Goal: Task Accomplishment & Management: Complete application form

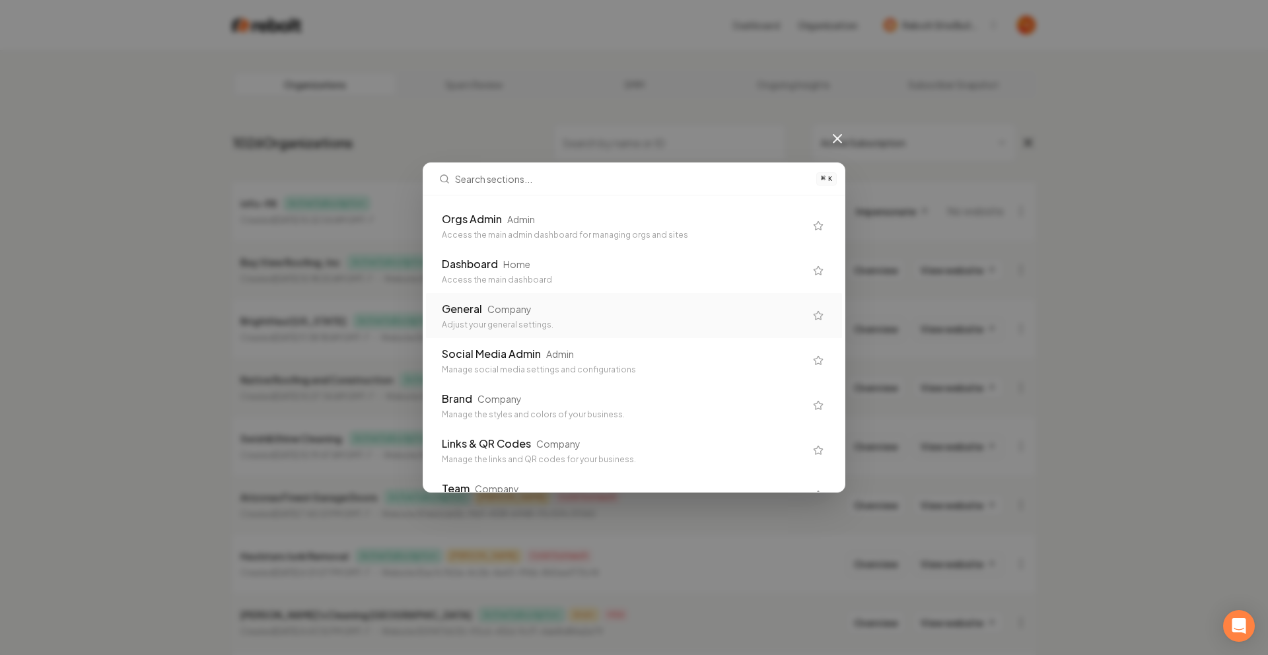
click at [469, 308] on div "General" at bounding box center [462, 309] width 40 height 16
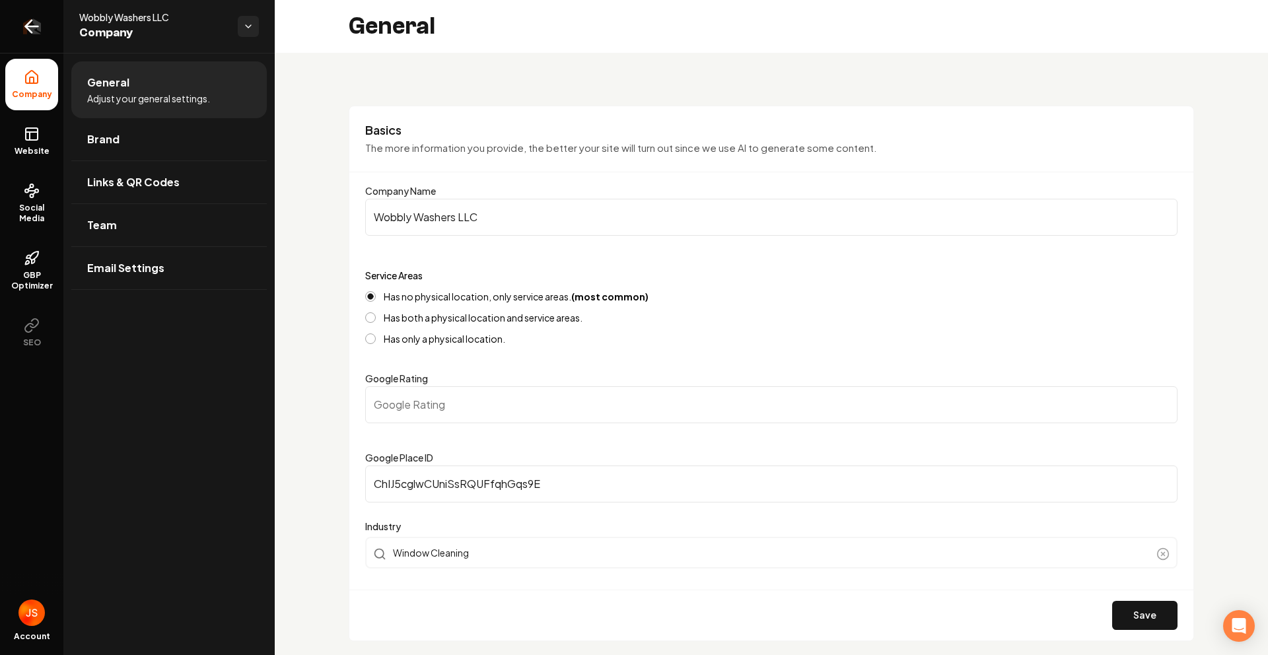
click at [37, 45] on link "Return to dashboard" at bounding box center [31, 26] width 63 height 53
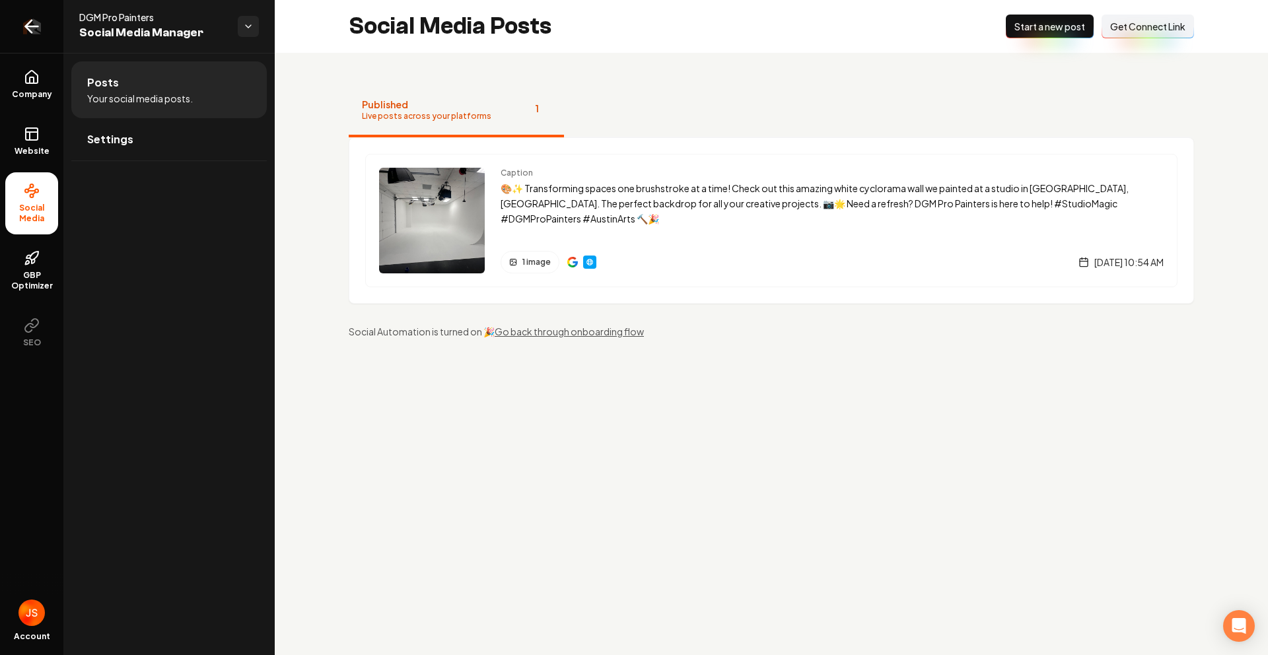
click at [18, 49] on link "Return to dashboard" at bounding box center [31, 26] width 63 height 53
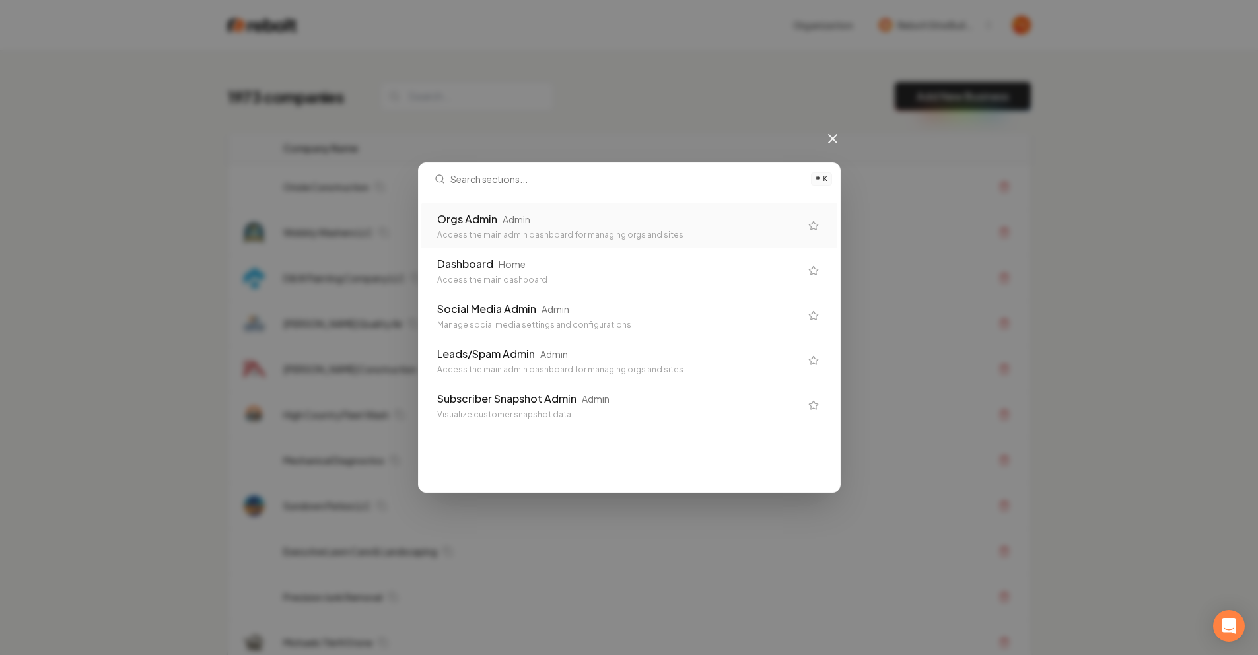
click at [579, 230] on div "Access the main admin dashboard for managing orgs and sites" at bounding box center [618, 235] width 363 height 11
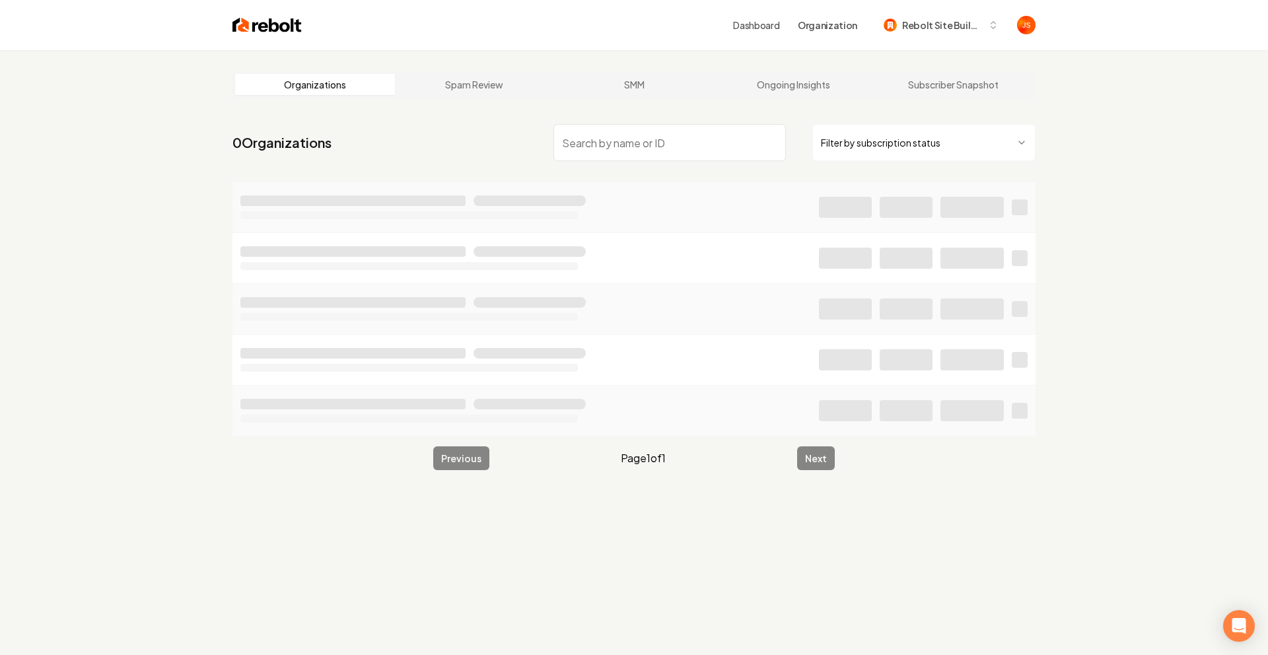
click at [873, 155] on html "Dashboard Organization Rebolt Site Builder Organizations Spam Review SMM Ongoin…" at bounding box center [634, 327] width 1268 height 655
click at [707, 140] on input "search" at bounding box center [665, 142] width 232 height 37
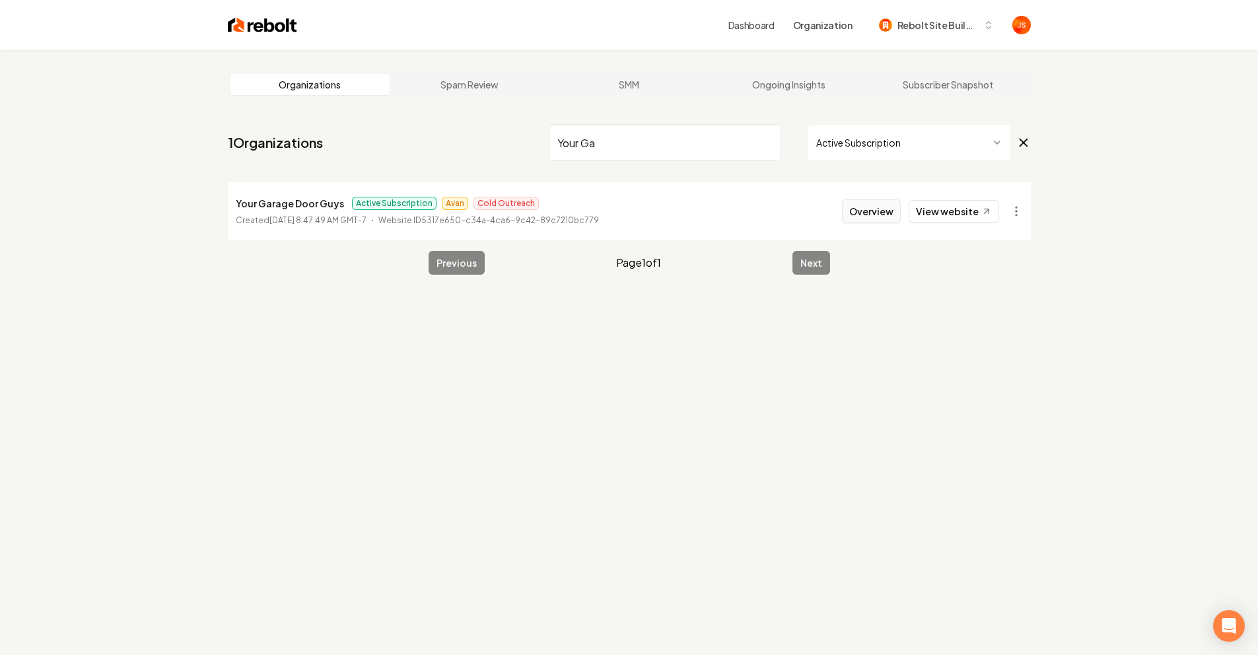
type input "Your Ga"
click at [862, 205] on button "Overview" at bounding box center [871, 211] width 59 height 24
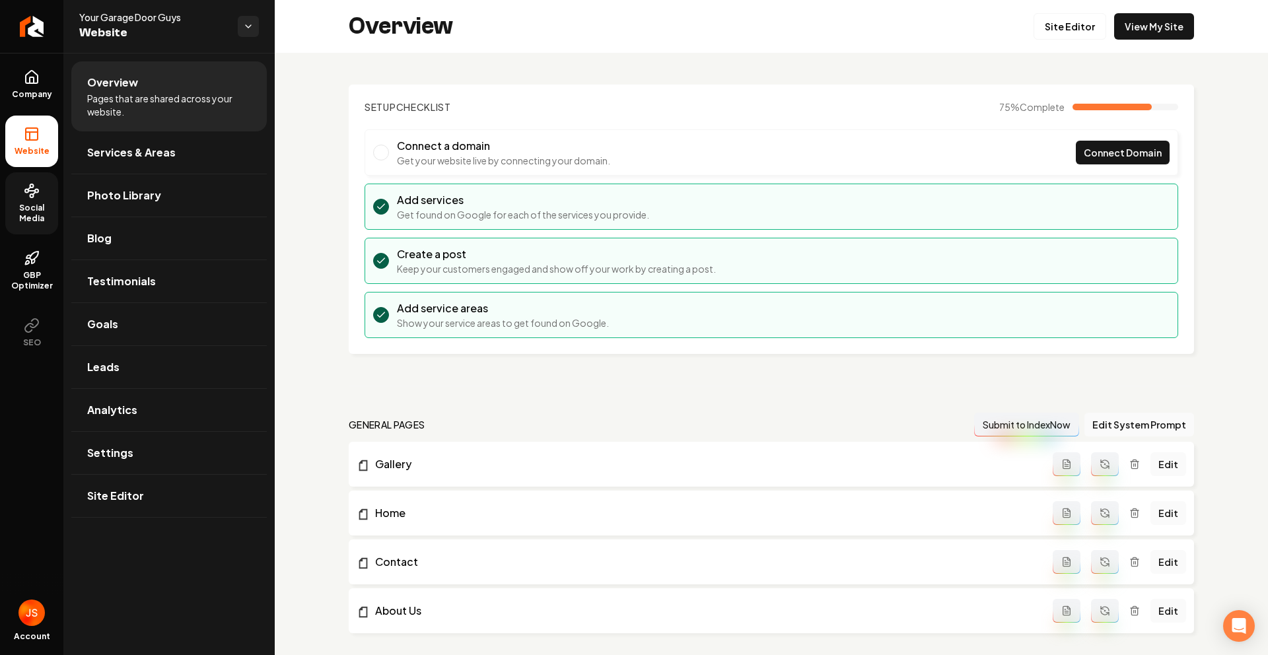
click at [19, 214] on span "Social Media" at bounding box center [31, 213] width 53 height 21
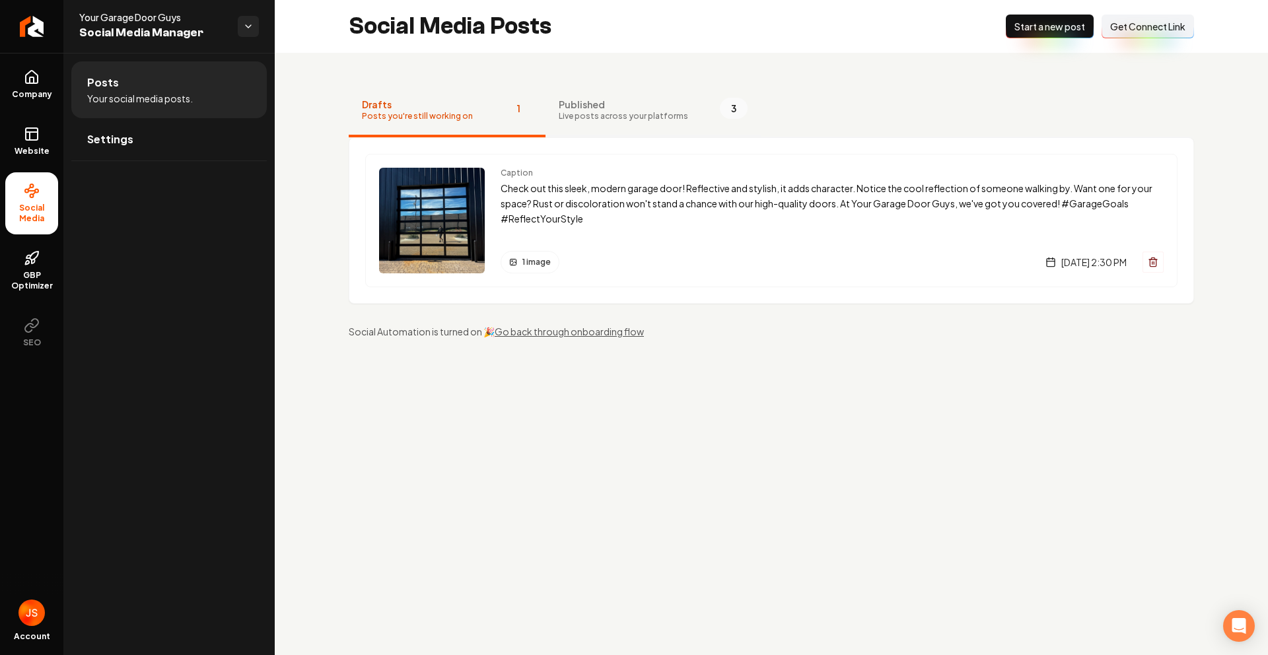
click at [604, 108] on span "Published" at bounding box center [623, 104] width 129 height 13
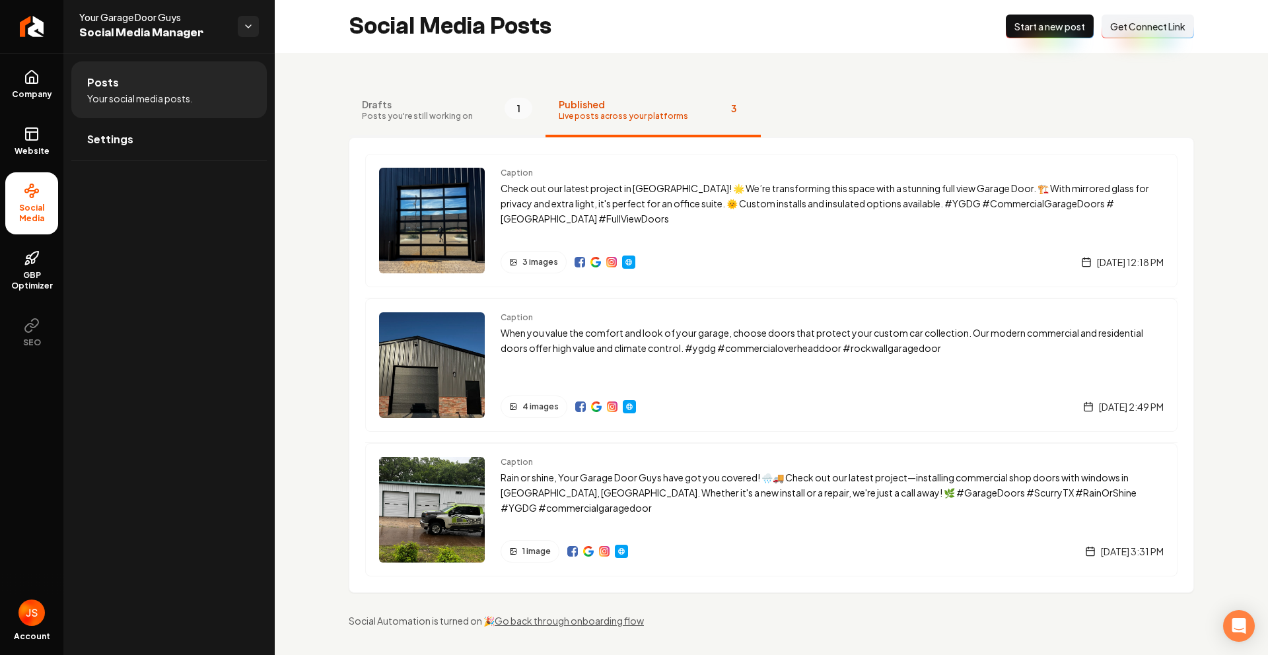
click at [431, 108] on span "Drafts" at bounding box center [417, 104] width 111 height 13
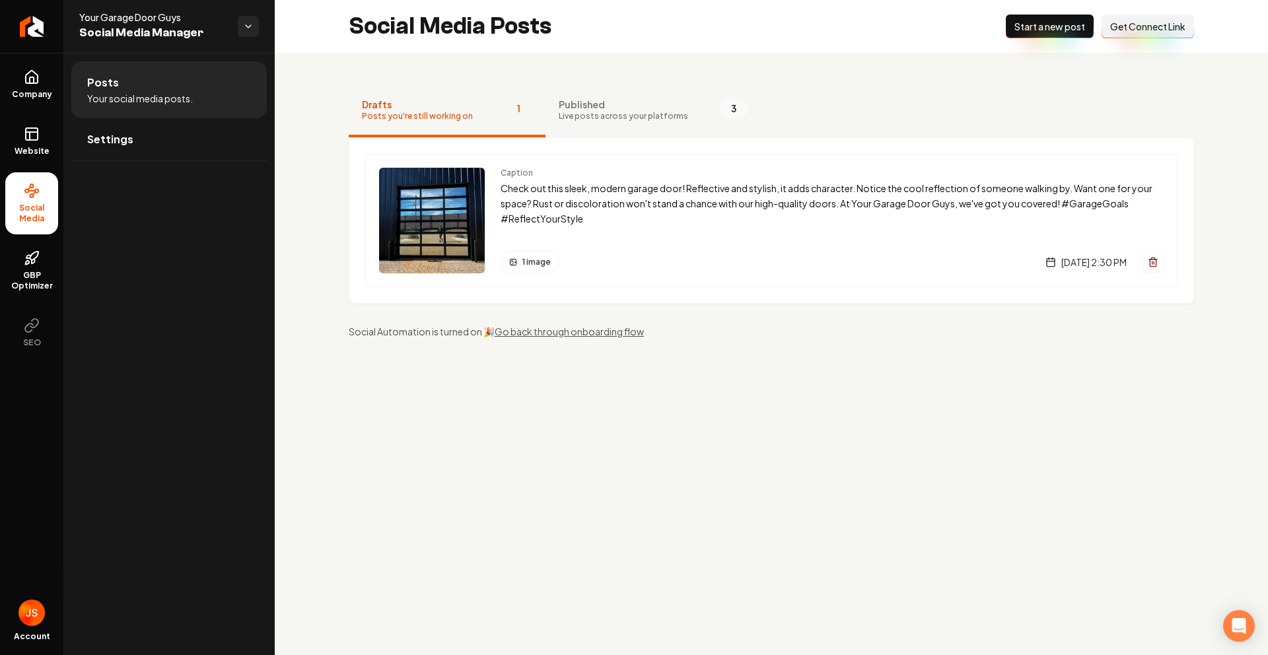
click at [623, 98] on span "Published" at bounding box center [623, 104] width 129 height 13
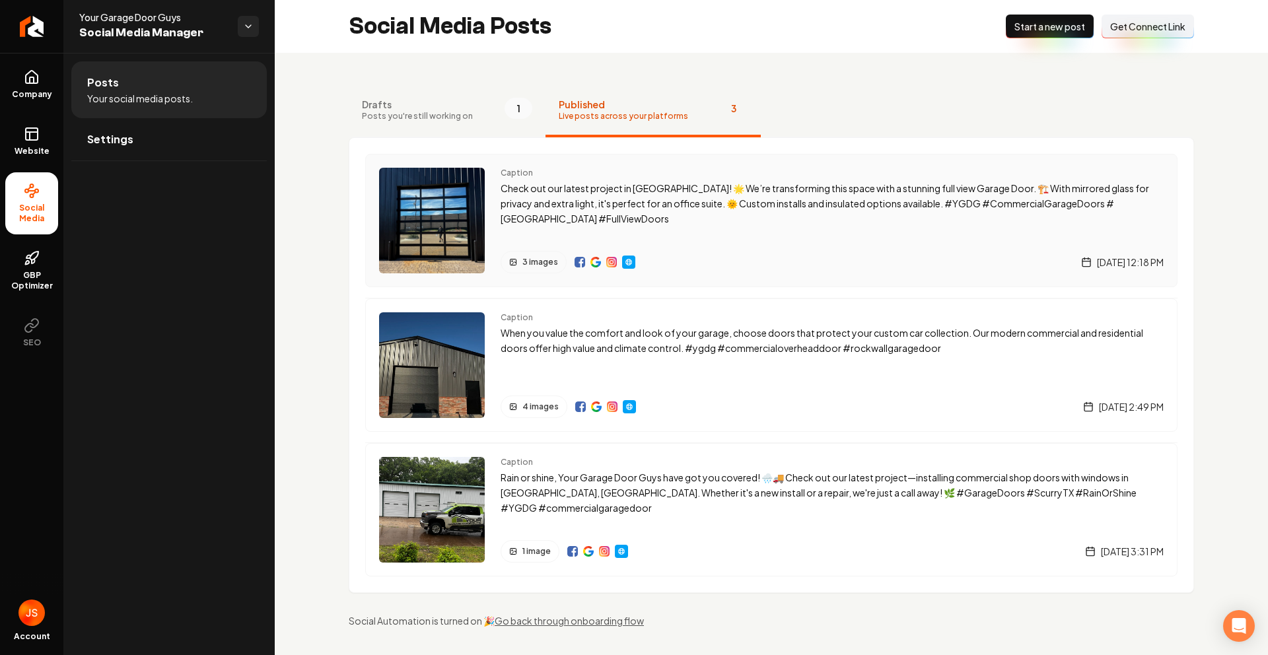
click at [437, 192] on img "Main content area" at bounding box center [432, 221] width 106 height 106
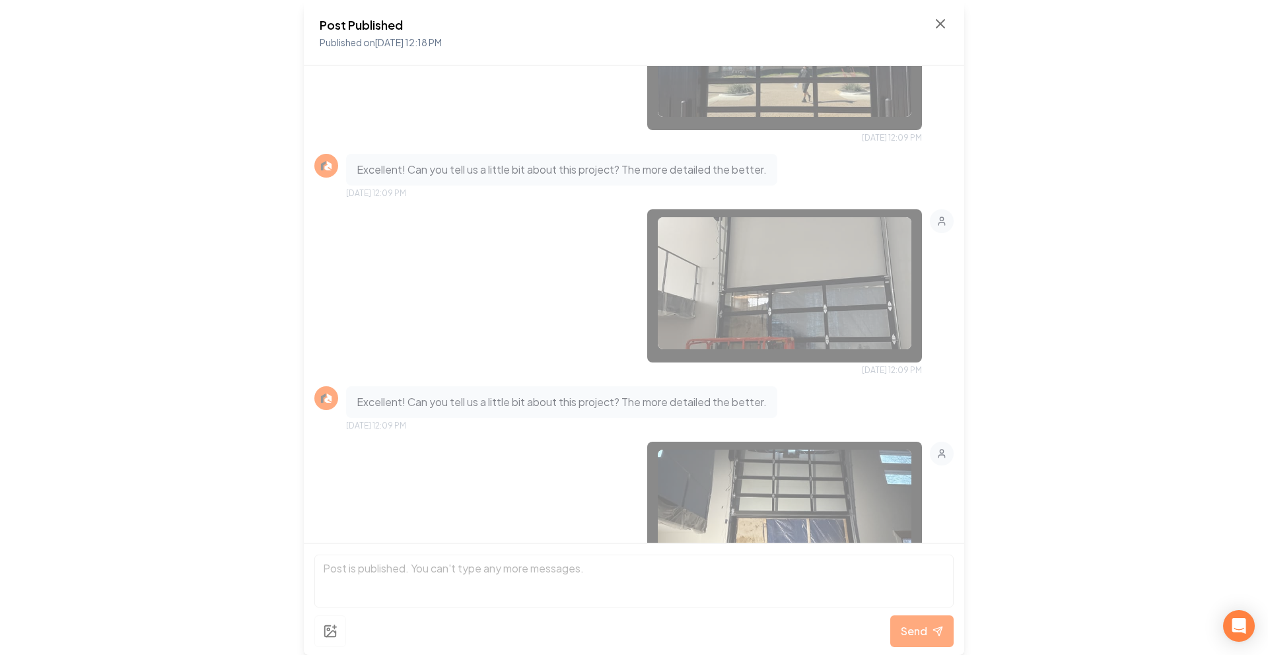
scroll to position [699, 0]
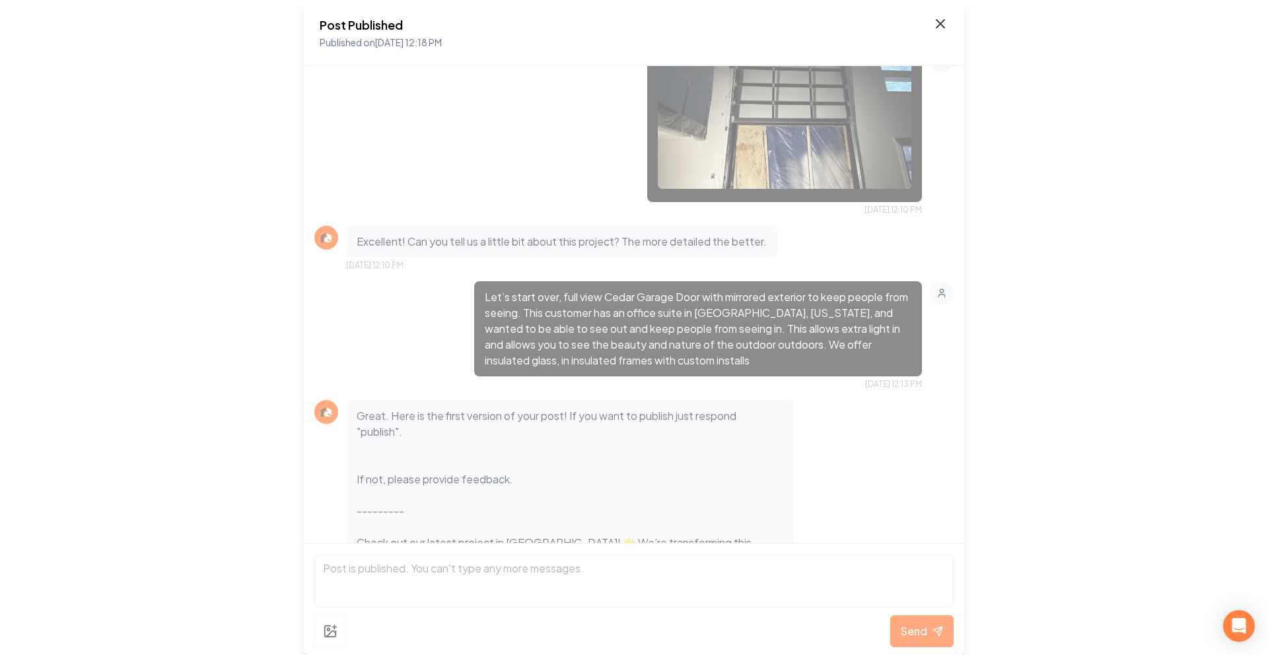
click at [944, 21] on icon at bounding box center [940, 24] width 16 height 16
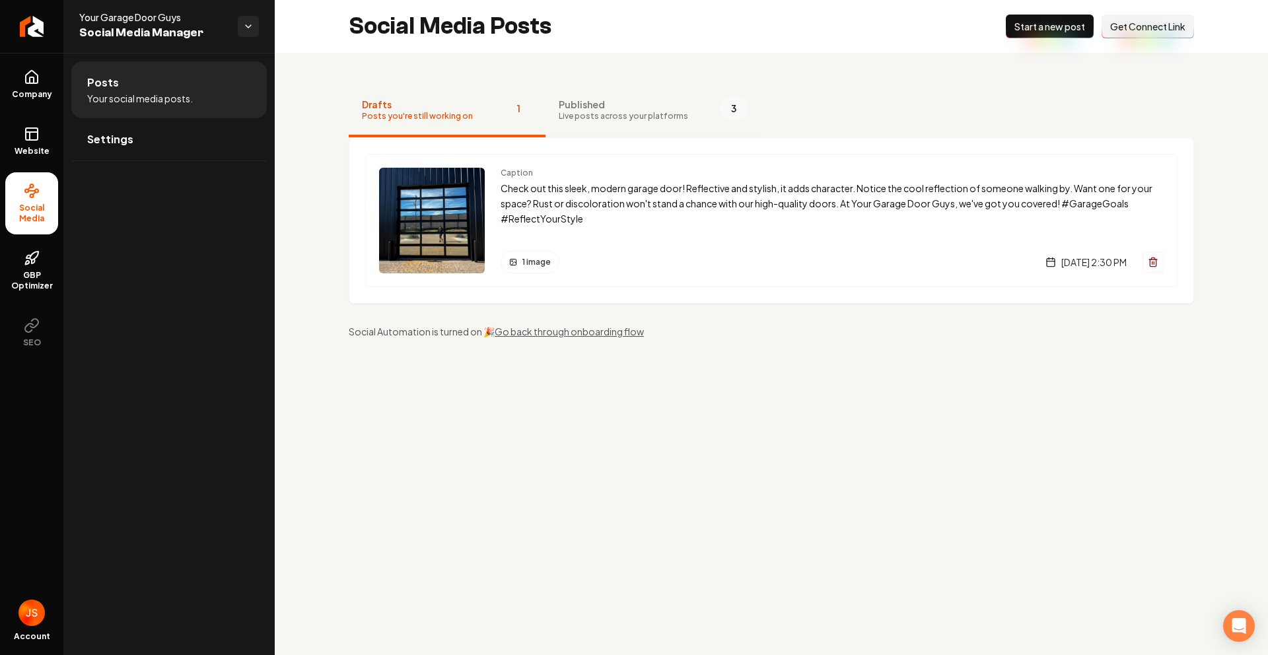
click at [637, 88] on button "Published Live posts across your platforms 3" at bounding box center [652, 111] width 215 height 53
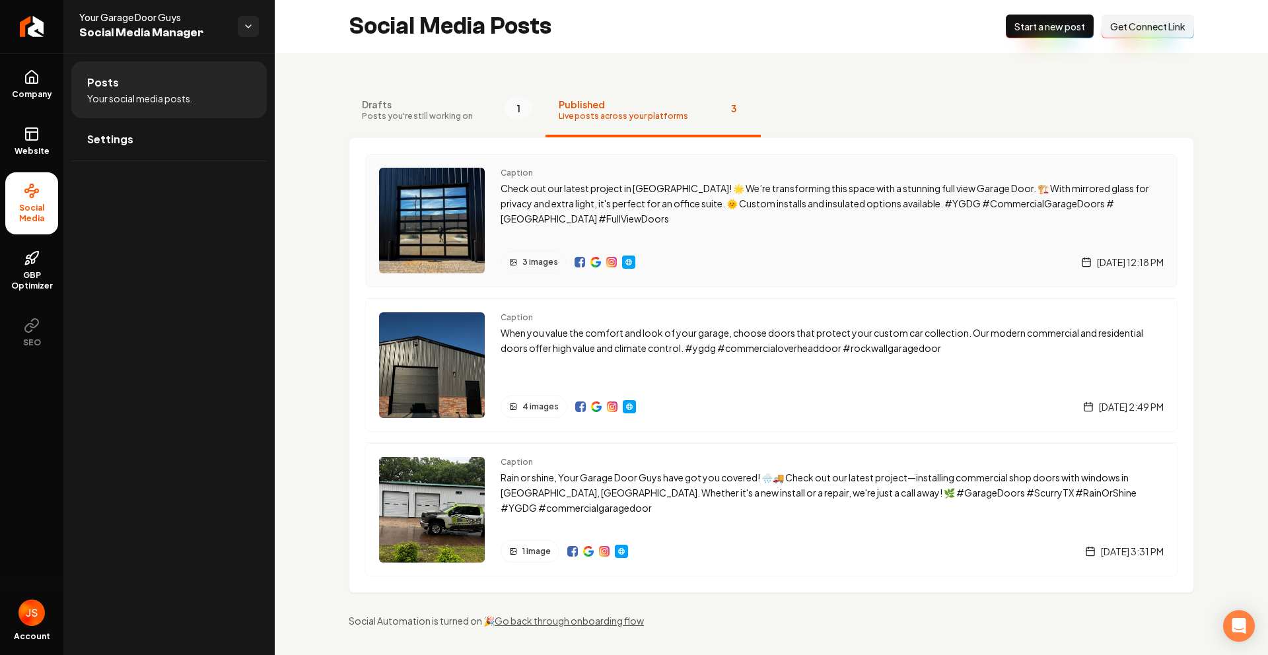
click at [596, 261] on img "Main content area" at bounding box center [595, 262] width 11 height 11
click at [382, 106] on span "Drafts" at bounding box center [417, 104] width 111 height 13
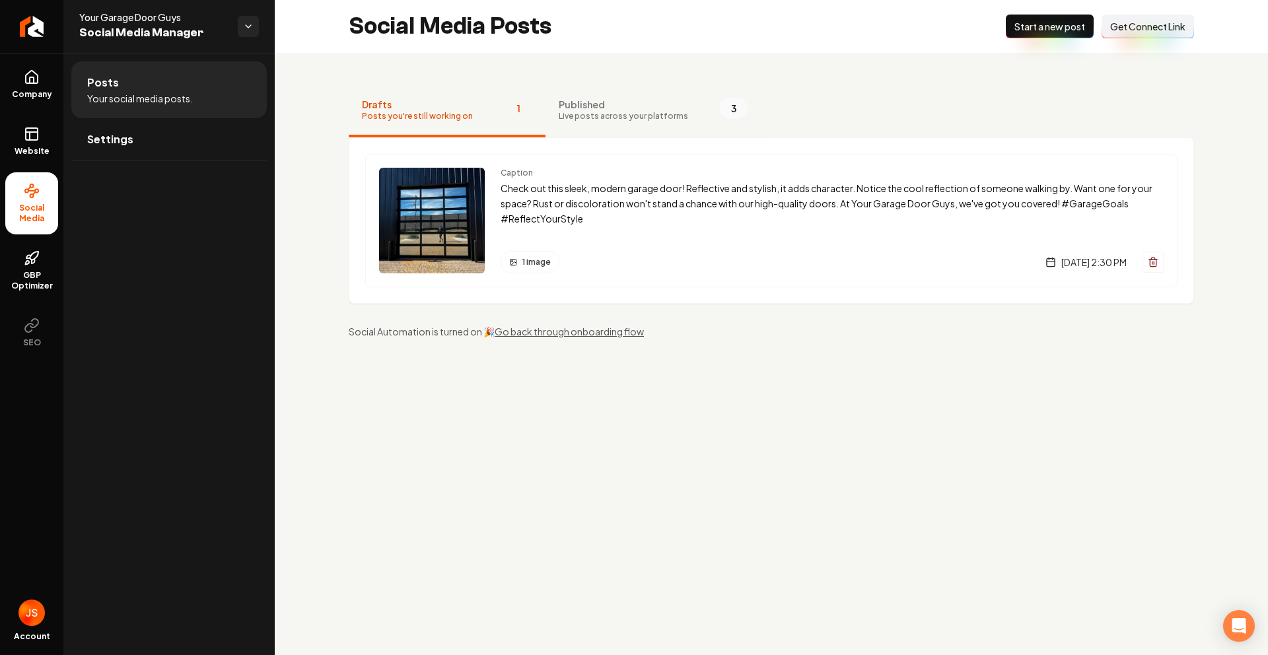
click at [626, 107] on span "Published" at bounding box center [623, 104] width 129 height 13
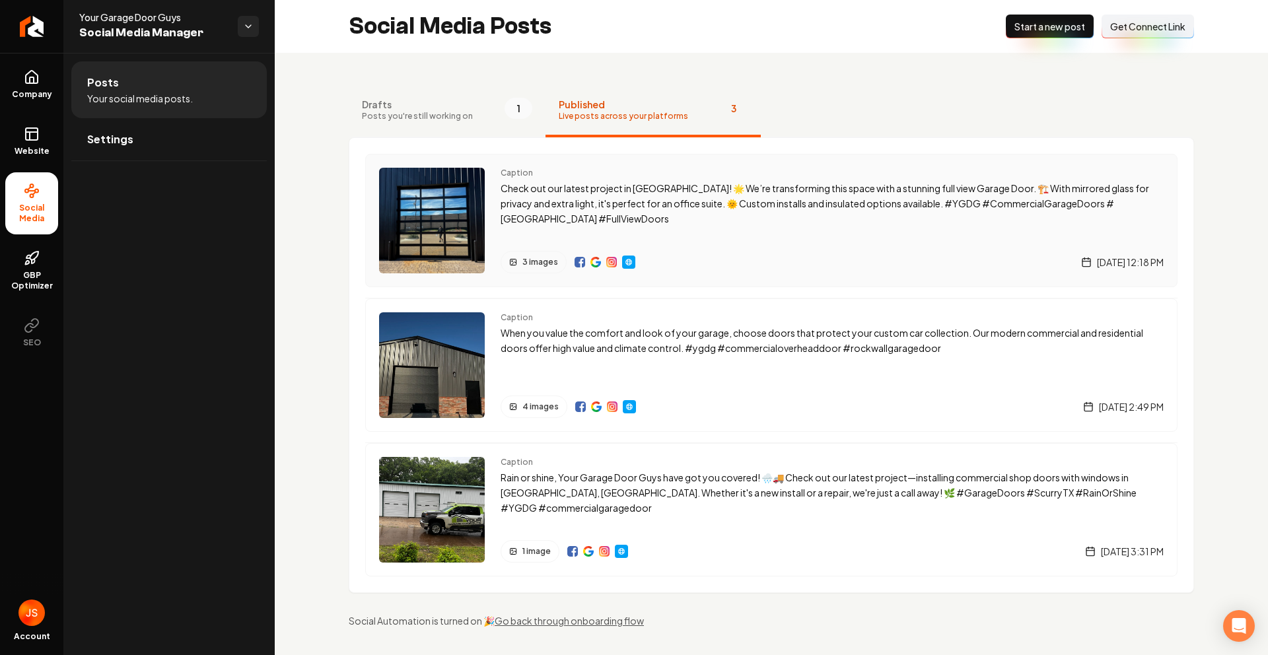
click at [569, 184] on p "Check out our latest project in Dallas! 🌟 We’re transforming this space with a …" at bounding box center [832, 203] width 663 height 45
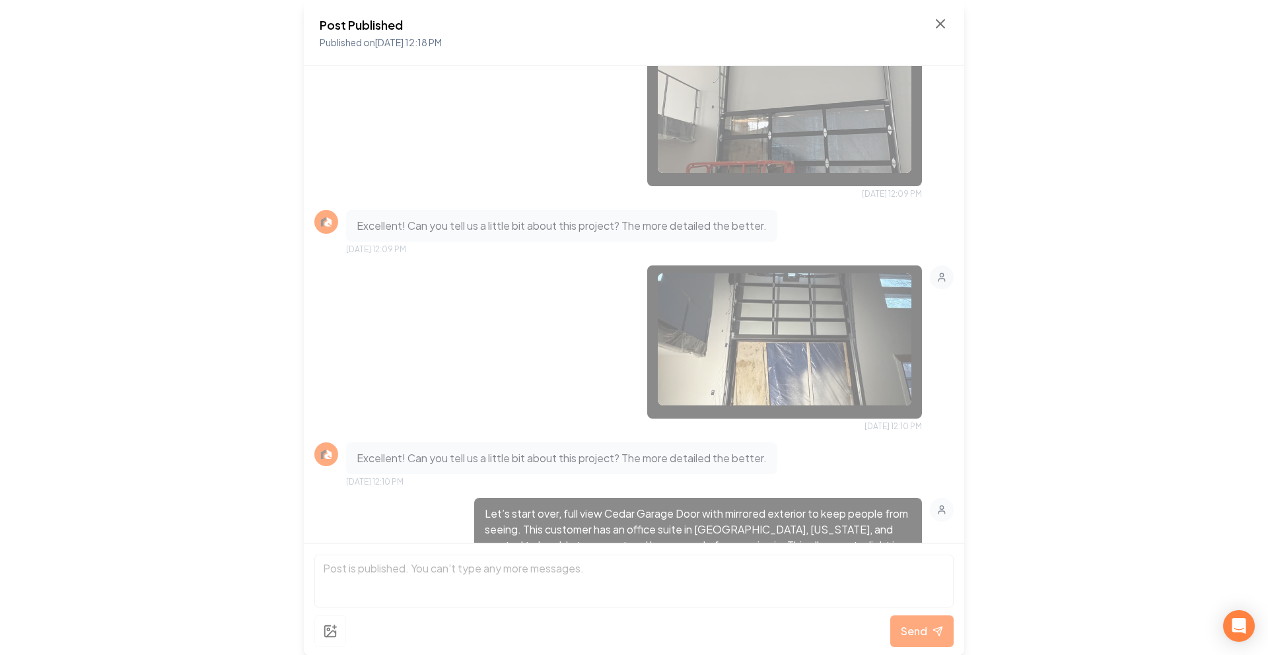
scroll to position [643, 0]
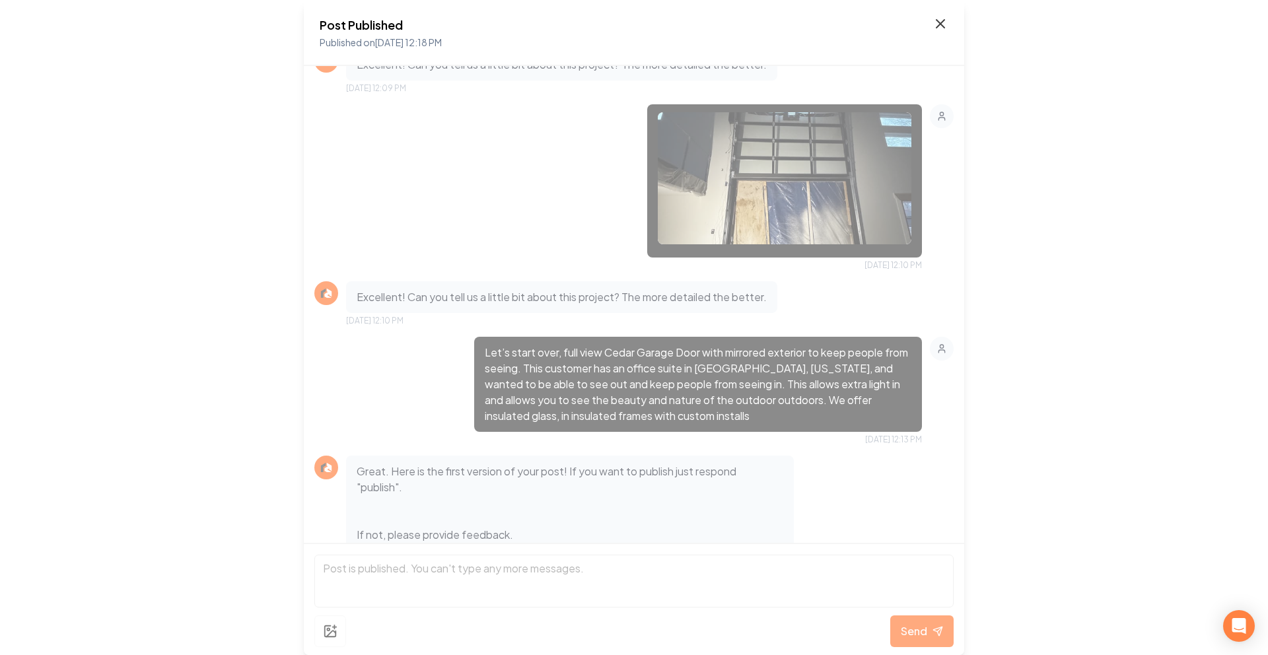
click at [932, 16] on icon at bounding box center [940, 24] width 16 height 16
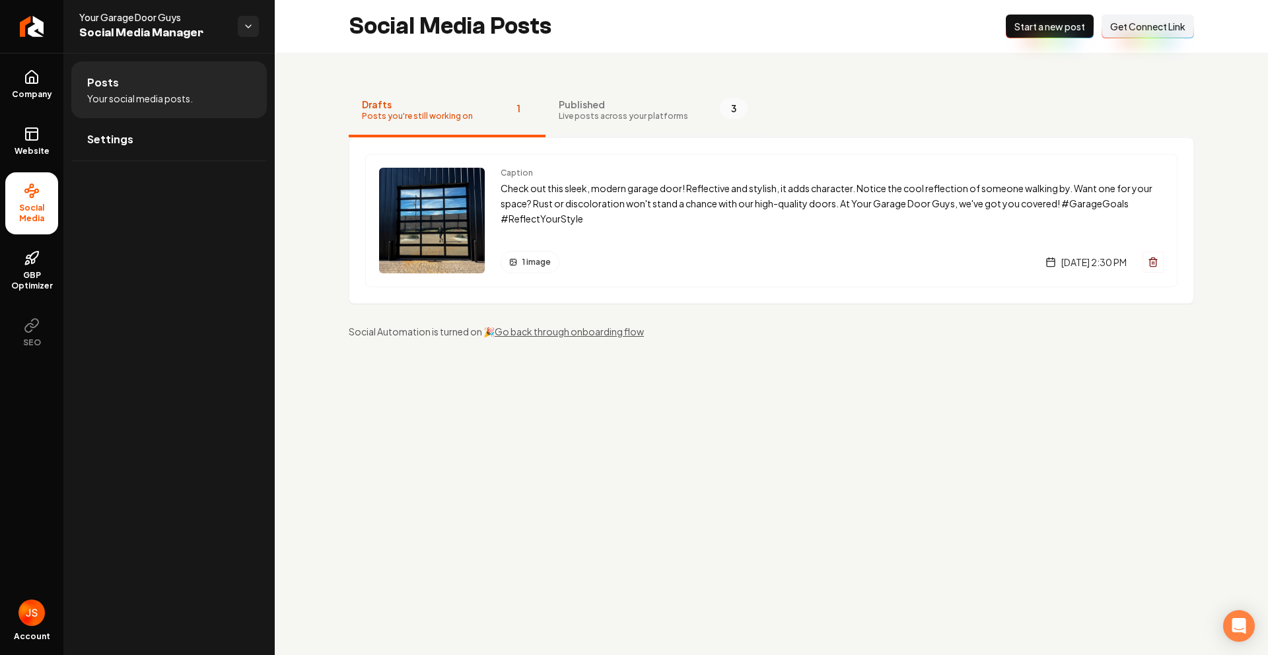
click at [610, 111] on span "Live posts across your platforms" at bounding box center [623, 116] width 129 height 11
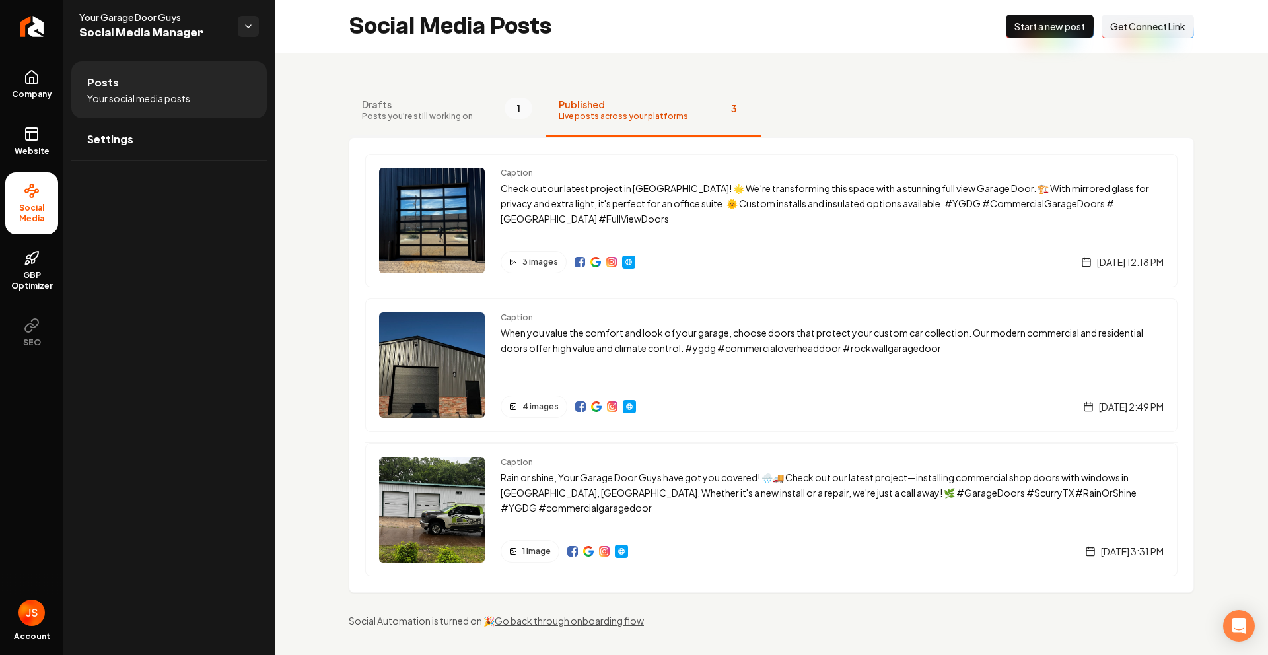
click at [435, 103] on span "Drafts" at bounding box center [417, 104] width 111 height 13
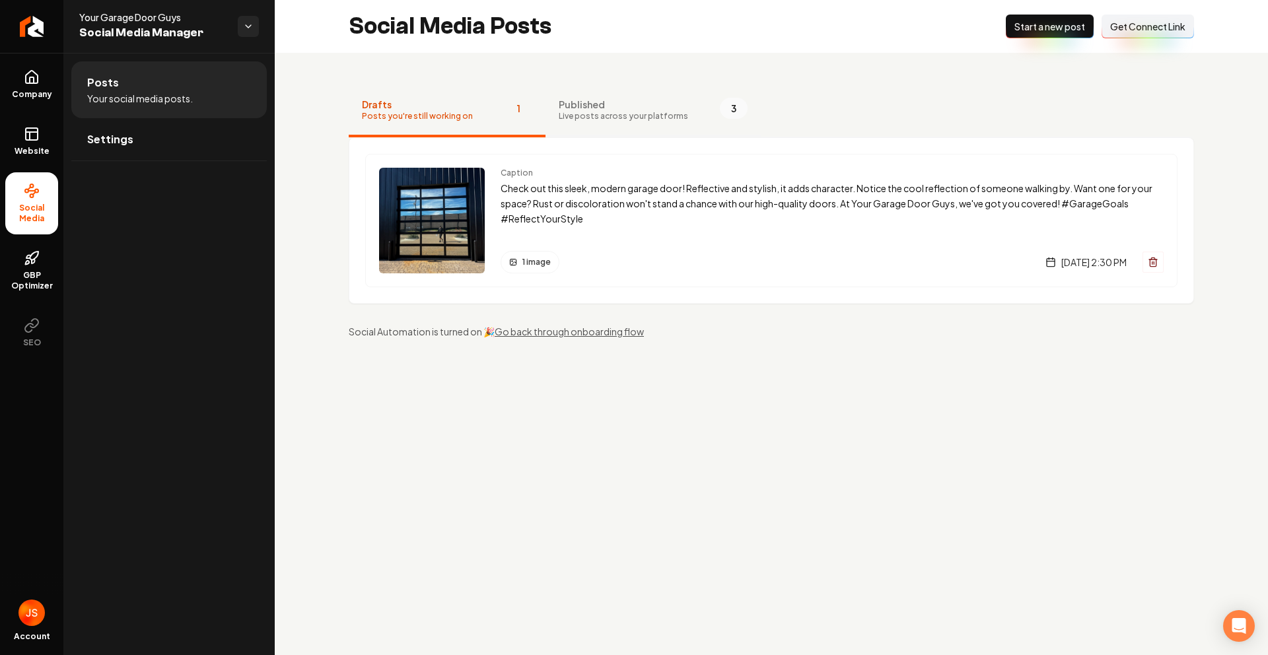
click at [625, 116] on span "Live posts across your platforms" at bounding box center [623, 116] width 129 height 11
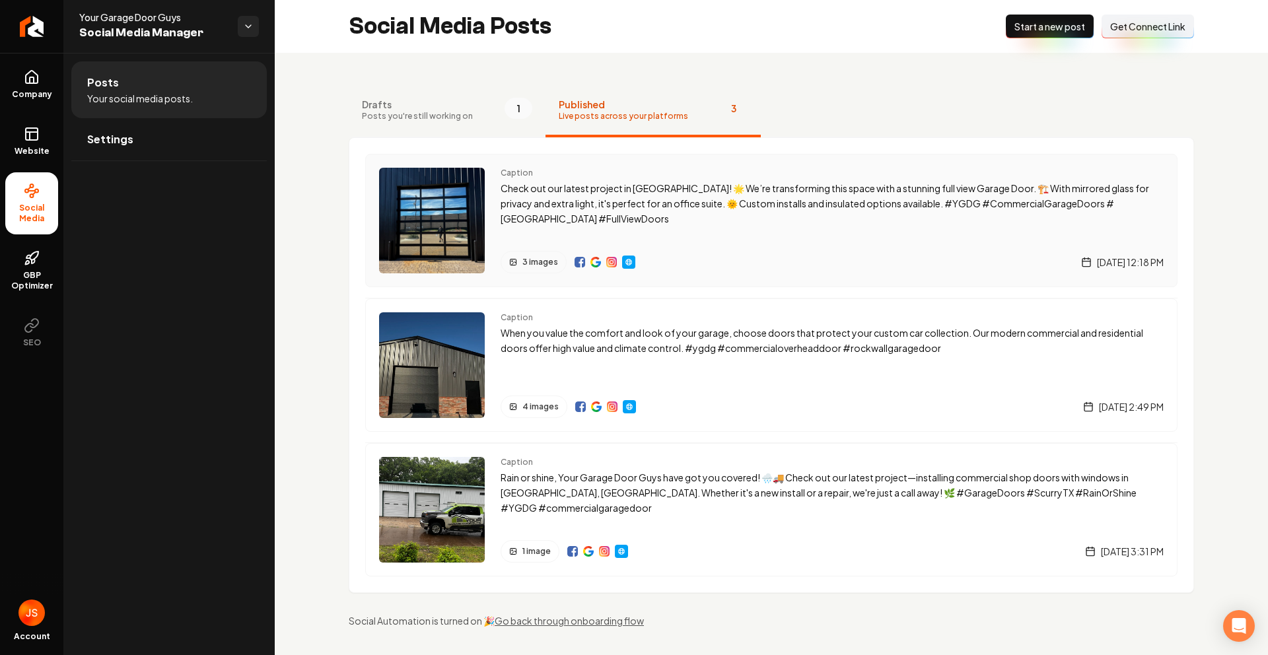
click at [594, 262] on img "Main content area" at bounding box center [595, 262] width 11 height 11
click at [44, 140] on link "Website" at bounding box center [31, 142] width 53 height 52
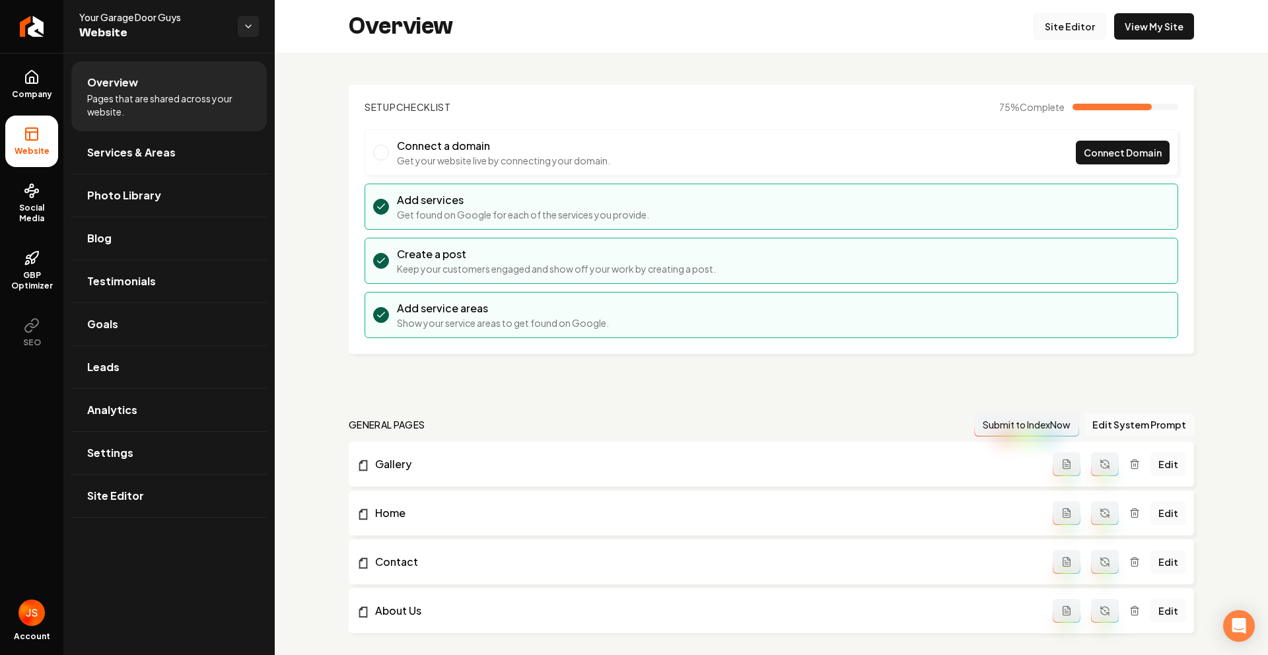
click at [1063, 28] on link "Site Editor" at bounding box center [1070, 26] width 73 height 26
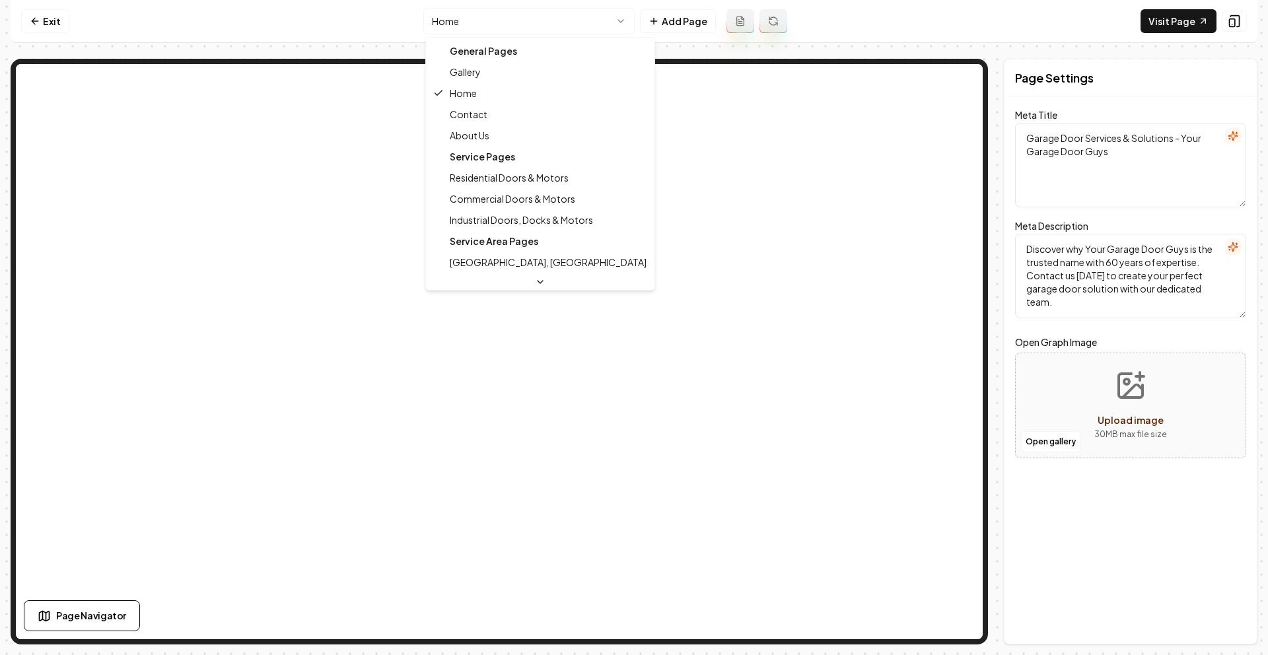
click at [501, 20] on html "Computer Required This feature is only available on a computer. Please switch t…" at bounding box center [634, 327] width 1268 height 655
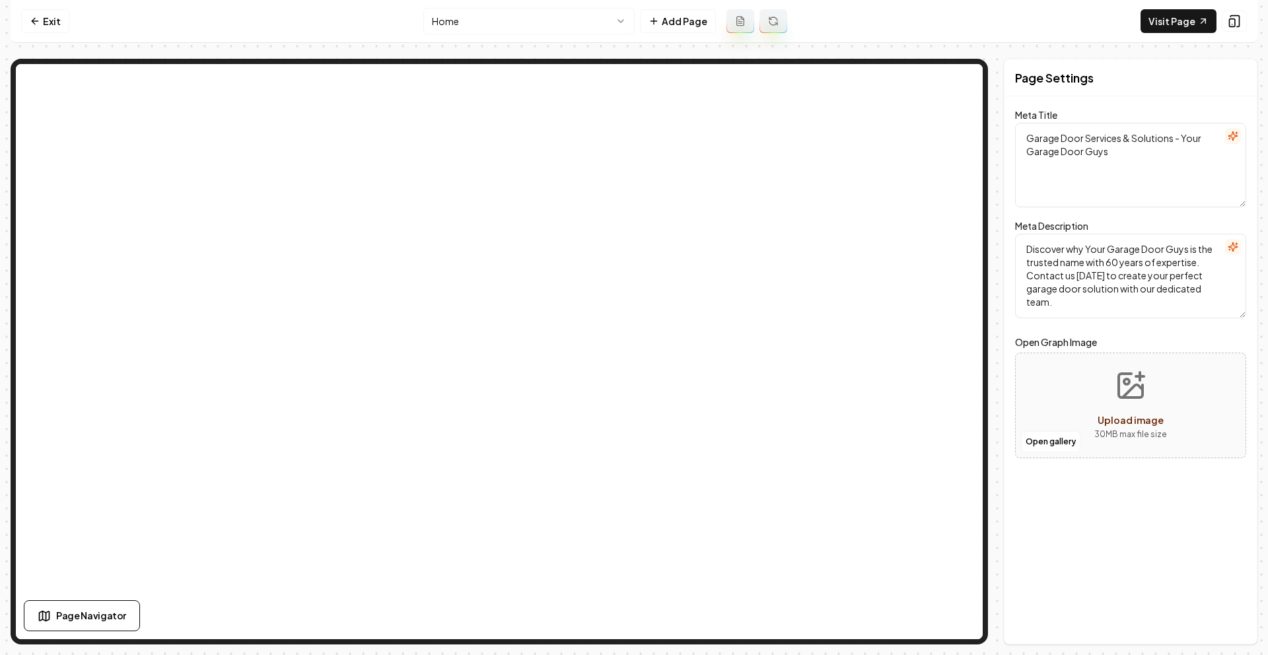
click at [19, 22] on nav "Exit Home Add Page Visit Page" at bounding box center [634, 21] width 1247 height 43
click at [37, 21] on icon at bounding box center [35, 21] width 6 height 0
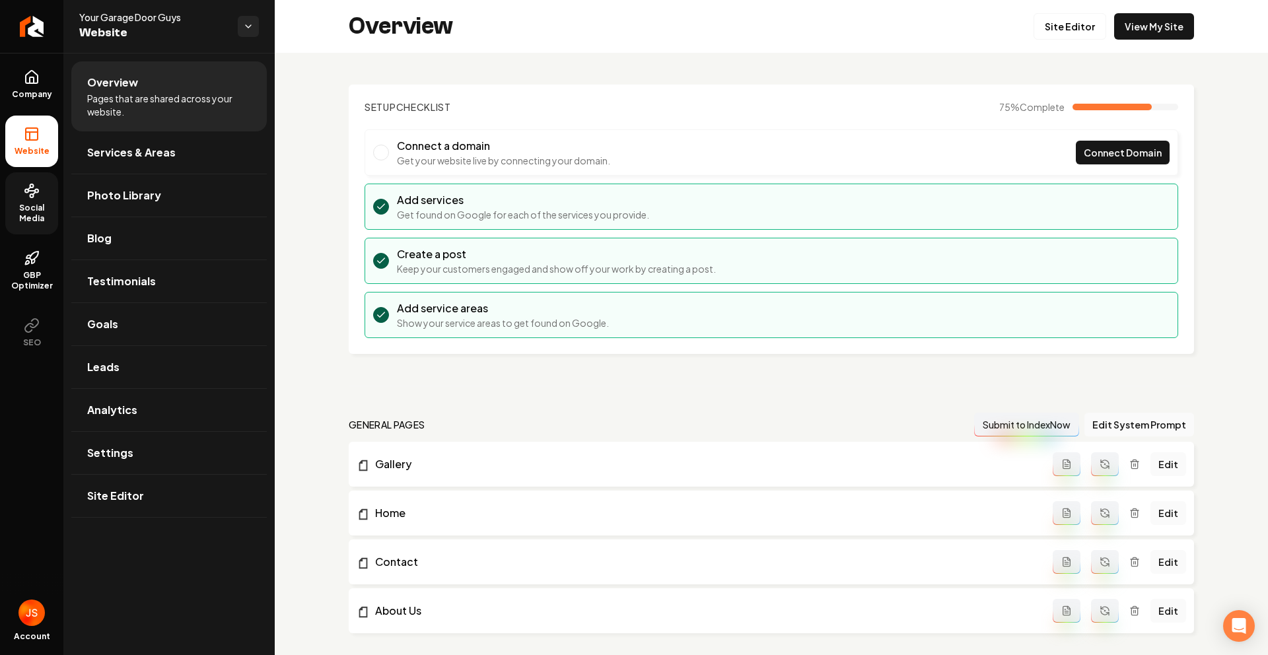
click at [38, 193] on icon at bounding box center [32, 191] width 16 height 16
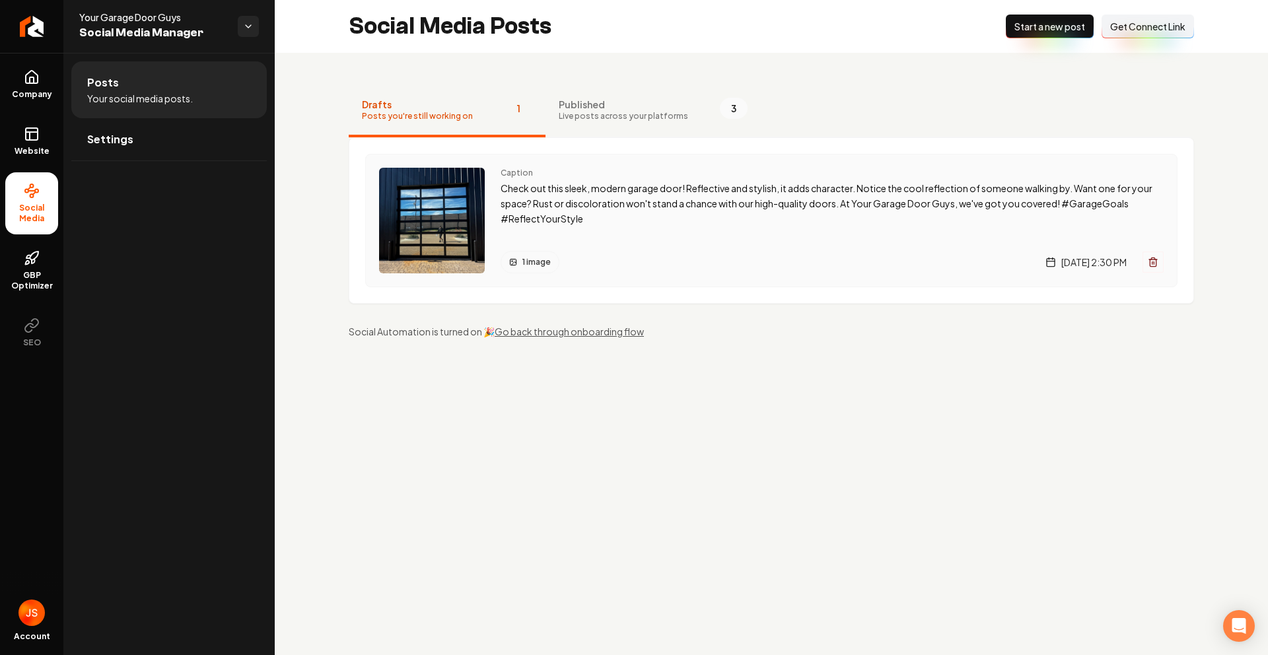
click at [547, 182] on p "Check out this sleek, modern garage door! Reflective and stylish, it adds chara…" at bounding box center [832, 203] width 663 height 45
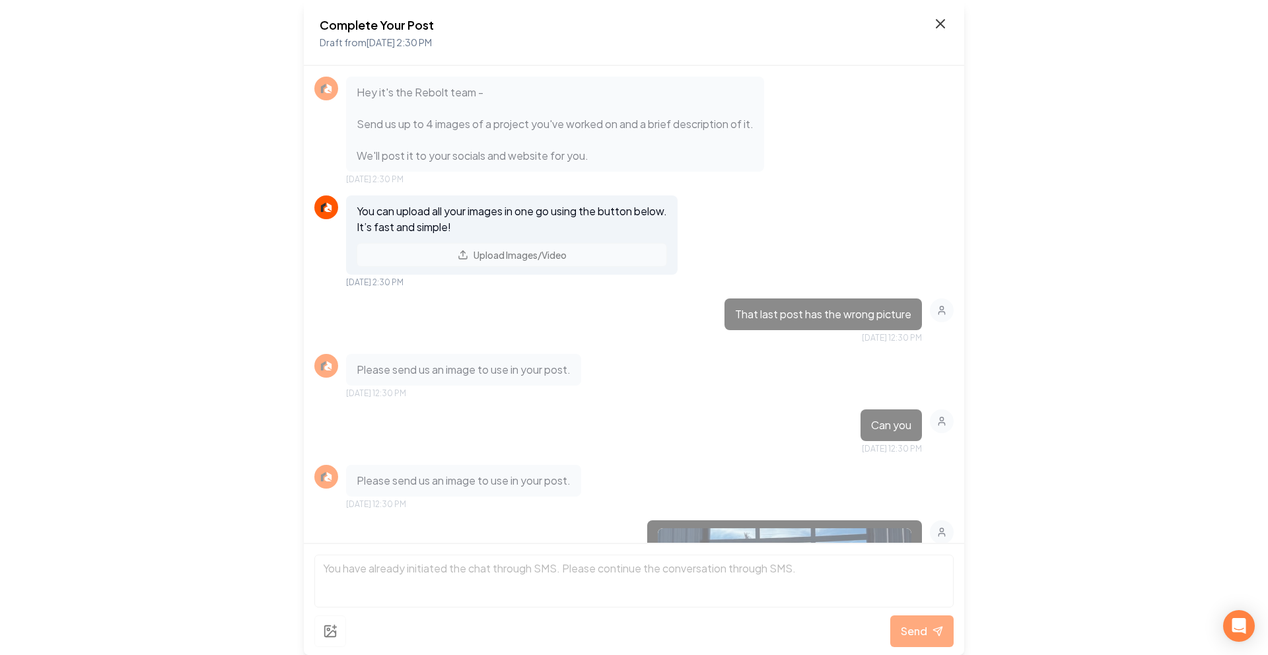
click at [932, 24] on div "Complete Your Post Draft from Aug 12, 2025 2:30 PM" at bounding box center [634, 33] width 629 height 34
click at [948, 24] on div "Complete Your Post Draft from Aug 12, 2025 2:30 PM" at bounding box center [634, 33] width 660 height 66
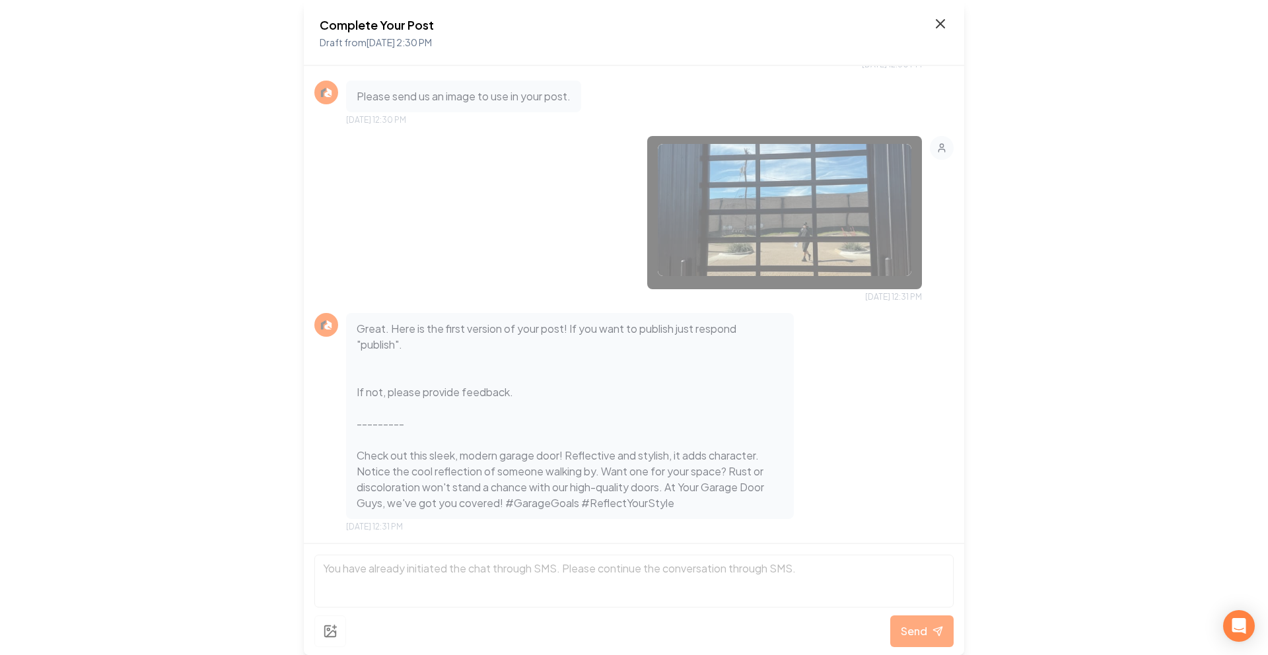
click at [940, 25] on icon at bounding box center [940, 24] width 16 height 16
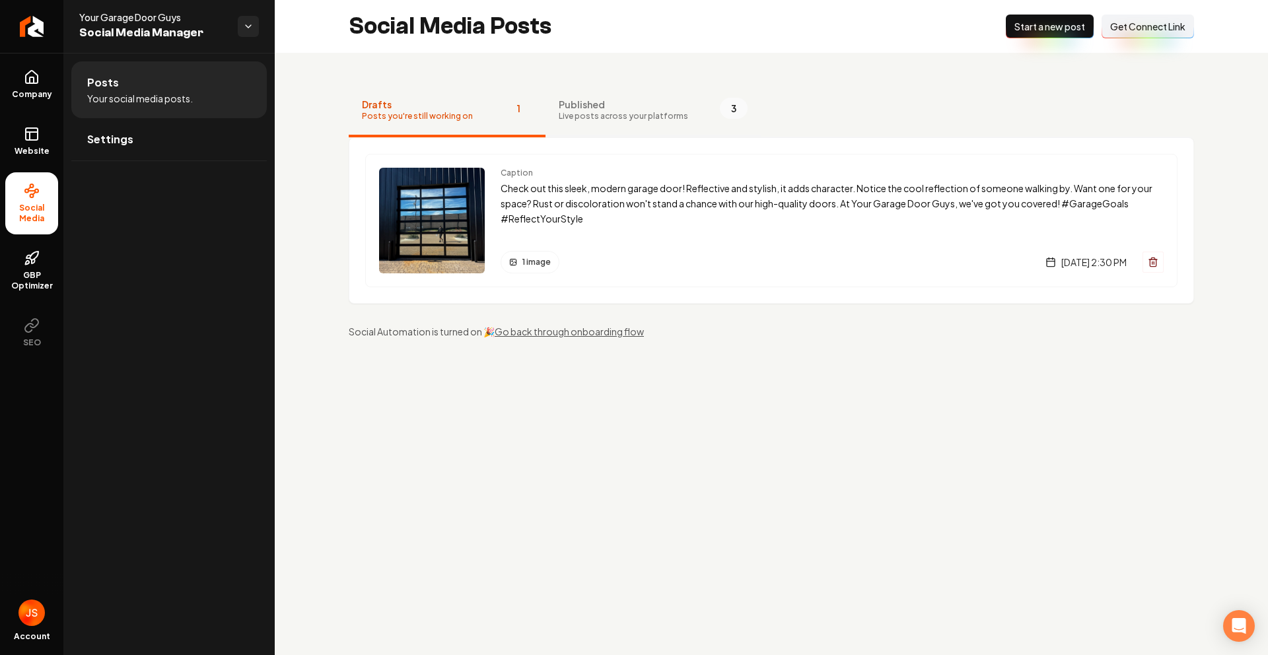
click at [607, 111] on span "Live posts across your platforms" at bounding box center [623, 116] width 129 height 11
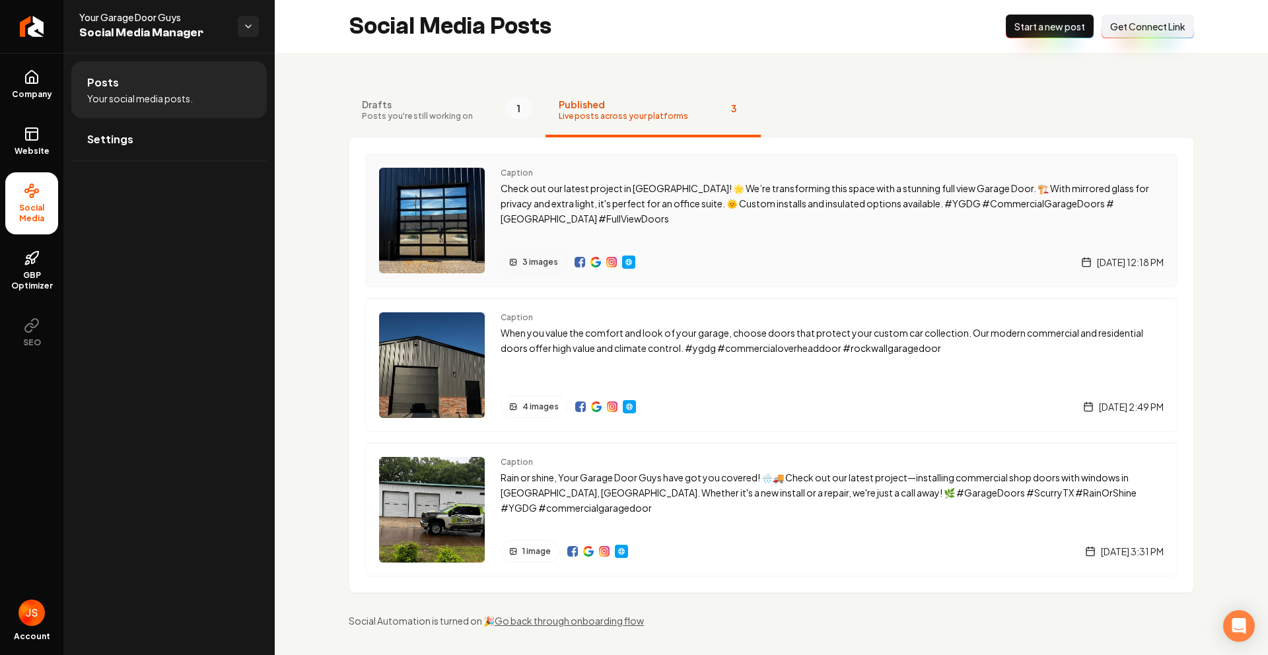
click at [611, 258] on img "Main content area" at bounding box center [611, 262] width 11 height 11
click at [120, 136] on span "Settings" at bounding box center [110, 139] width 46 height 16
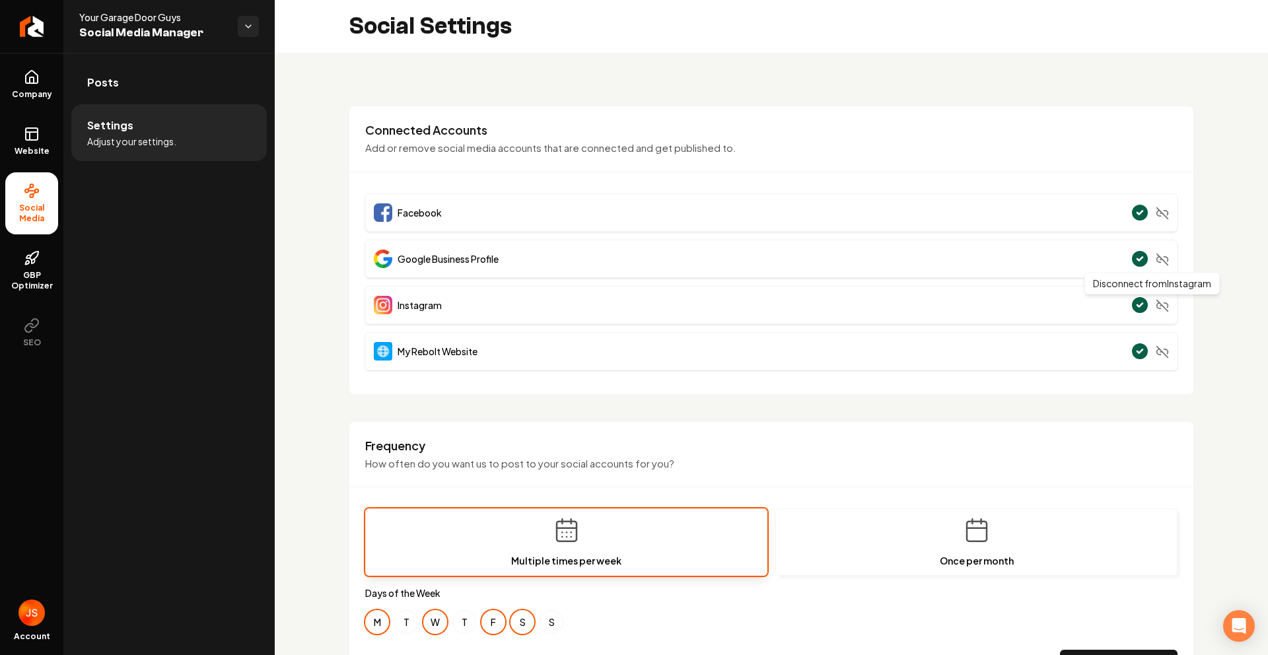
click at [1156, 304] on icon "Main content area" at bounding box center [1162, 305] width 13 height 13
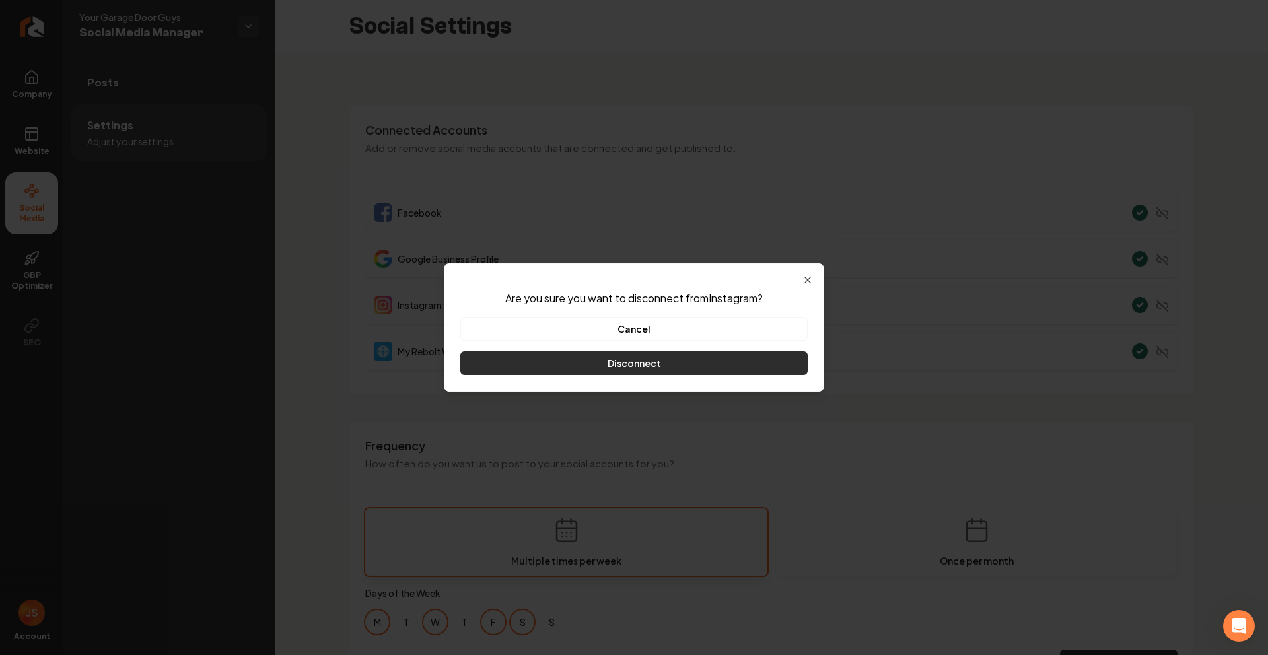
click at [736, 361] on button "Disconnect" at bounding box center [633, 363] width 347 height 24
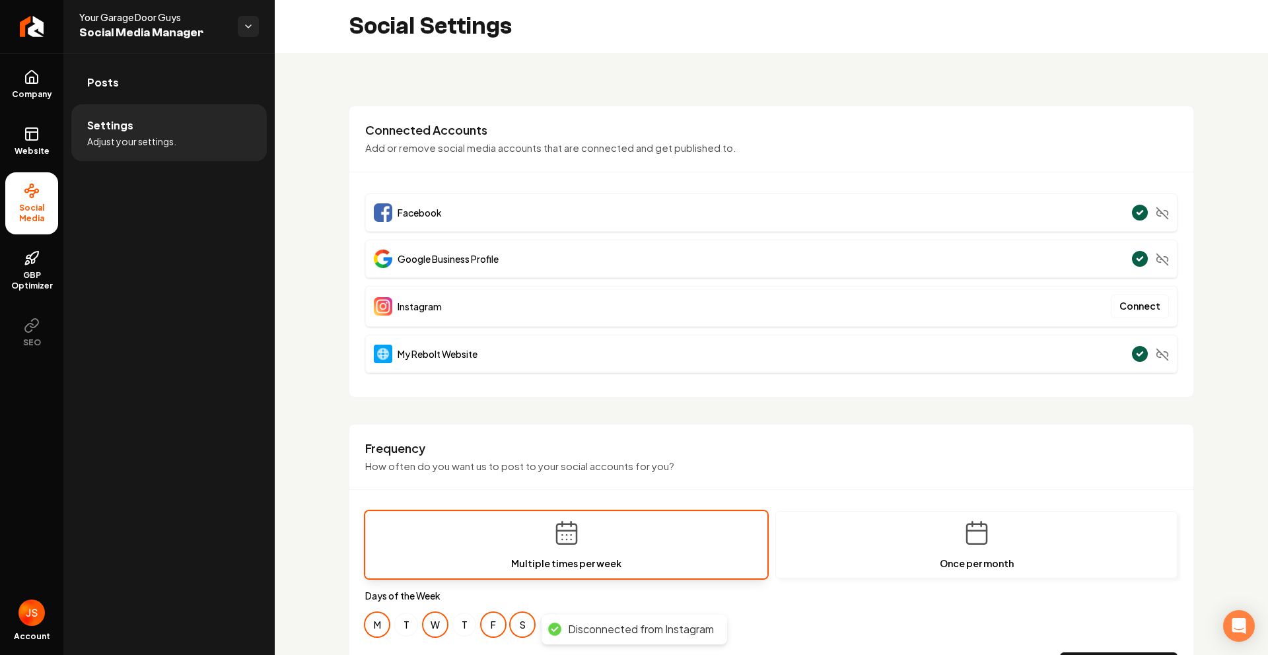
click at [1245, 279] on div "**********" at bounding box center [771, 619] width 993 height 1132
click at [27, 130] on icon at bounding box center [32, 134] width 16 height 16
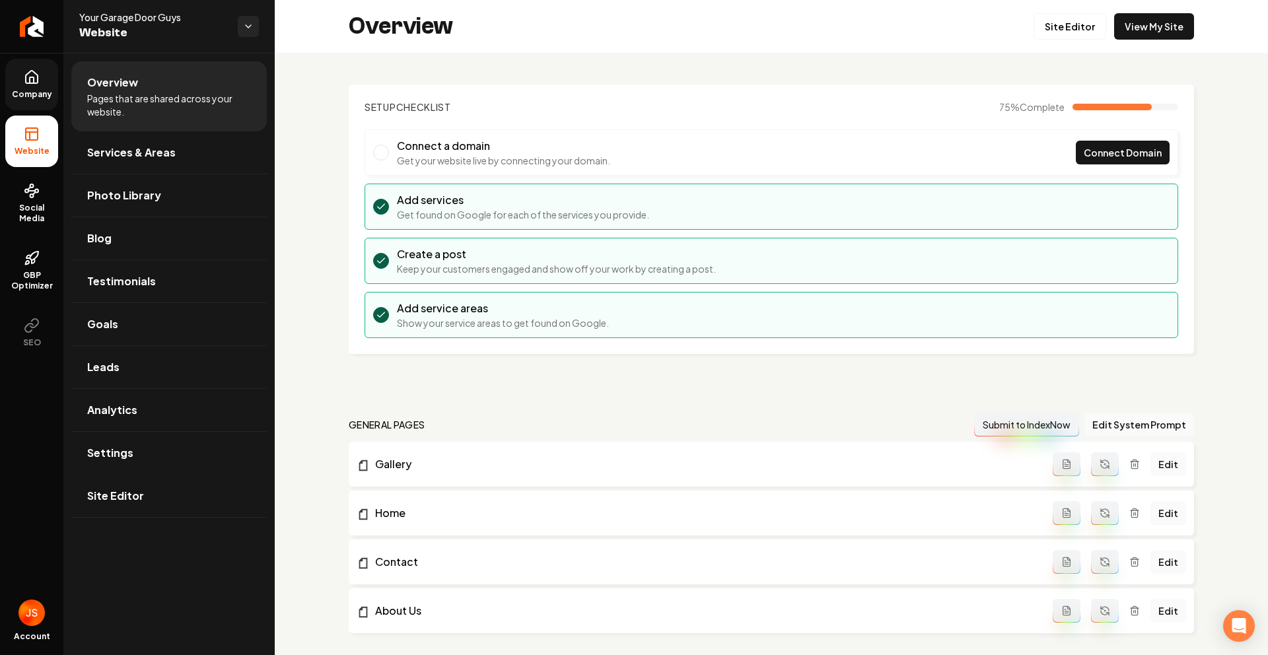
click at [36, 85] on link "Company" at bounding box center [31, 85] width 53 height 52
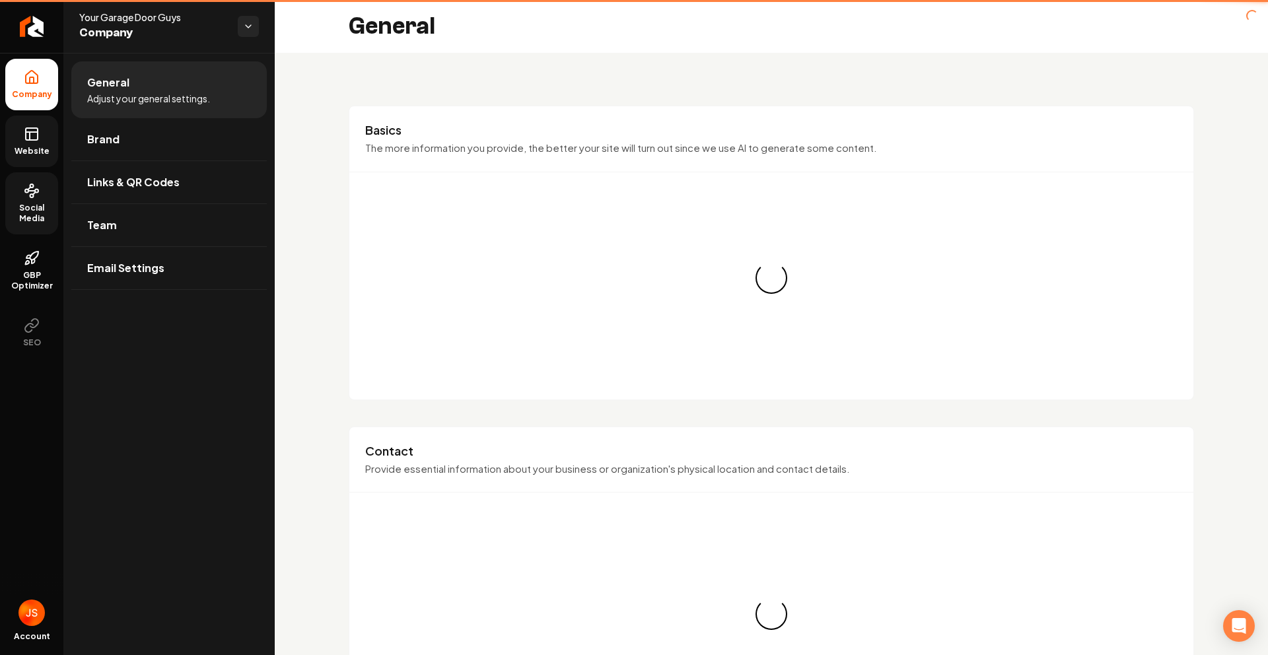
click at [21, 172] on link "Social Media" at bounding box center [31, 203] width 53 height 62
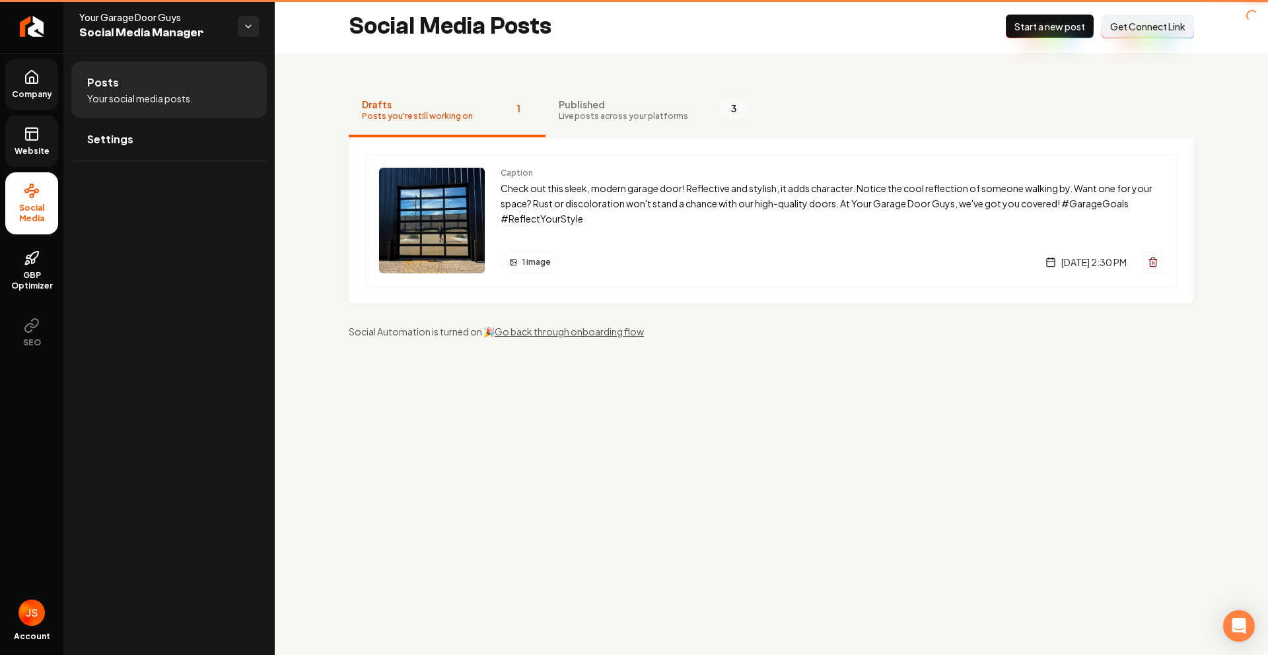
click at [36, 199] on li "Social Media" at bounding box center [31, 203] width 53 height 62
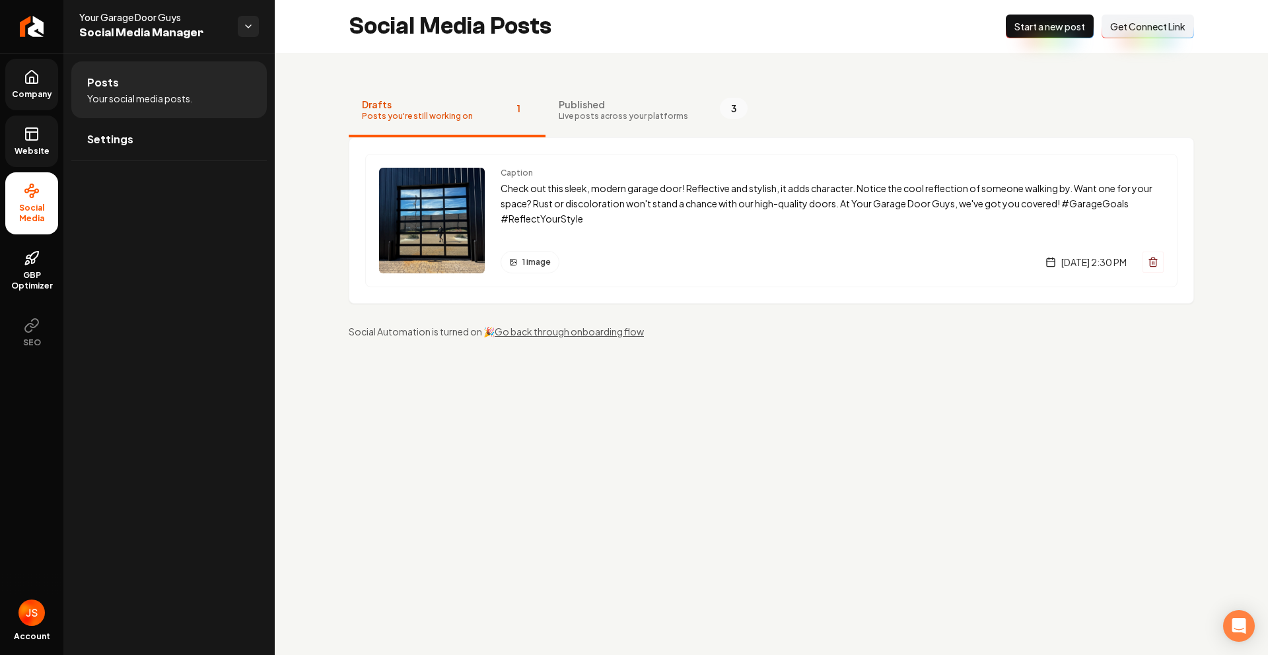
click at [1149, 24] on span "Get Connect Link" at bounding box center [1147, 26] width 75 height 13
click at [40, 17] on link "Return to dashboard" at bounding box center [31, 26] width 63 height 53
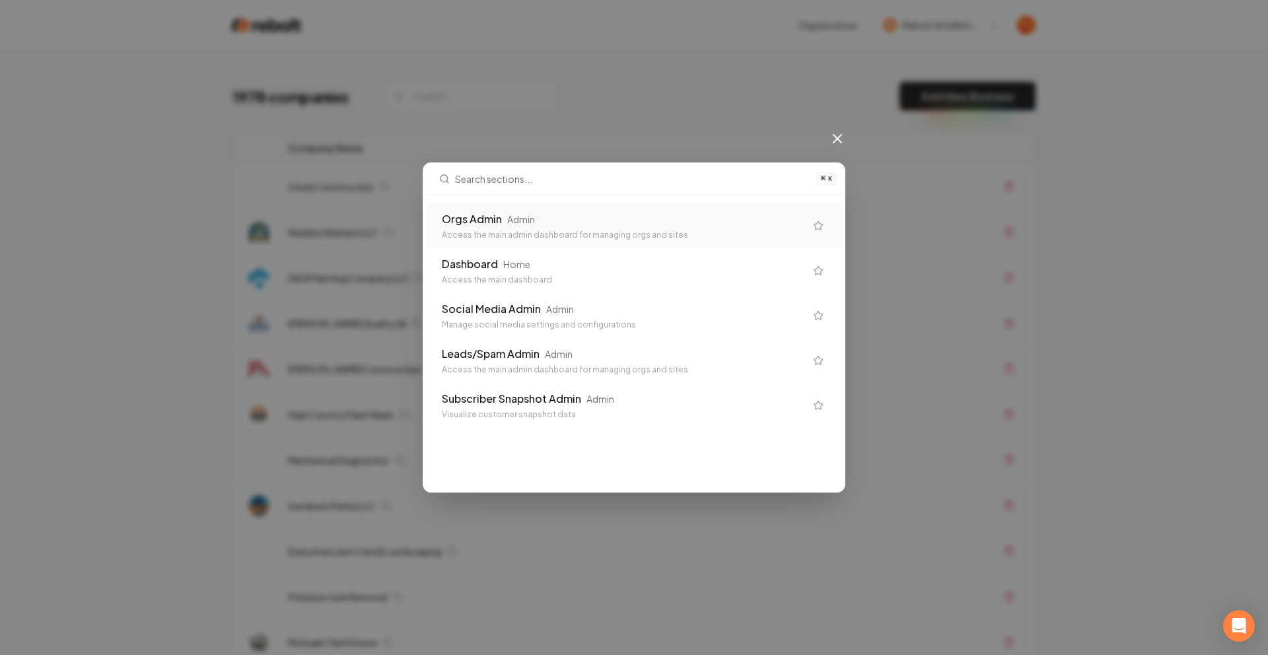
click at [573, 217] on div "Orgs Admin Admin" at bounding box center [623, 219] width 363 height 16
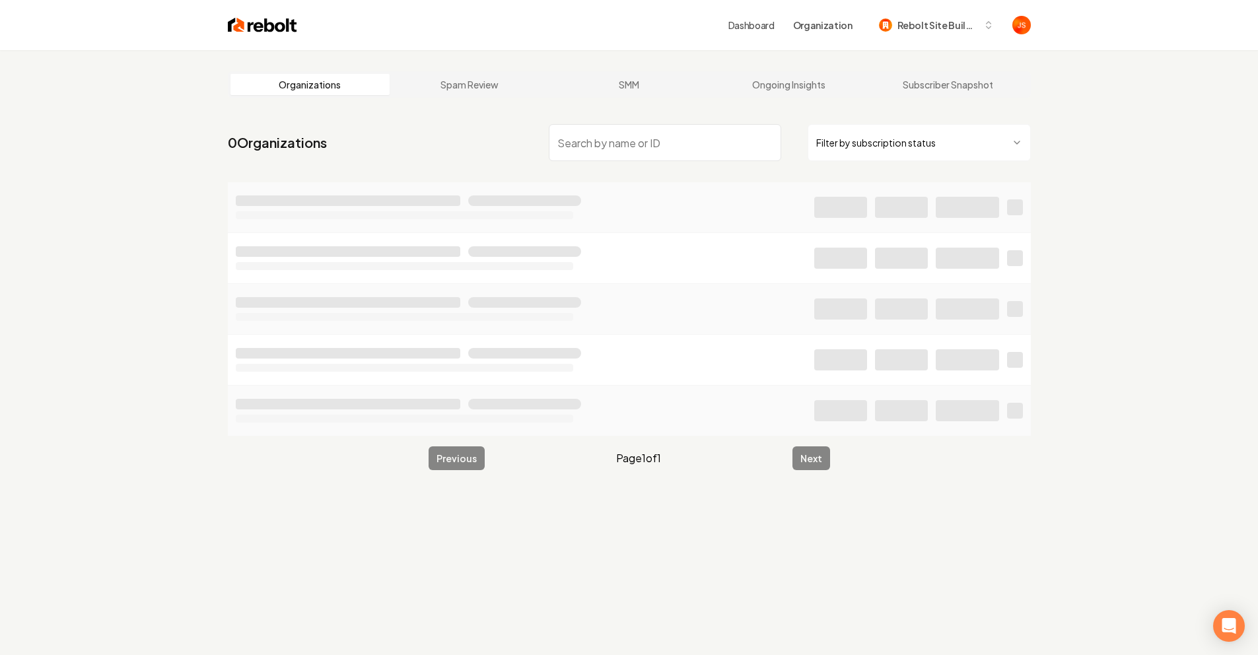
click at [879, 151] on html "Dashboard Organization Rebolt Site Builder Organizations Spam Review SMM Ongoin…" at bounding box center [629, 327] width 1258 height 655
click at [704, 135] on input "search" at bounding box center [665, 142] width 232 height 37
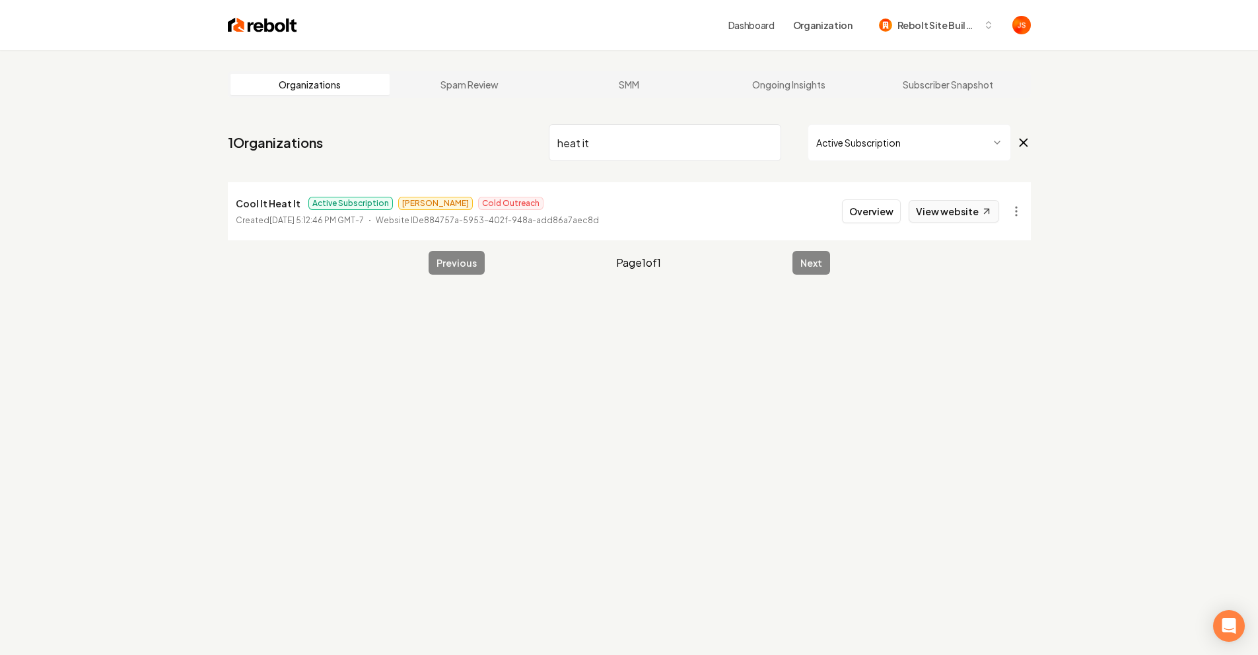
type input "heat it"
click at [938, 221] on link "View website" at bounding box center [954, 211] width 90 height 22
click at [868, 210] on button "Overview" at bounding box center [871, 211] width 59 height 24
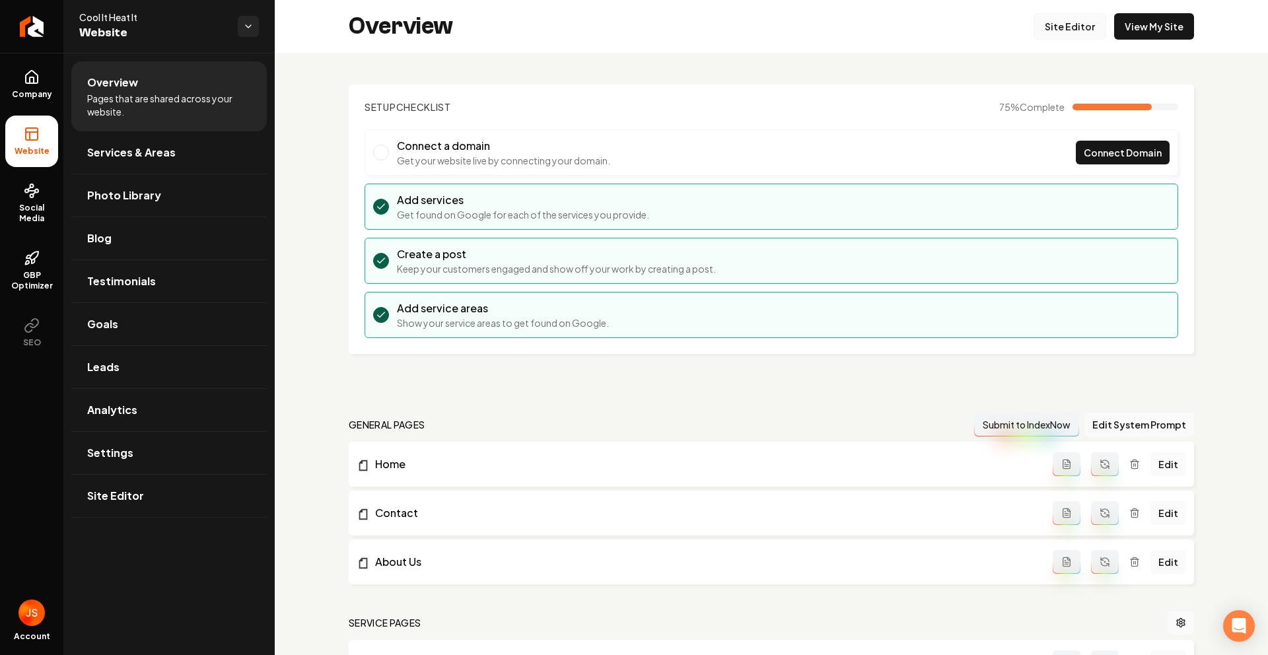
click at [1039, 27] on link "Site Editor" at bounding box center [1070, 26] width 73 height 26
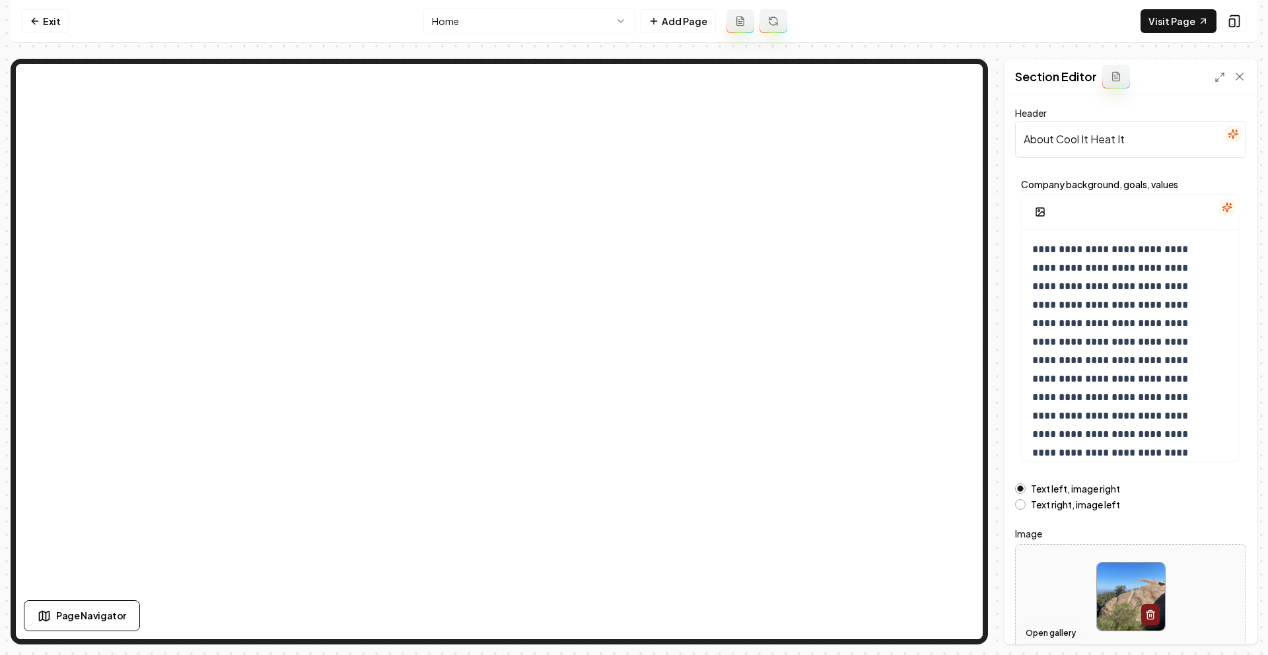
click at [1041, 631] on button "Open gallery" at bounding box center [1050, 633] width 59 height 21
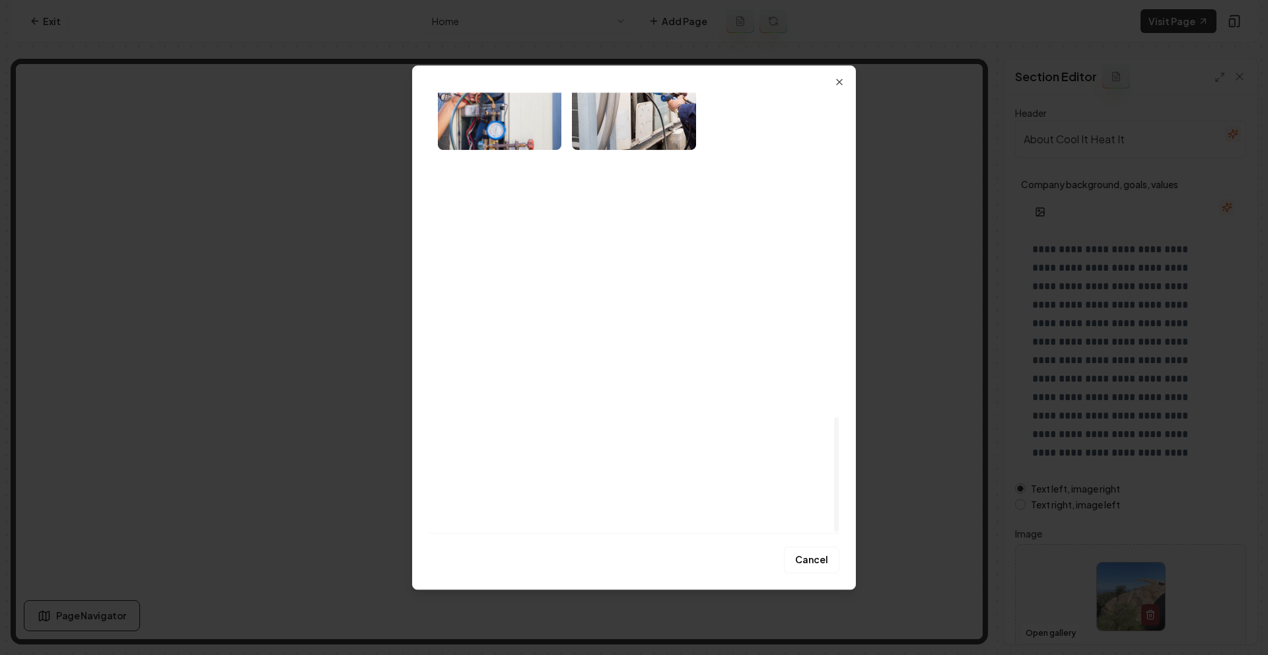
scroll to position [1245, 0]
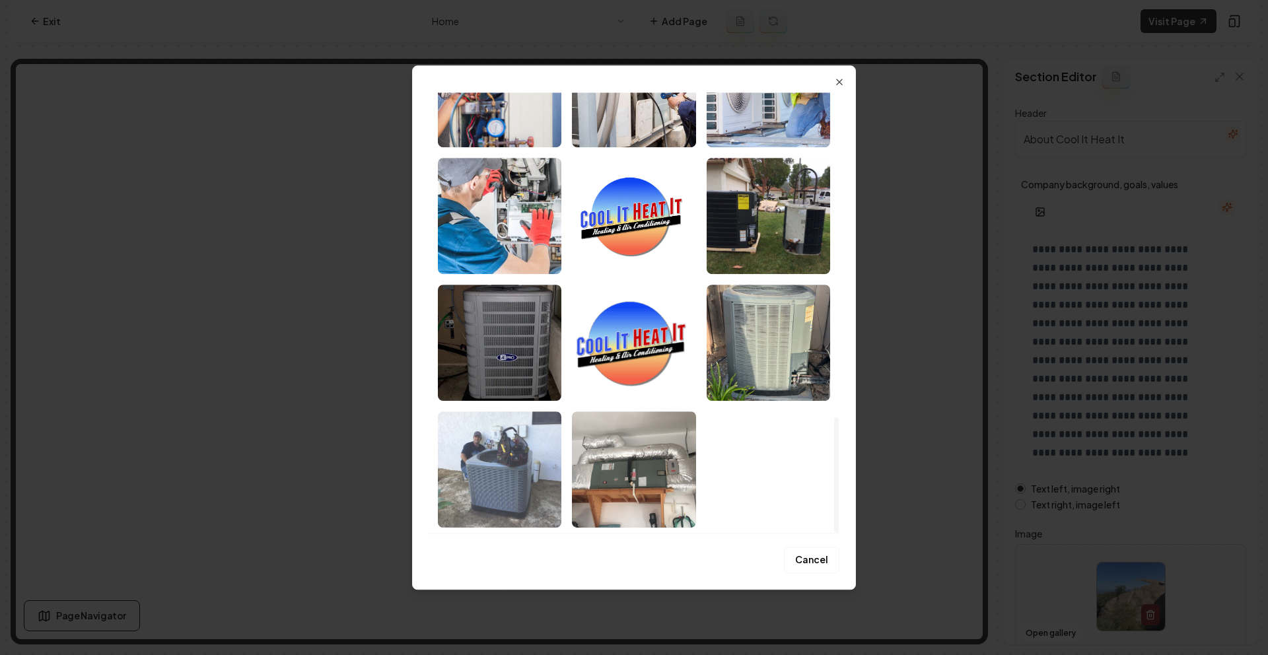
click at [481, 442] on img "Select image image_68952ef95c7cd75eb8244e49.jpeg" at bounding box center [499, 469] width 123 height 116
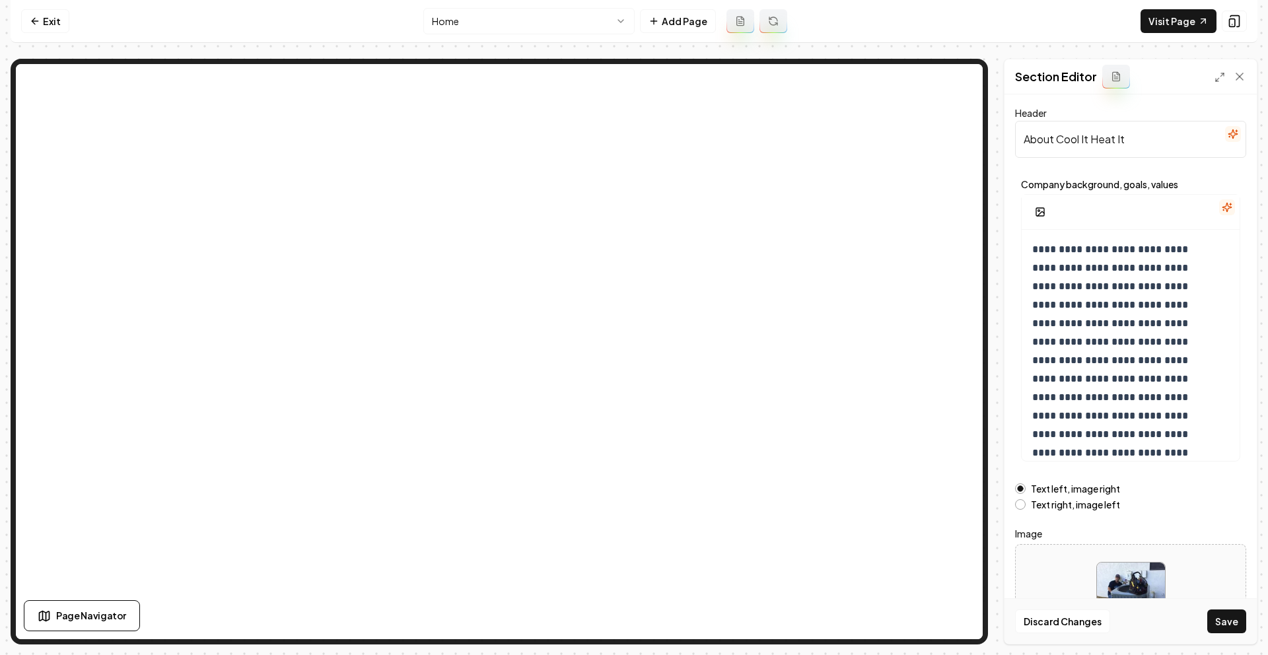
click at [1224, 621] on button "Save" at bounding box center [1226, 622] width 39 height 24
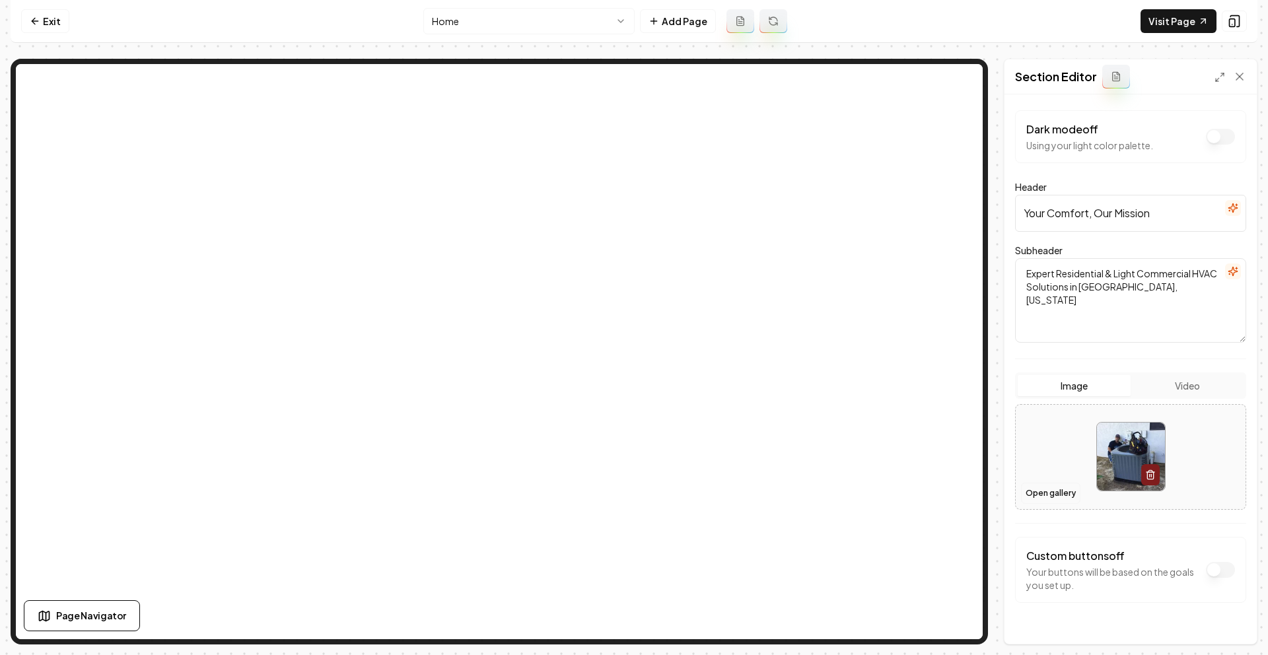
click at [1058, 493] on button "Open gallery" at bounding box center [1050, 493] width 59 height 21
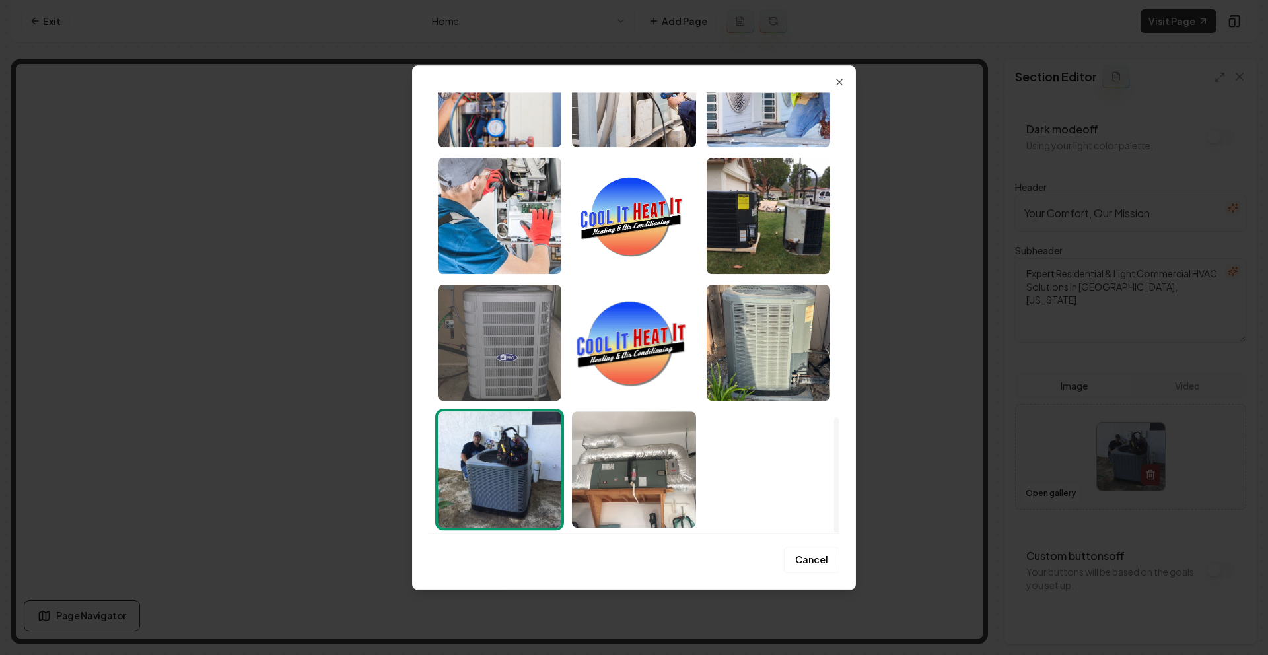
click at [520, 341] on img "Select image image_689532b25c7cd75eb83f154f.jpg" at bounding box center [499, 343] width 123 height 116
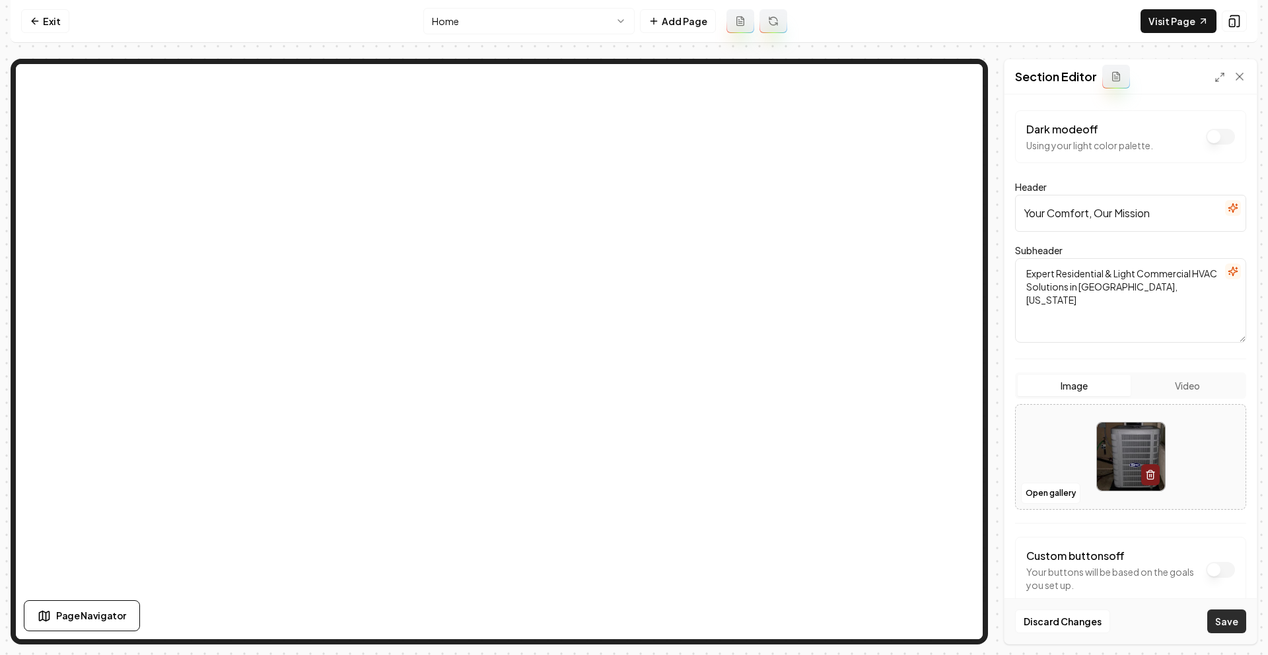
click at [1226, 626] on button "Save" at bounding box center [1226, 622] width 39 height 24
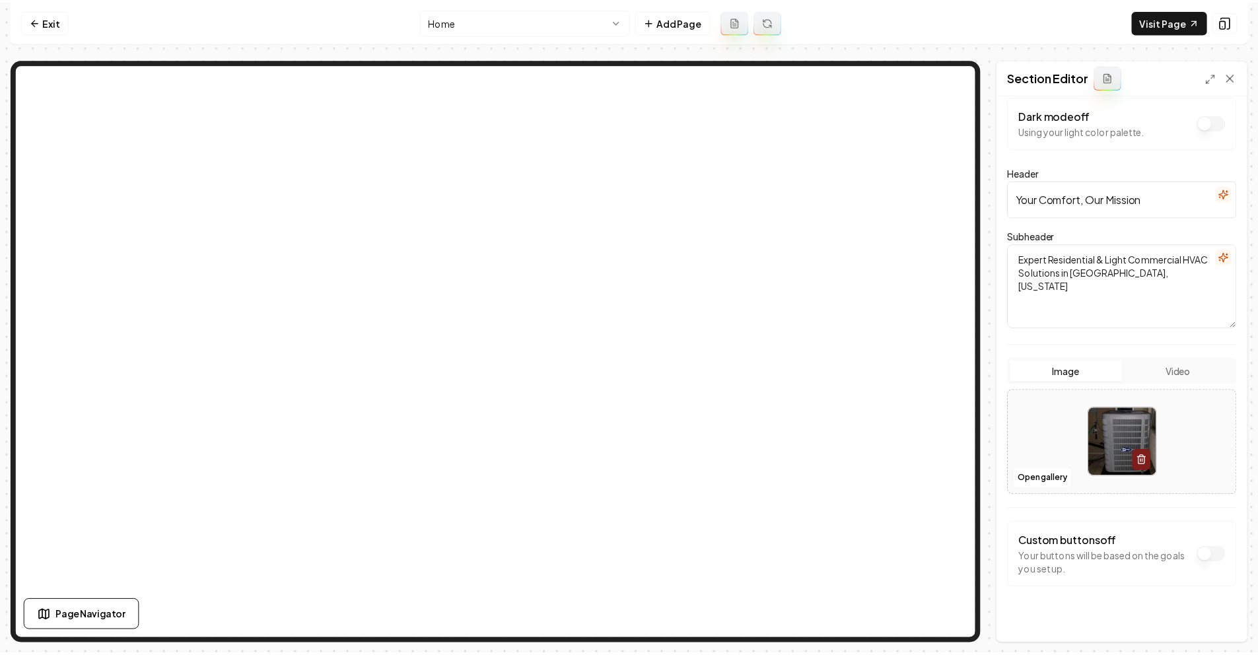
scroll to position [28, 0]
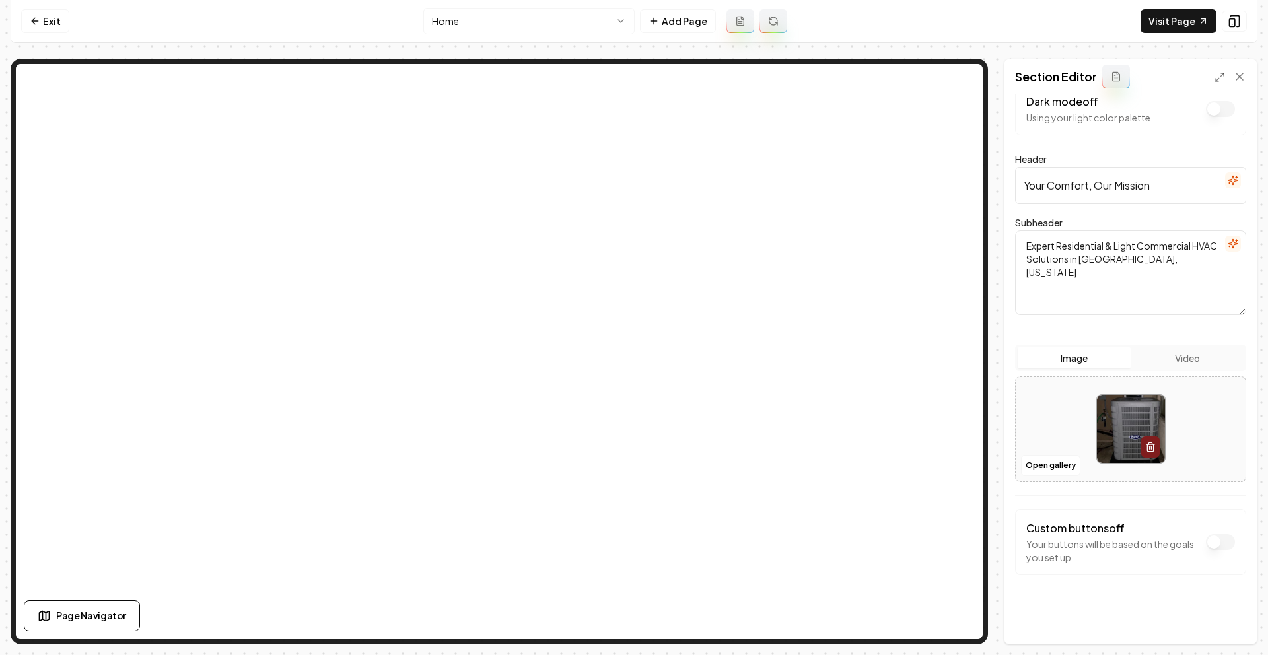
click at [44, 34] on nav "Exit Home Add Page Visit Page" at bounding box center [634, 21] width 1247 height 43
click at [46, 25] on link "Exit" at bounding box center [45, 21] width 48 height 24
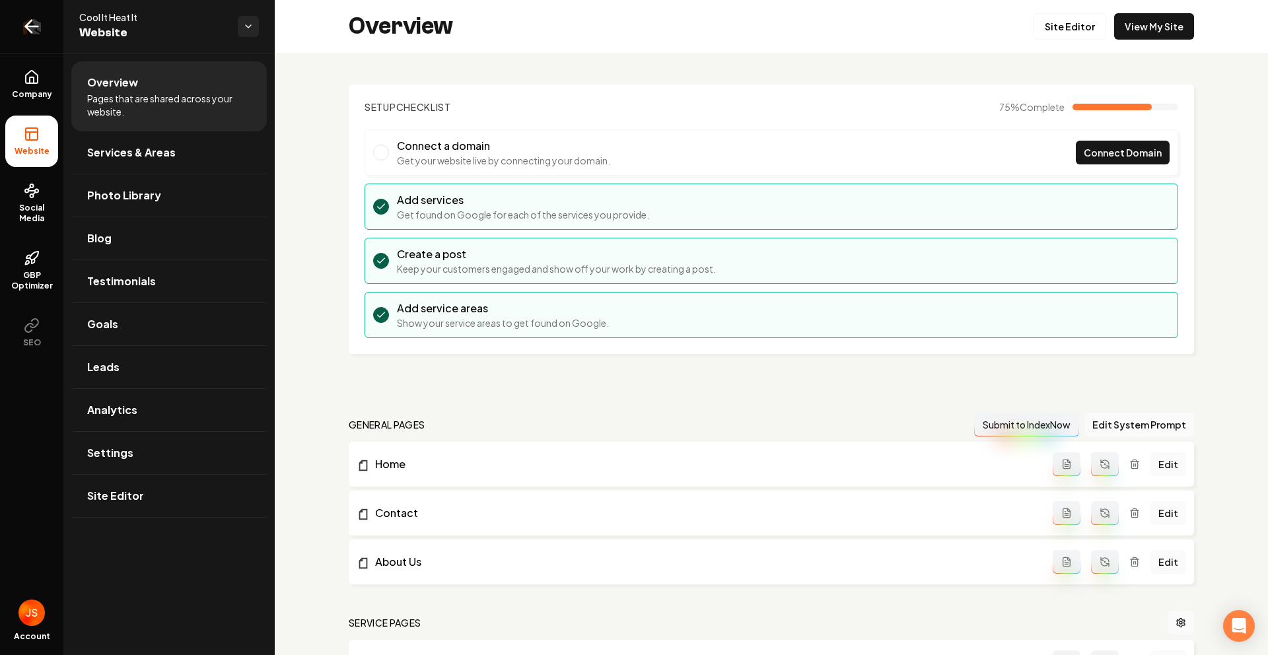
click at [32, 26] on icon "Return to dashboard" at bounding box center [32, 26] width 13 height 0
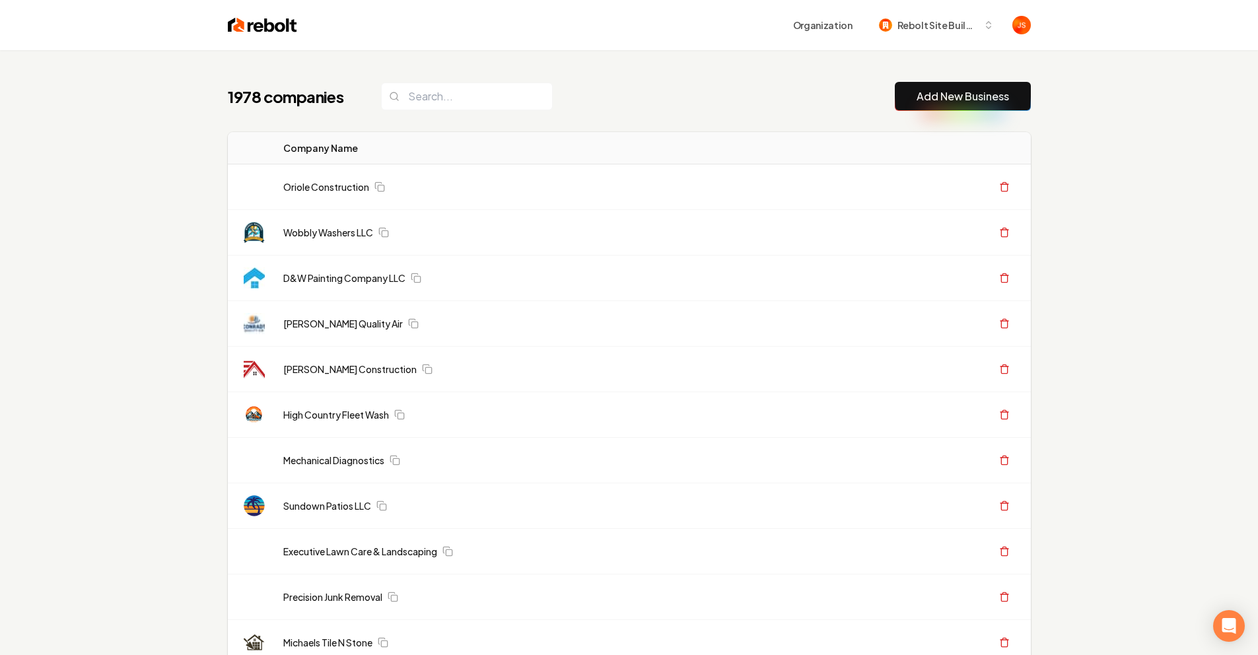
click at [446, 104] on input "search" at bounding box center [467, 97] width 172 height 28
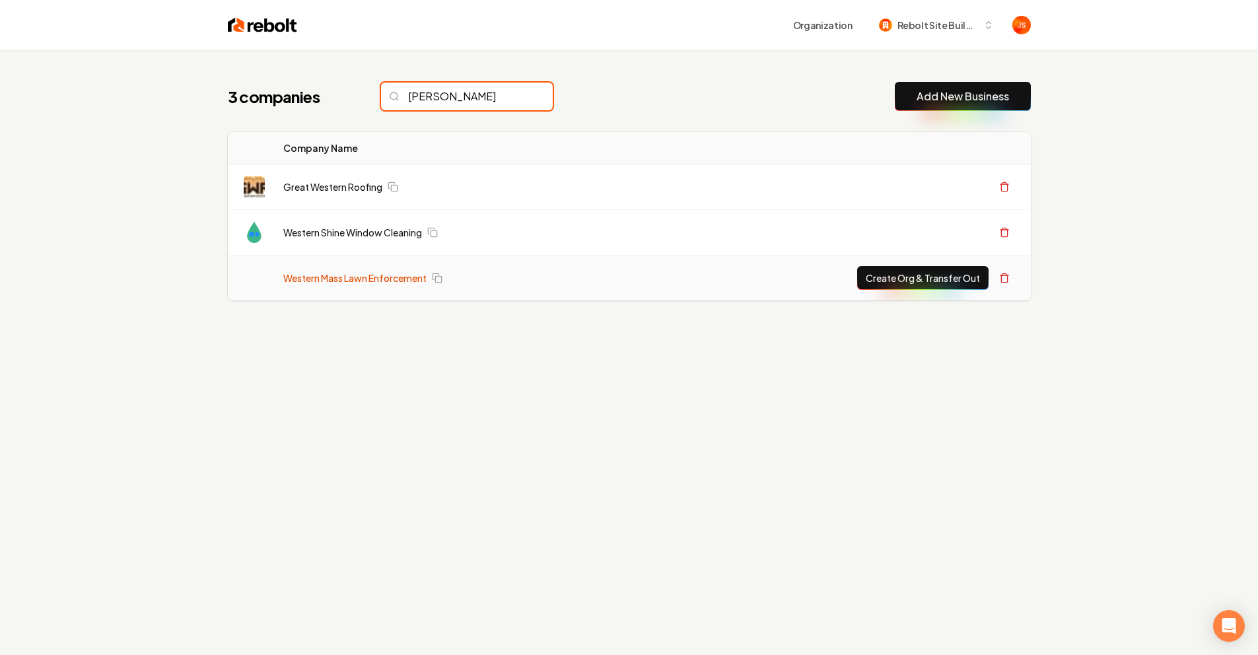
type input "Wester"
click at [318, 271] on link "Western Mass Lawn Enforcement" at bounding box center [354, 277] width 143 height 13
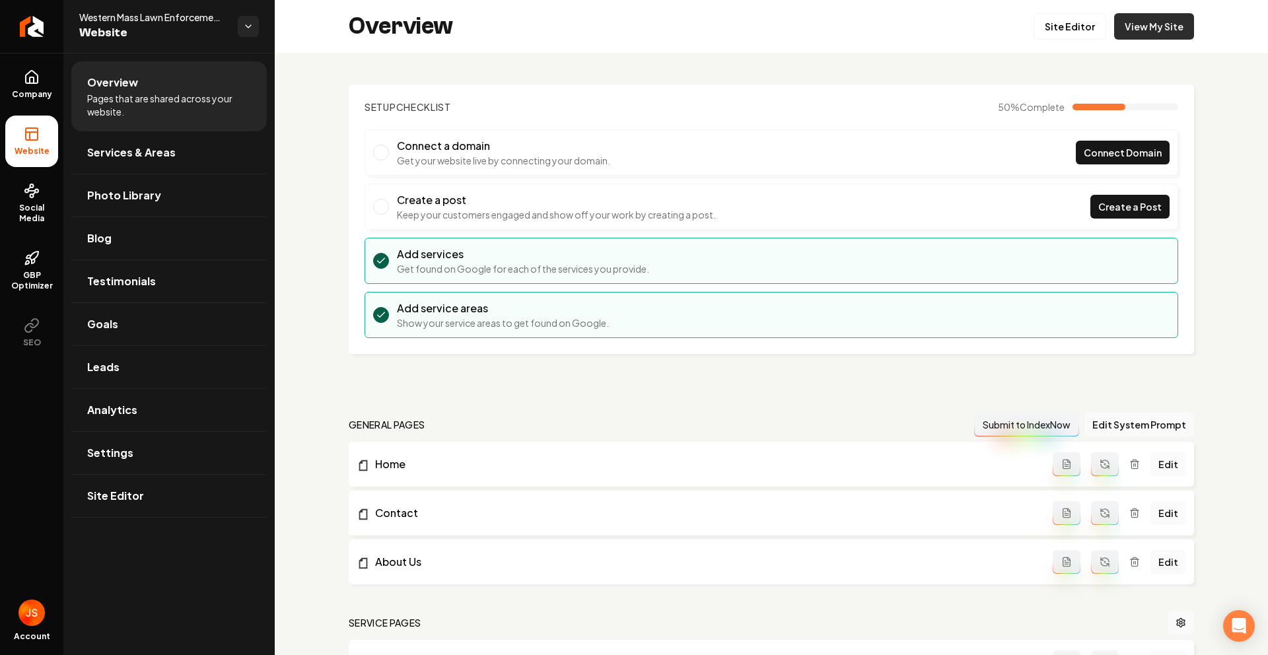
click at [1141, 36] on link "View My Site" at bounding box center [1154, 26] width 80 height 26
click at [1078, 30] on link "Site Editor" at bounding box center [1070, 26] width 73 height 26
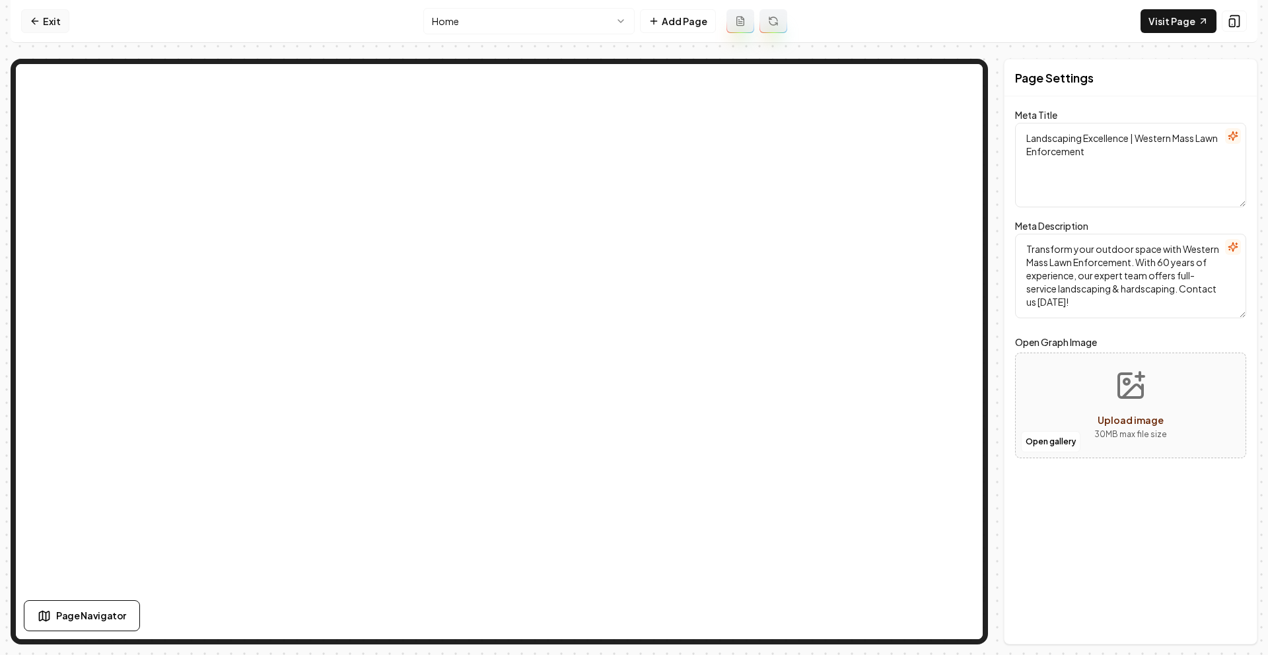
click at [50, 18] on link "Exit" at bounding box center [45, 21] width 48 height 24
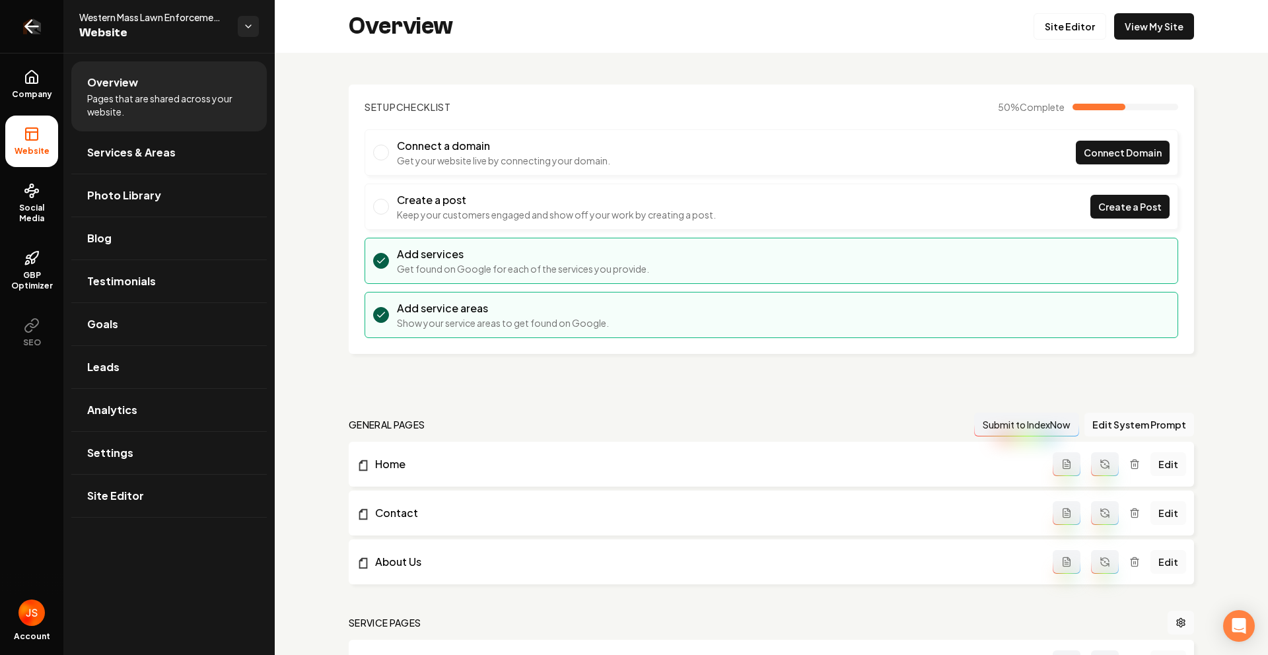
click at [12, 21] on link "Return to dashboard" at bounding box center [31, 26] width 63 height 53
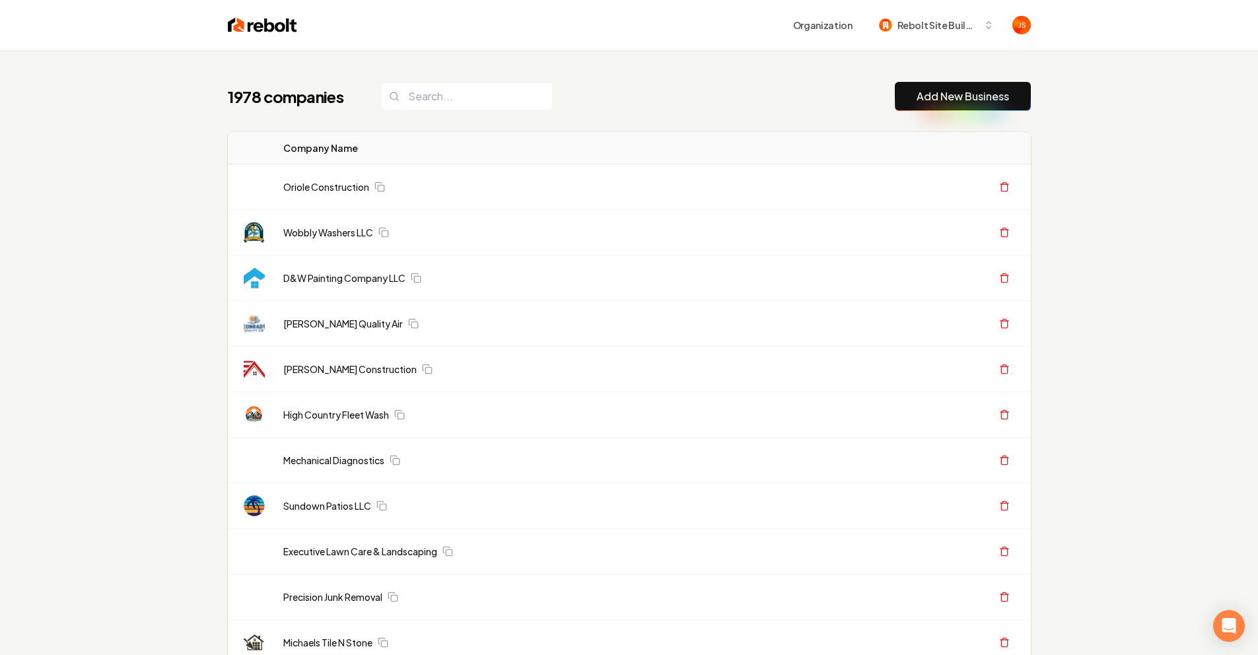
click at [430, 86] on input "search" at bounding box center [467, 97] width 172 height 28
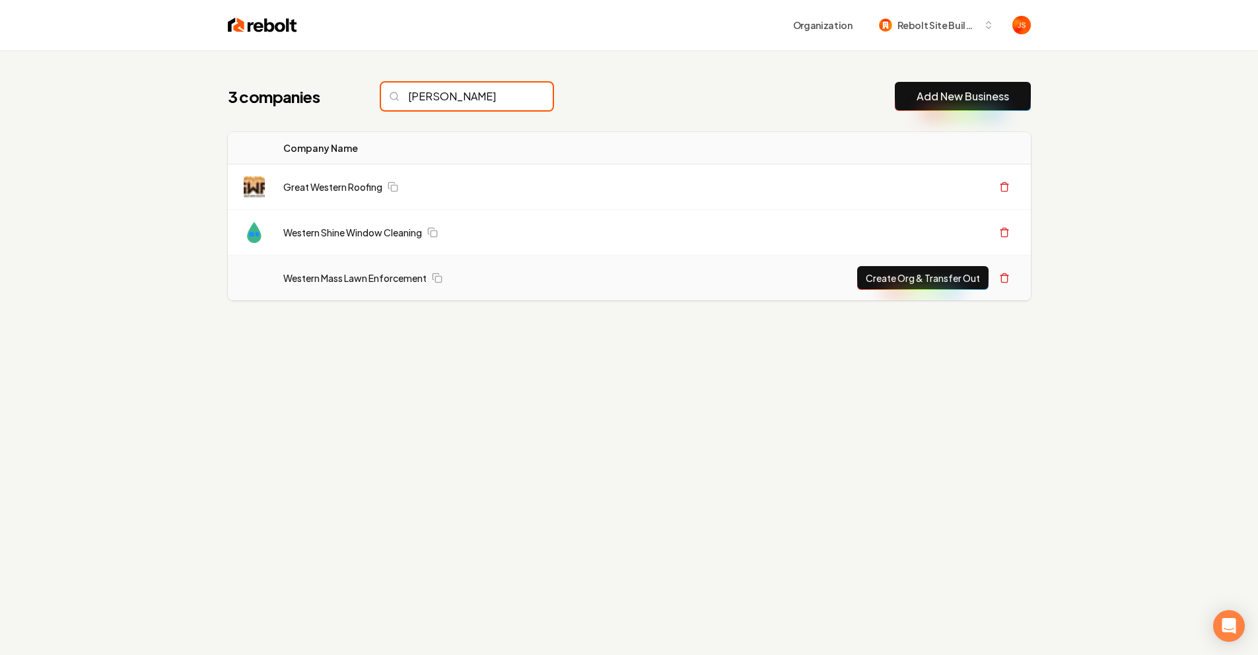
type input "Wester"
click at [940, 275] on button "Create Org & Transfer Out" at bounding box center [922, 278] width 131 height 24
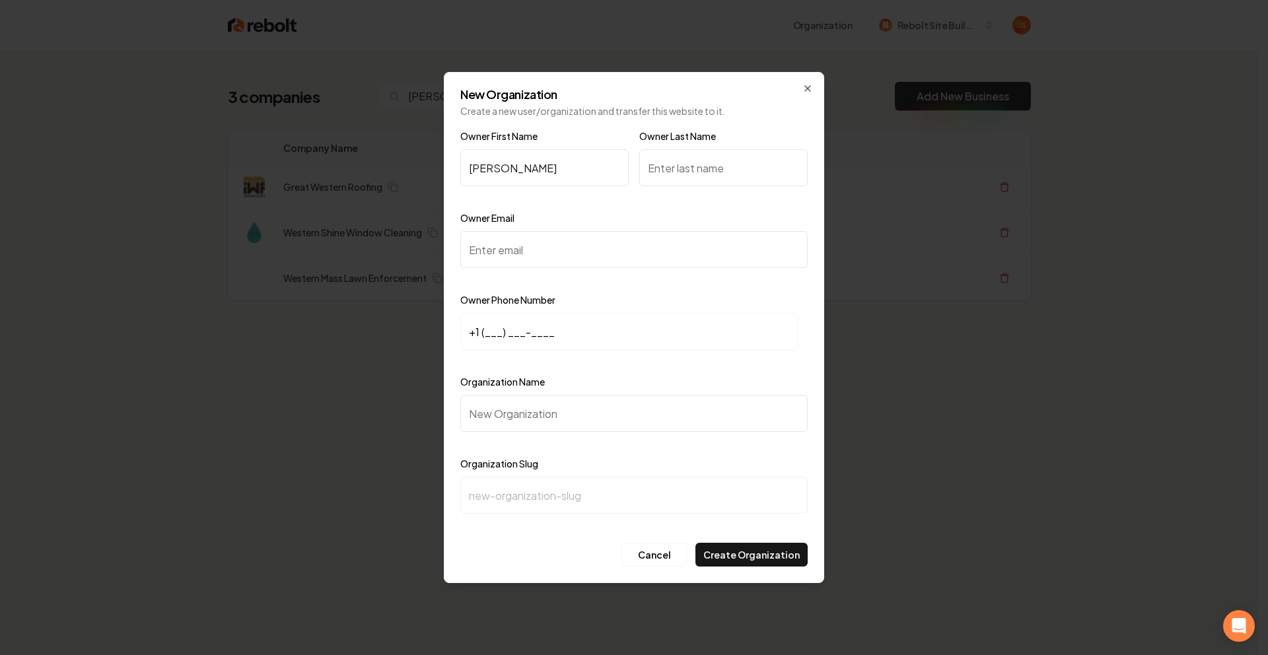
type input "Matt"
click at [709, 145] on div "Owner Last Name" at bounding box center [723, 166] width 168 height 77
click at [703, 156] on input "Owner Last Name" at bounding box center [723, 167] width 168 height 37
click at [701, 164] on input "Owner Last Name" at bounding box center [723, 167] width 168 height 37
type input "Kirby"
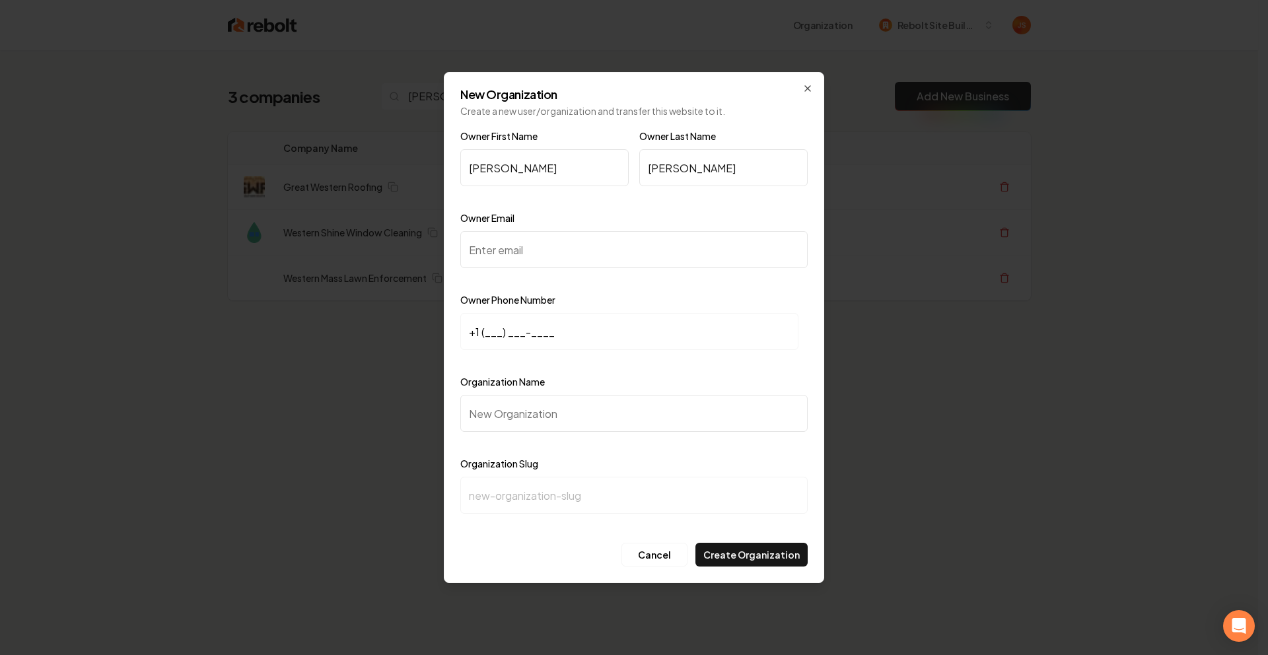
click at [641, 242] on input "Owner Email" at bounding box center [633, 249] width 347 height 37
paste input "mattkirby0221@gmail.com"
type input "mattkirby0221@gmail.com"
drag, startPoint x: 501, startPoint y: 328, endPoint x: 487, endPoint y: 333, distance: 14.0
click at [501, 328] on input "+1 (___) ___-____" at bounding box center [629, 331] width 338 height 37
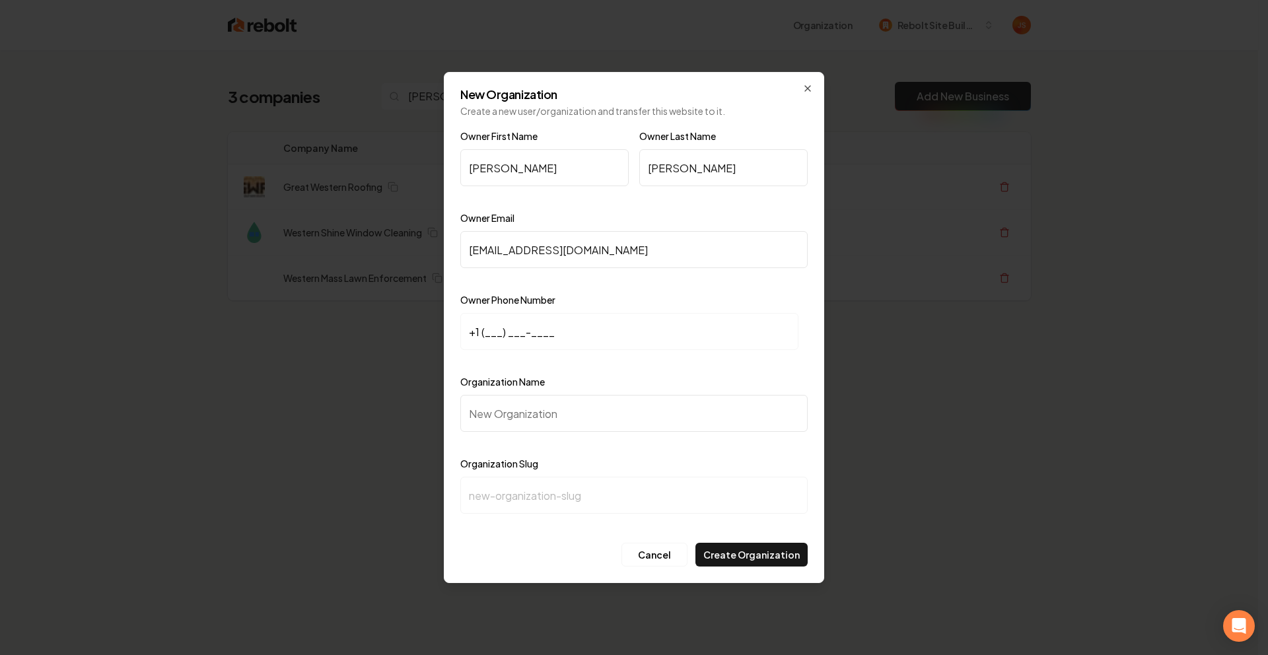
click at [485, 333] on input "+1 (___) ___-____" at bounding box center [629, 331] width 338 height 37
click at [503, 392] on div "Organization Name" at bounding box center [633, 412] width 347 height 77
click at [495, 407] on input "Organization Name" at bounding box center [633, 413] width 347 height 37
click at [487, 332] on input "+1 (___) ___-____" at bounding box center [629, 331] width 338 height 37
paste input "413) 219-9122"
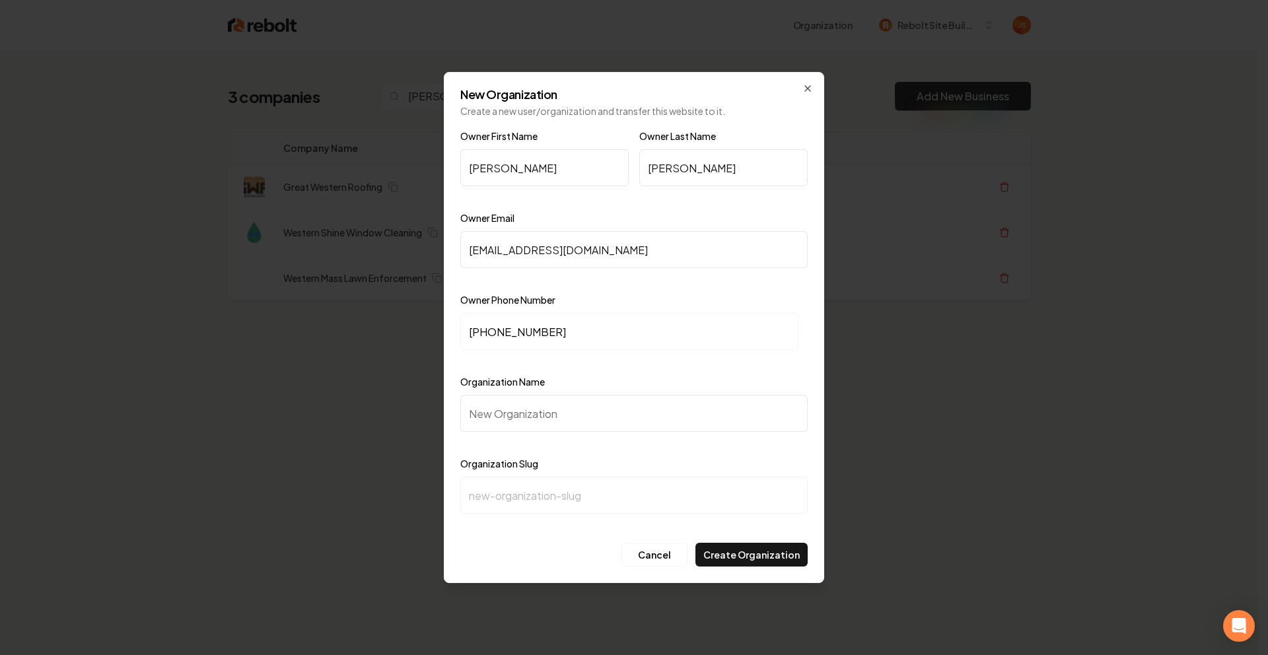
type input "+1 (413) 219-9122"
click at [507, 410] on input "Organization Name" at bounding box center [633, 413] width 347 height 37
type input "W"
type input "w"
type input "We"
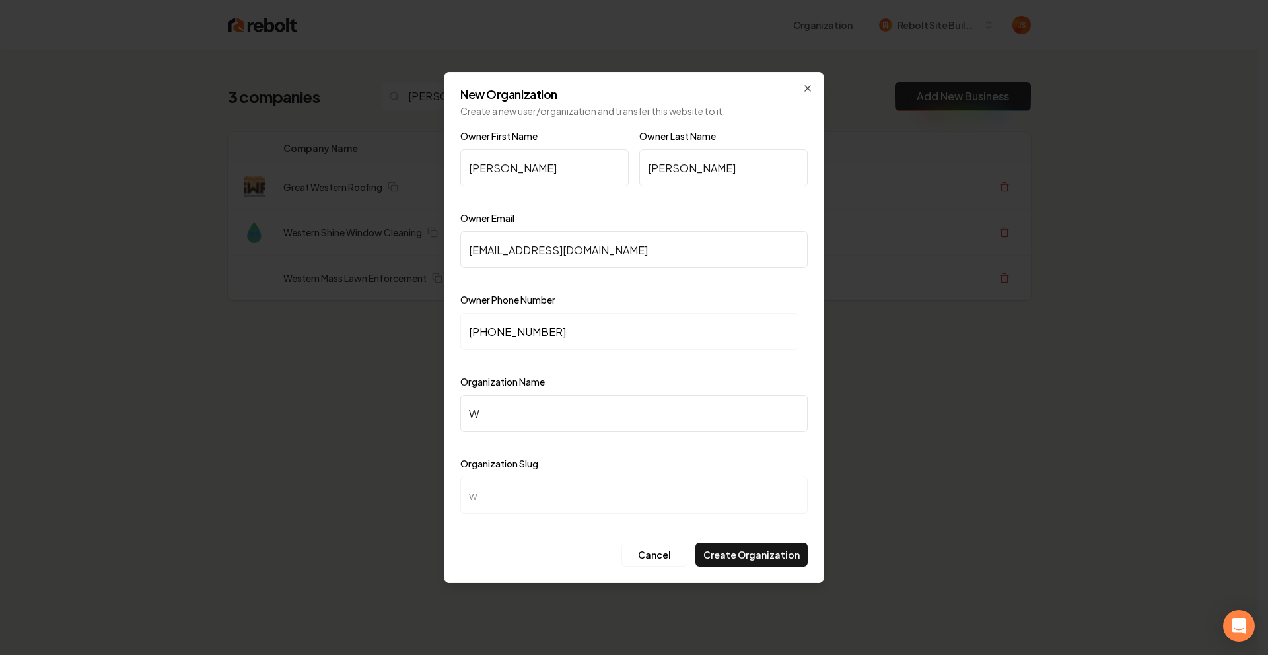
type input "we"
type input "Wes"
type input "wes"
type input "West"
type input "west"
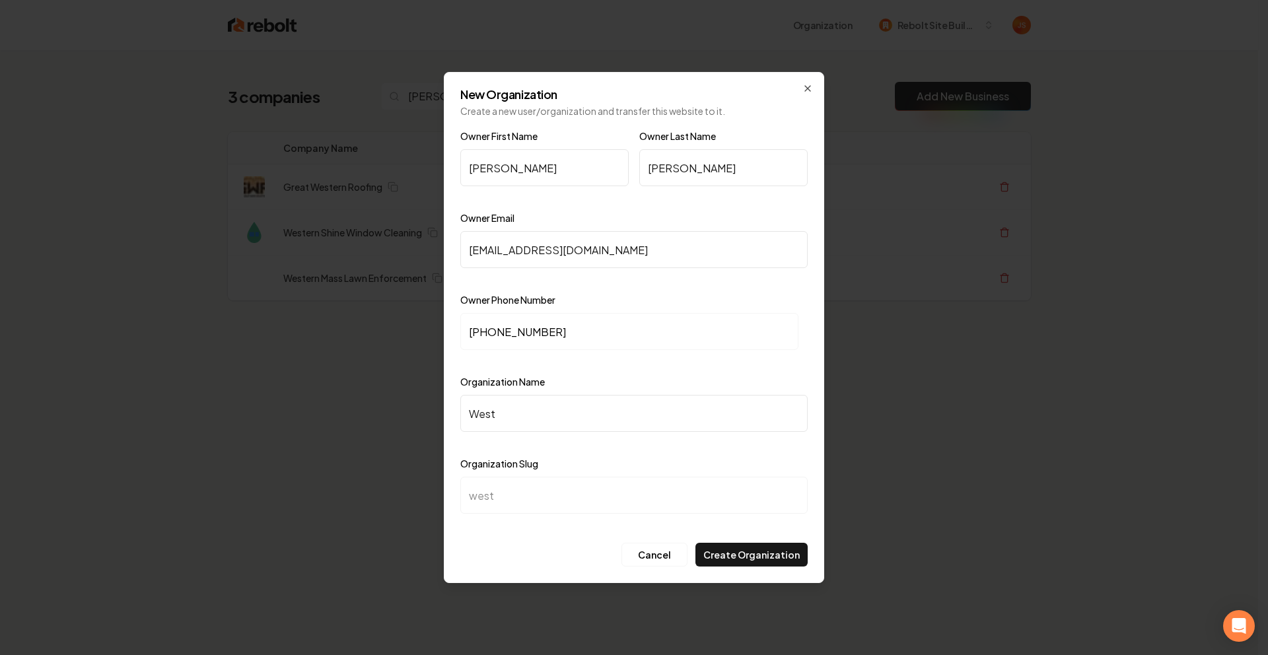
type input "Weste"
type input "weste"
type input "Wester"
type input "wester"
type input "Western"
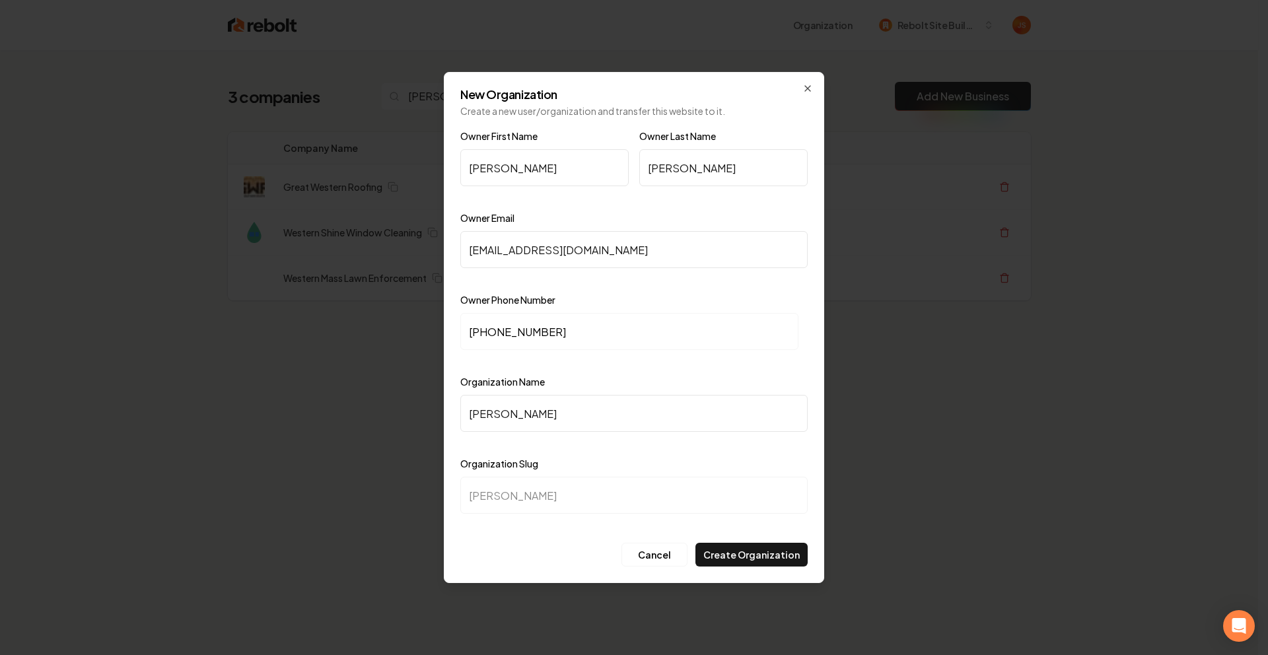
type input "western"
type input "Western M"
type input "western-m"
type input "Western Ma"
type input "western-ma"
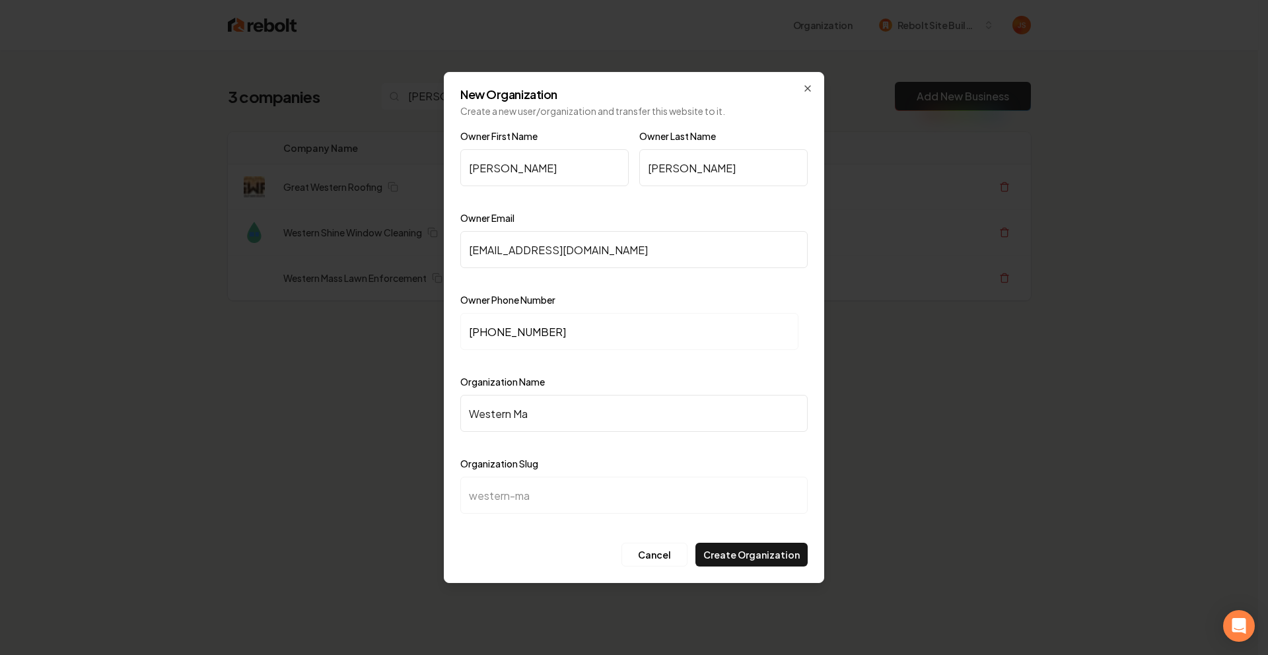
type input "Western Mas"
type input "western-mas"
type input "Western Mass"
type input "western-mass"
type input "Western Mass l"
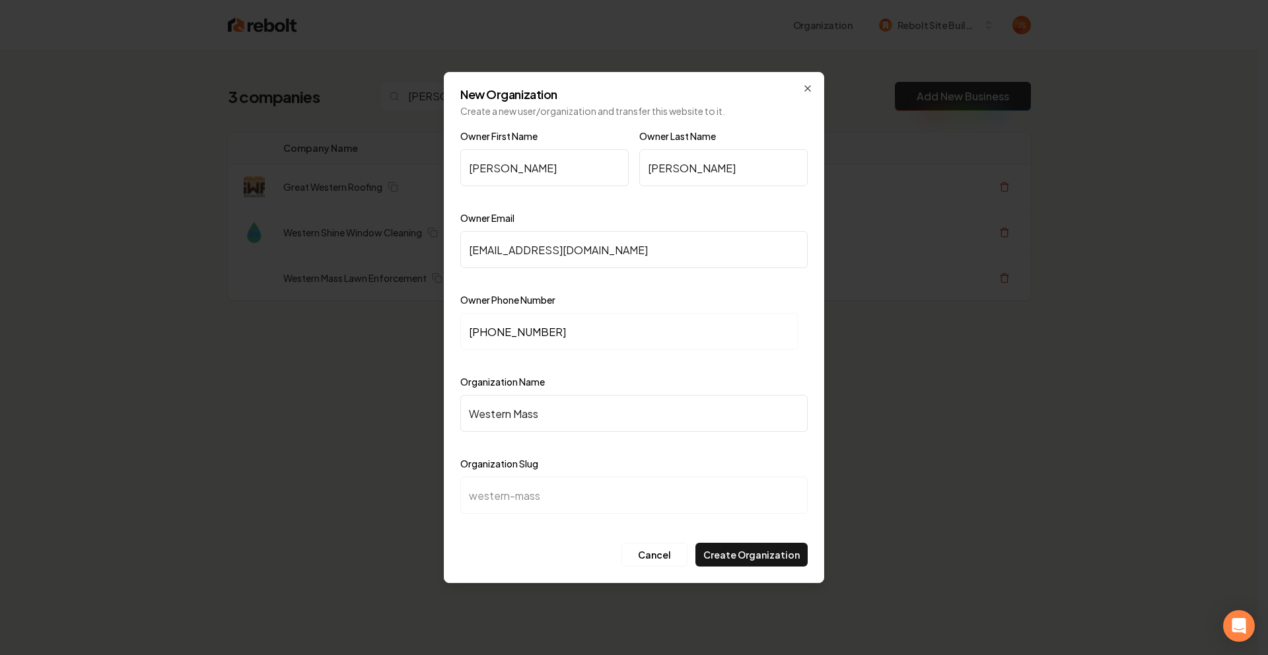
type input "western-mass-l"
type input "Western Mass la"
type input "western-mass-la"
type input "Western Mass law"
type input "western-mass-law"
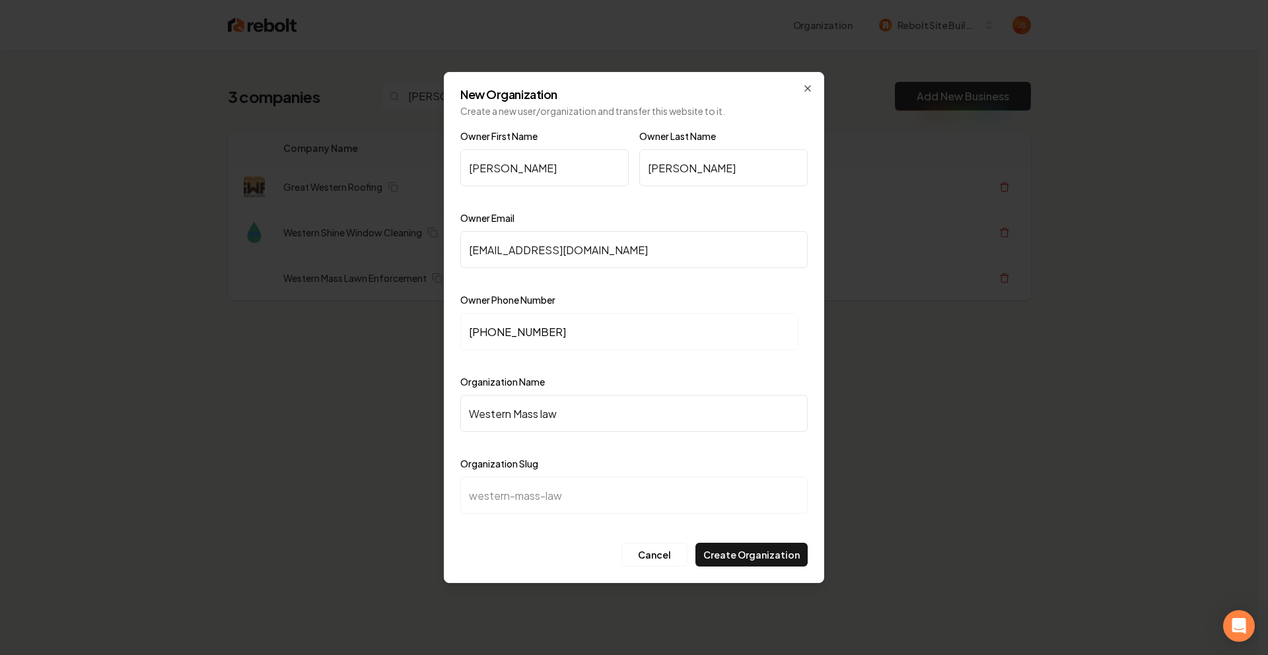
type input "Western Mass la"
type input "western-mass-la"
type input "Western Mass l"
type input "western-mass-l"
type input "Western Mass"
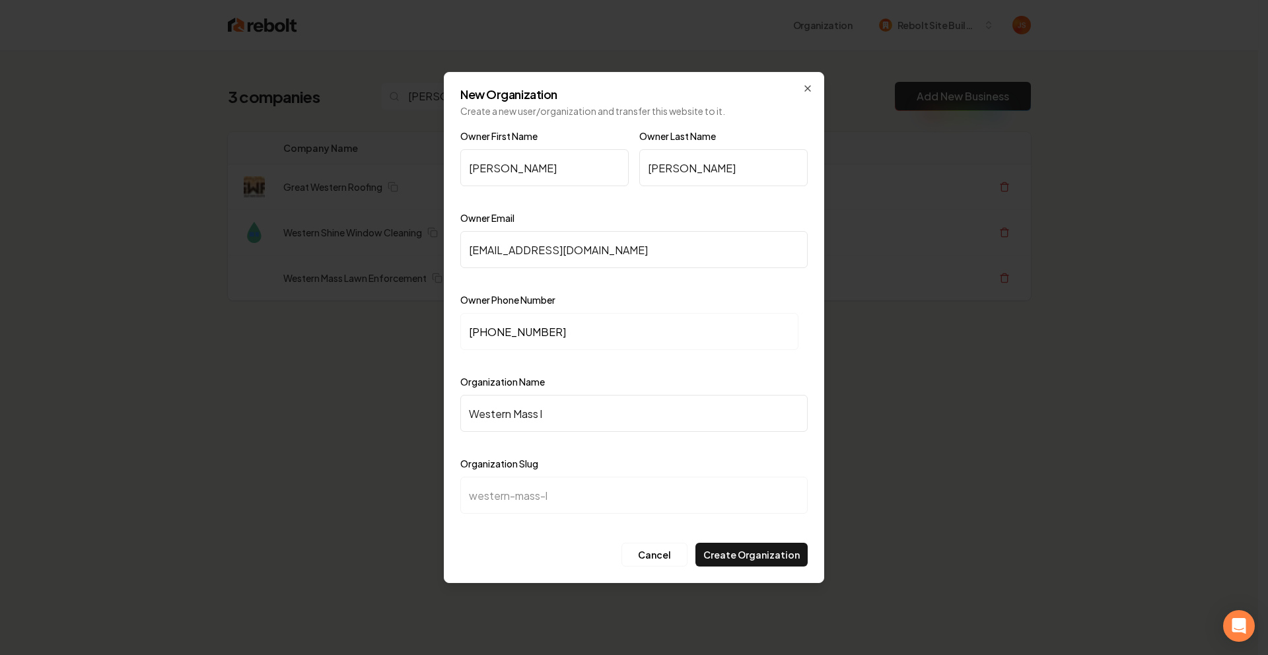
type input "western-mass"
type input "Western Mass L"
type input "western-mass-l"
type input "Western Mass La"
type input "western-mass-la"
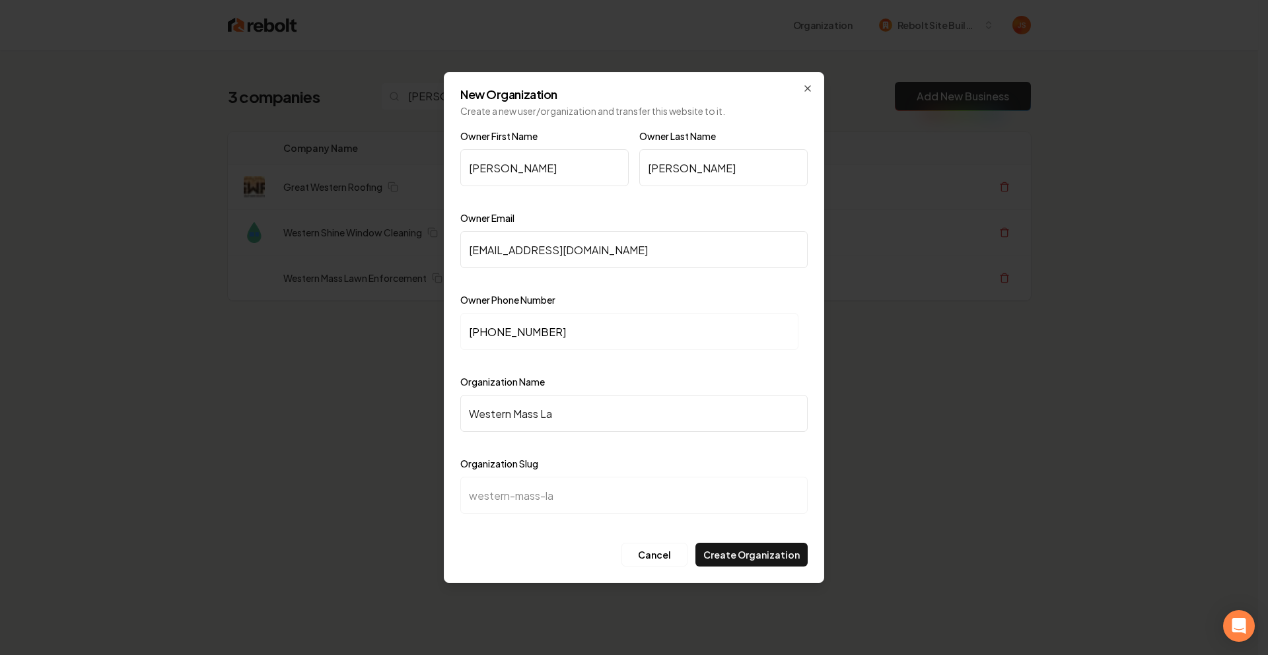
type input "Western Mass Law"
type input "western-mass-law"
type input "Western Mass Lawn"
type input "western-mass-lawn"
type input "Western Mass Lawn E"
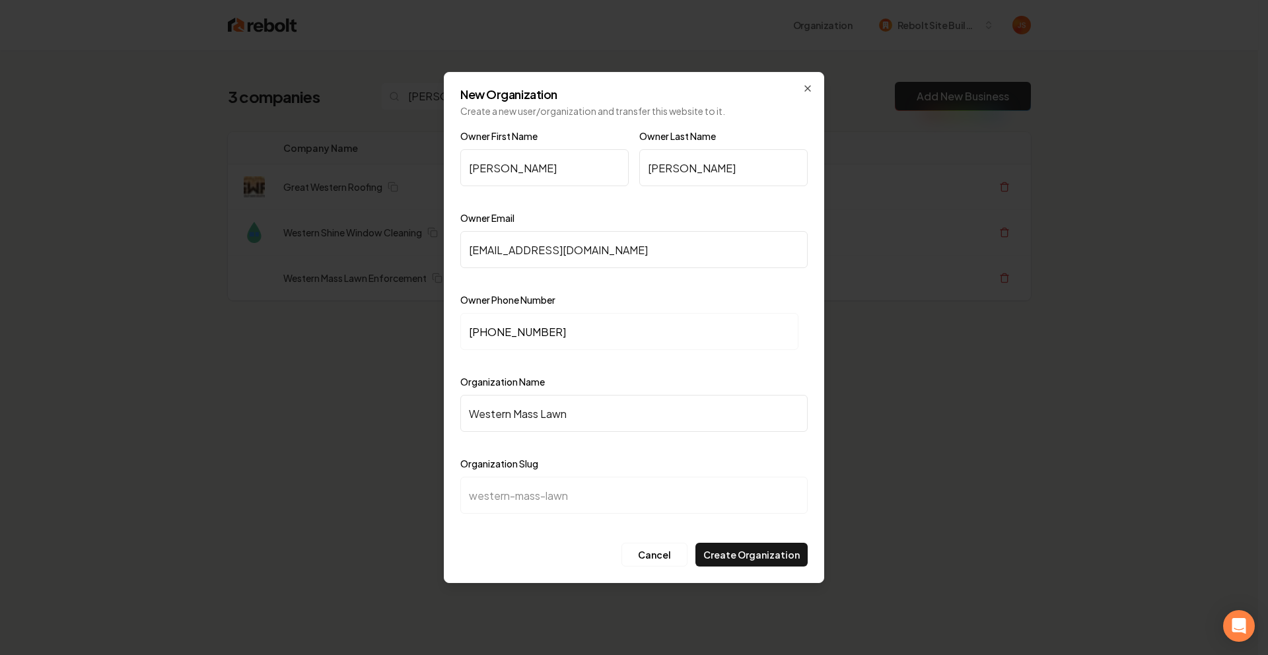
type input "western-mass-lawn-e"
type input "Western Mass Lawn En"
type input "western-mass-lawn-en"
type input "Western Mass Lawn Enf"
type input "western-mass-lawn-enf"
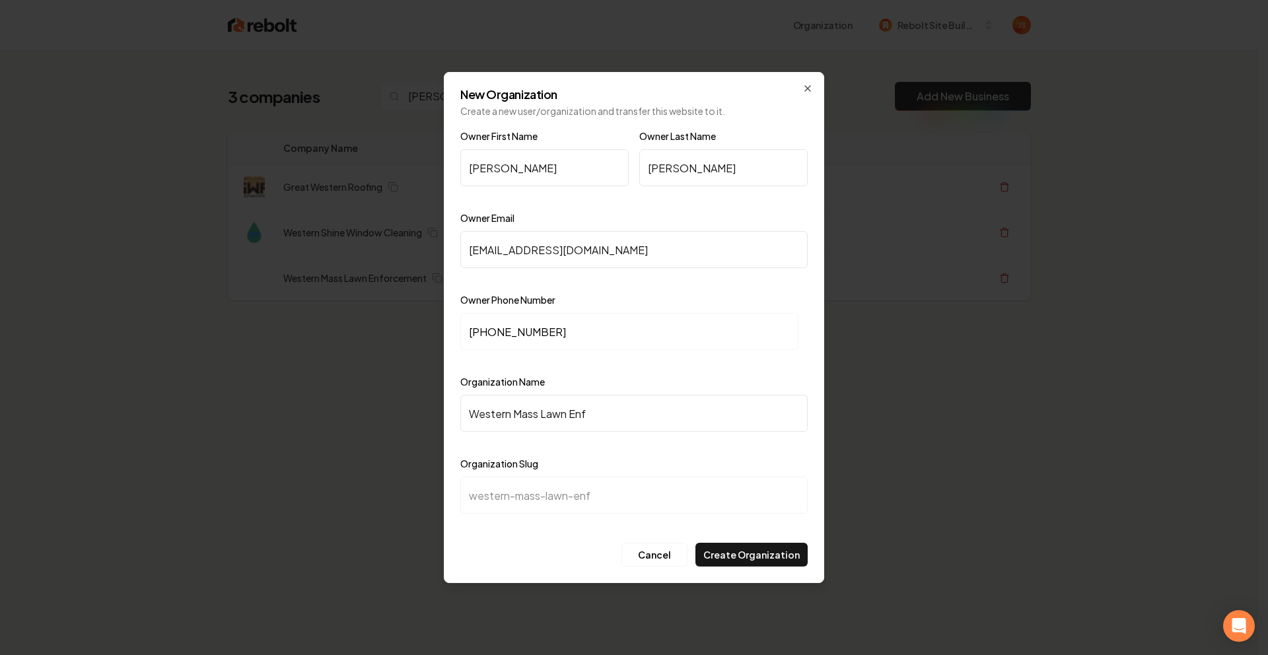
type input "Western Mass Lawn Enfo"
type input "western-mass-lawn-enfo"
type input "Western Mass Lawn Enfor"
type input "western-mass-lawn-enfor"
type input "Western Mass Lawn Enfore"
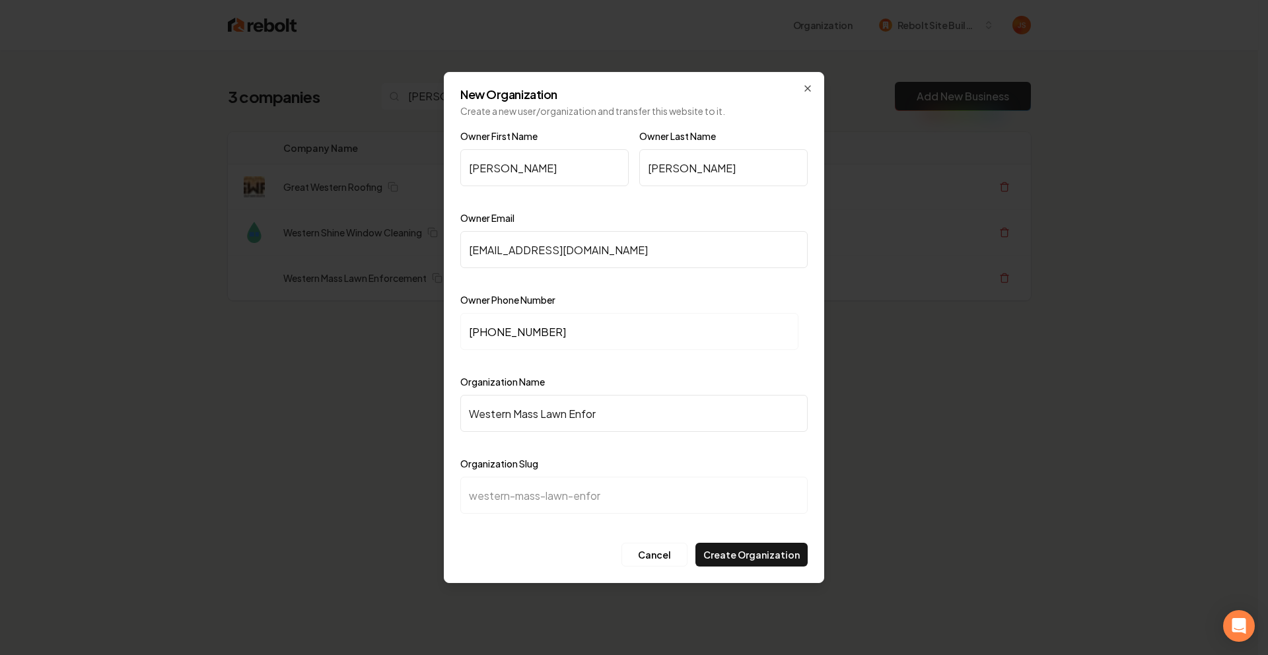
type input "western-mass-lawn-enfore"
type input "Western Mass Lawn Enforem"
type input "western-mass-lawn-enforem"
type input "Western Mass Lawn Enforemc"
type input "western-mass-lawn-enforemc"
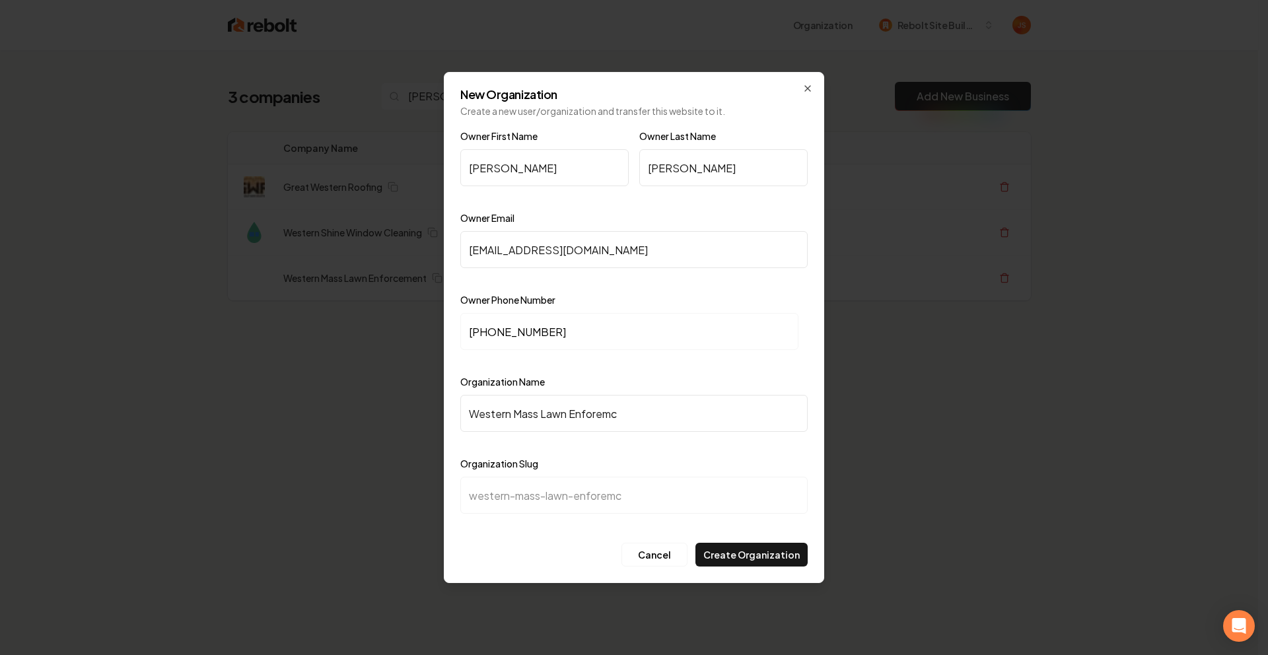
type input "Western Mass Lawn Enforem"
type input "western-mass-lawn-enforem"
type input "Western Mass Lawn Enfore"
type input "western-mass-lawn-enfore"
type input "Western Mass Lawn Enfor"
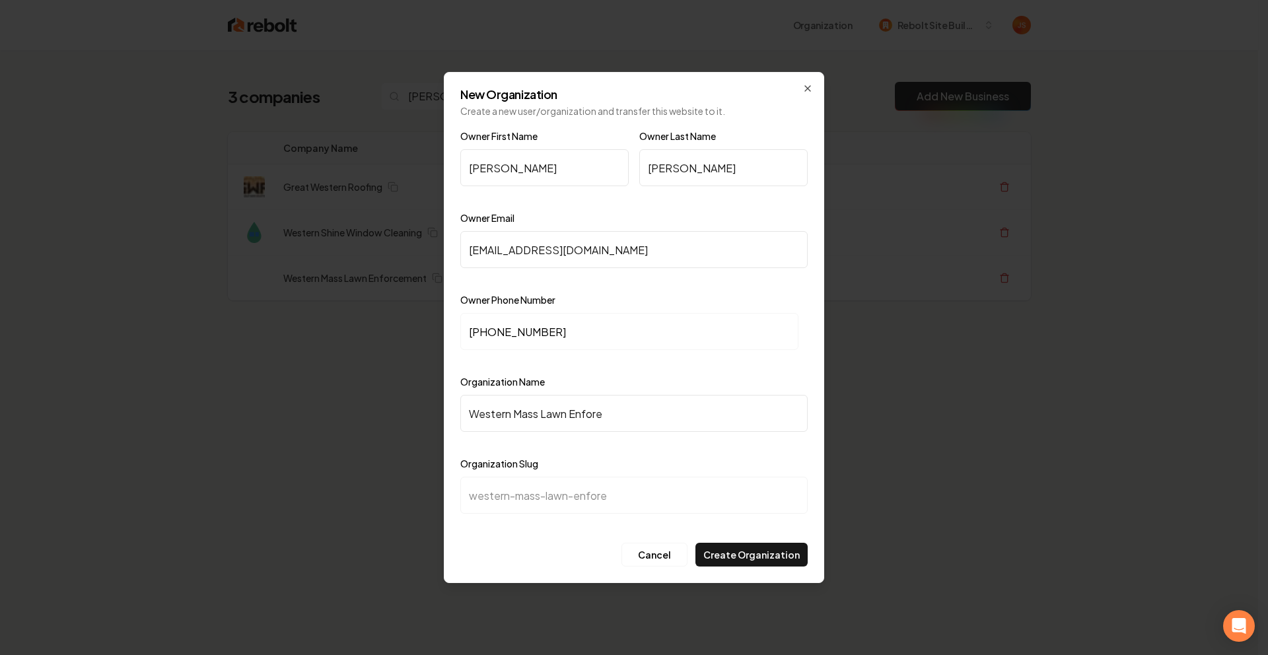
type input "western-mass-lawn-enfor"
type input "Western Mass Lawn Enforc"
type input "western-mass-lawn-enforc"
type input "Western Mass Lawn Enforce"
type input "western-mass-lawn-enforce"
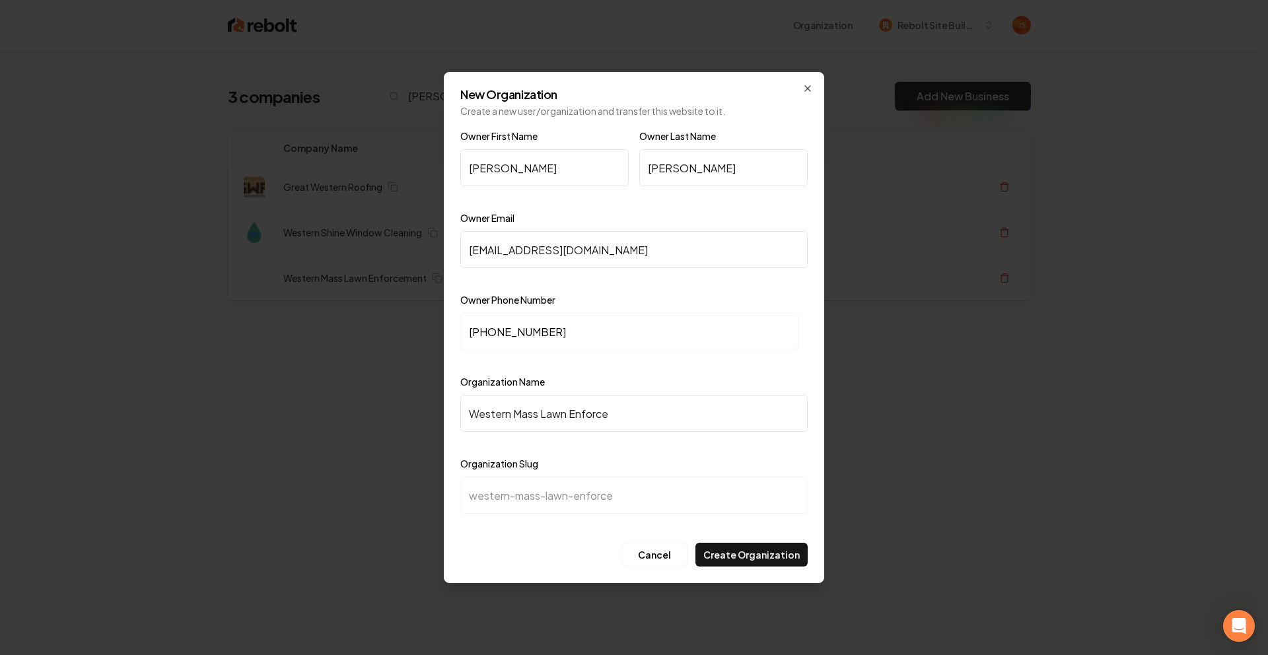
type input "Western Mass Lawn Enforcem"
type input "western-mass-lawn-enforcem"
type input "Western Mass Lawn Enforceme"
type input "western-mass-lawn-enforceme"
type input "Western Mass Lawn Enforcemen"
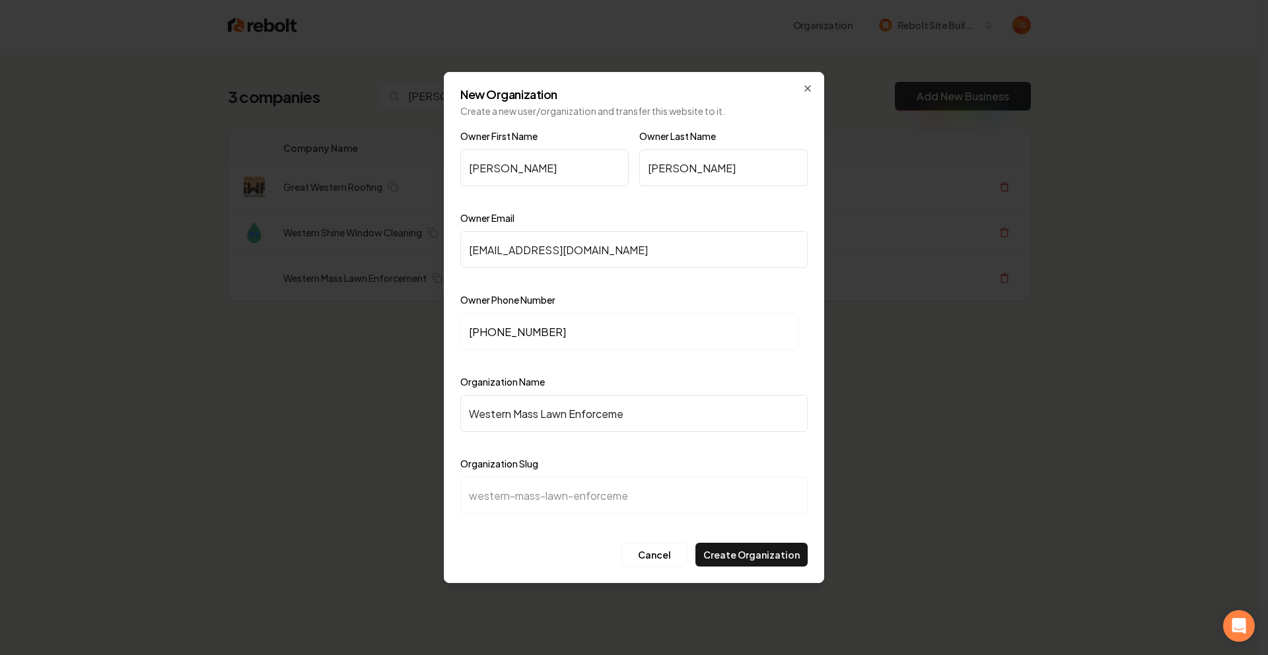
type input "western-mass-lawn-enforcemen"
type input "Western Mass Lawn Enforcement"
type input "western-mass-lawn-enforcement"
type input "Western Mass Lawn Enforcement"
click at [744, 553] on button "Create Organization" at bounding box center [751, 555] width 112 height 24
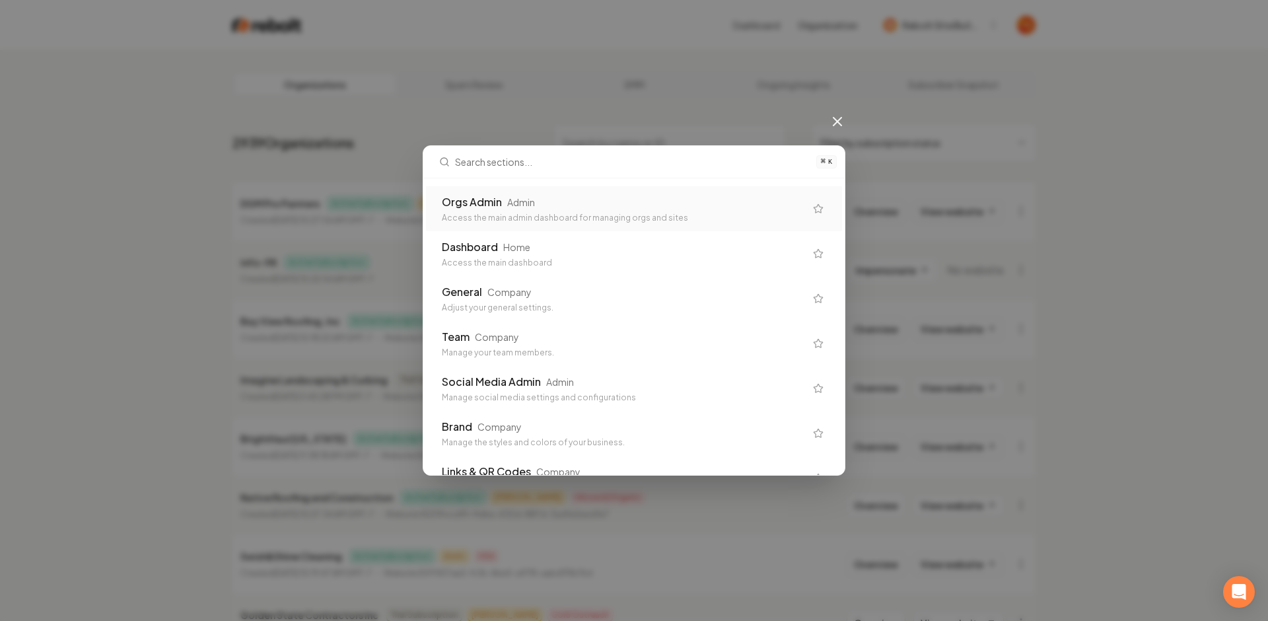
click at [520, 106] on div "⌘ K Orgs Admin Admin Access the main admin dashboard for managing orgs and site…" at bounding box center [634, 310] width 1268 height 621
click at [841, 125] on icon at bounding box center [837, 122] width 8 height 8
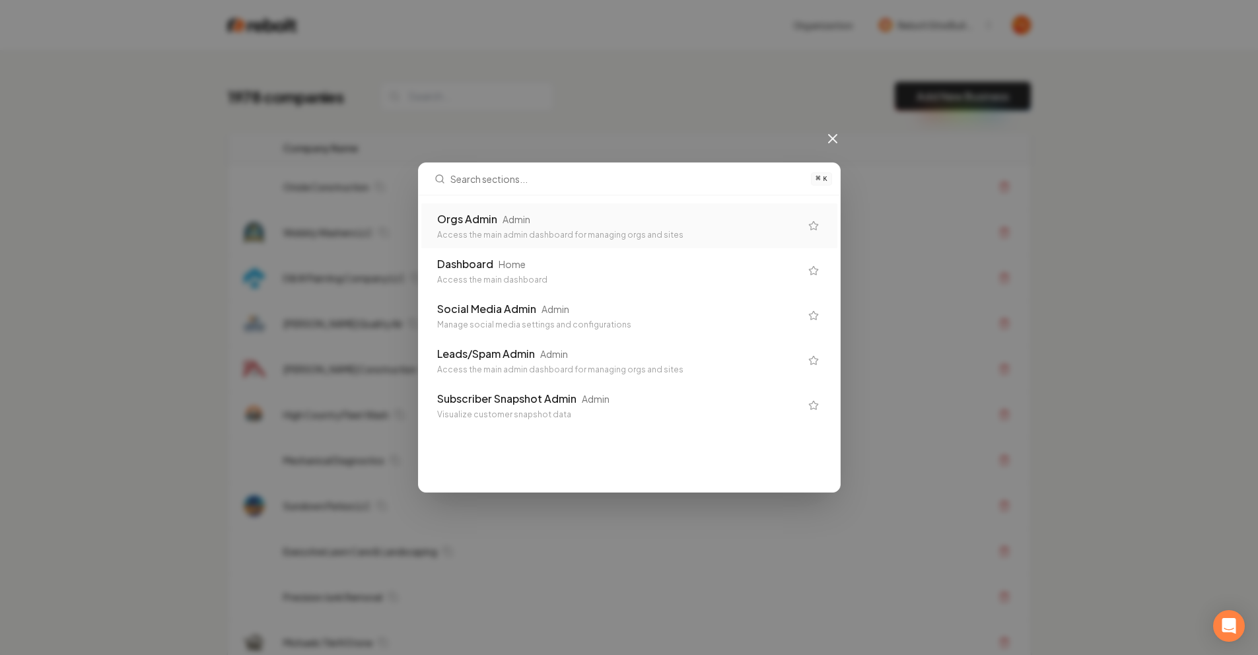
click at [606, 199] on div "Orgs Admin Admin Access the main admin dashboard for managing orgs and sites Da…" at bounding box center [629, 315] width 421 height 240
click at [605, 199] on div "Orgs Admin Admin Access the main admin dashboard for managing orgs and sites Da…" at bounding box center [633, 315] width 421 height 240
click at [596, 215] on div "Orgs Admin Admin" at bounding box center [623, 219] width 363 height 16
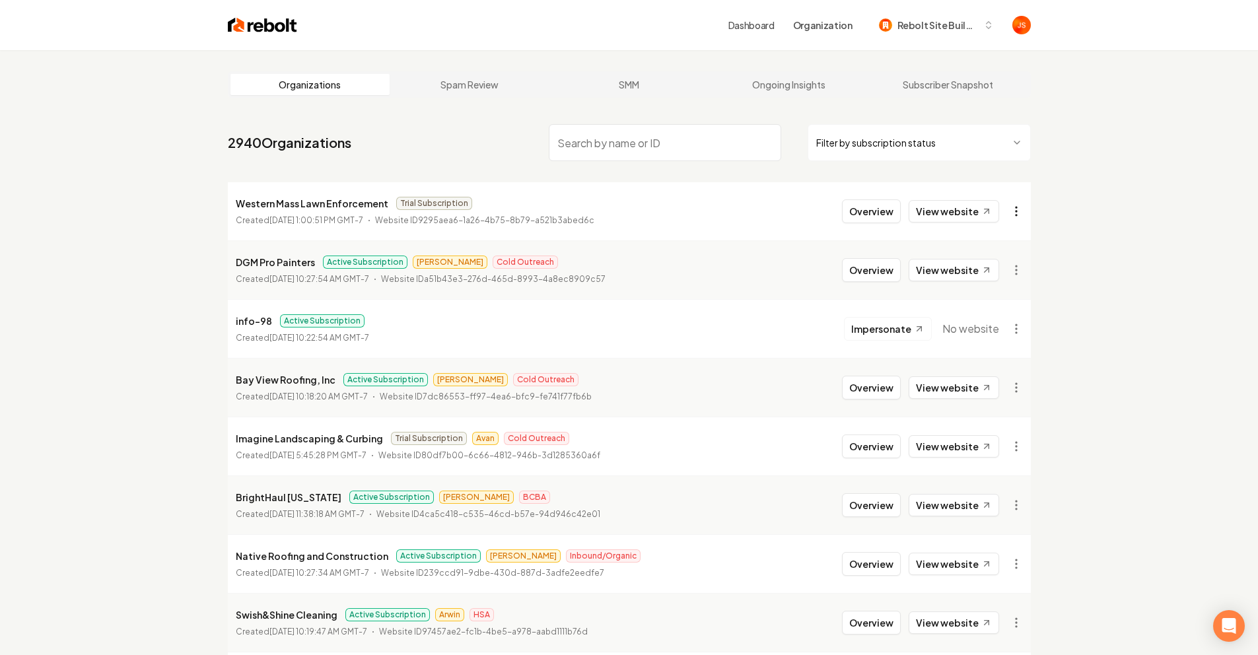
click at [1017, 206] on html "Dashboard Organization Rebolt Site Builder Organizations Spam Review SMM Ongoin…" at bounding box center [629, 327] width 1258 height 655
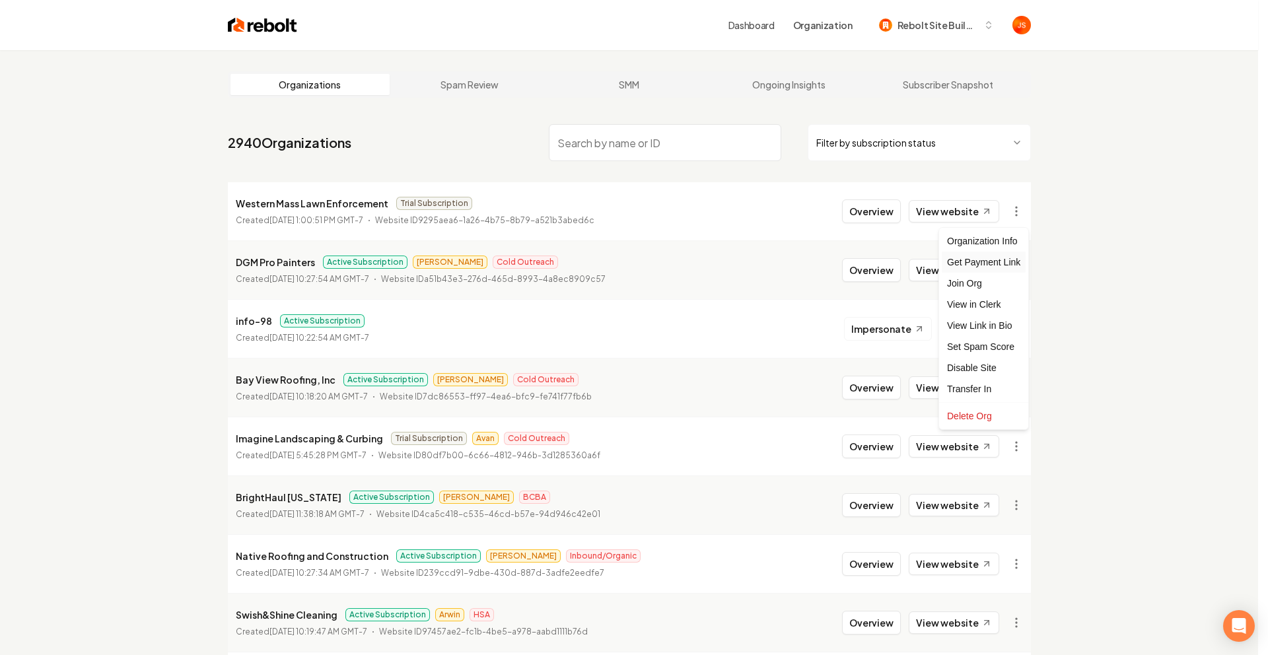
click at [981, 256] on div "Get Payment Link" at bounding box center [984, 262] width 84 height 21
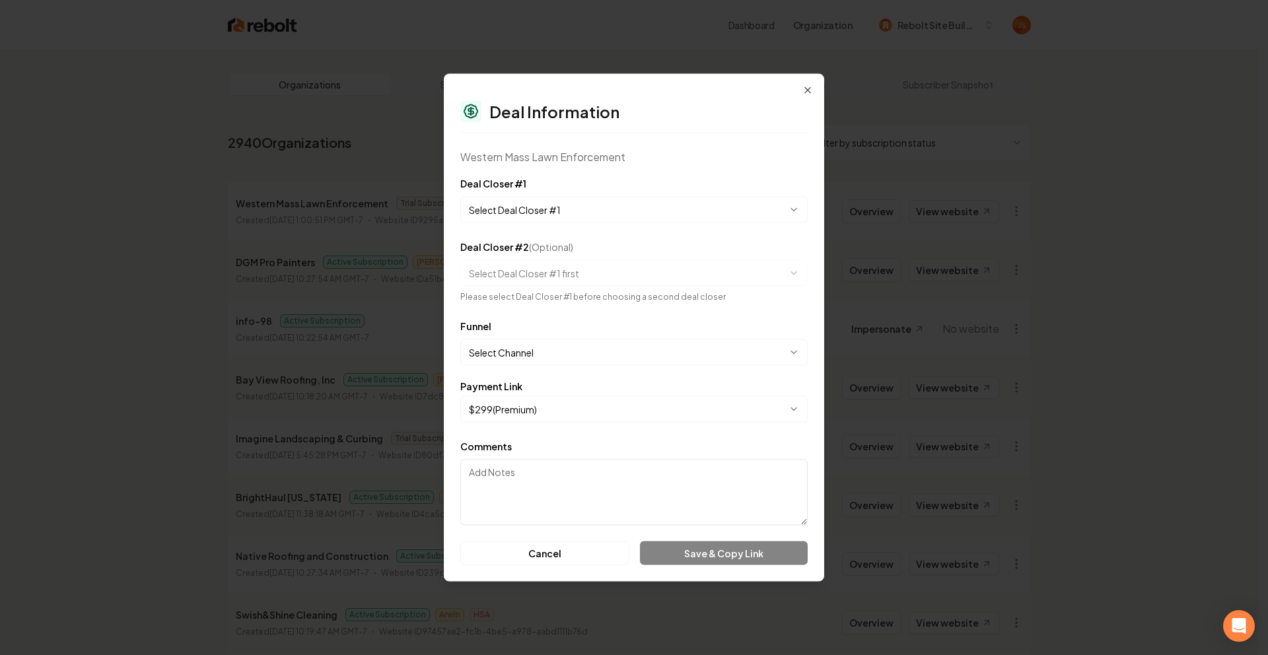
click at [588, 205] on body "Dashboard Organization Rebolt Site Builder Organizations Spam Review SMM Ongoin…" at bounding box center [629, 327] width 1258 height 655
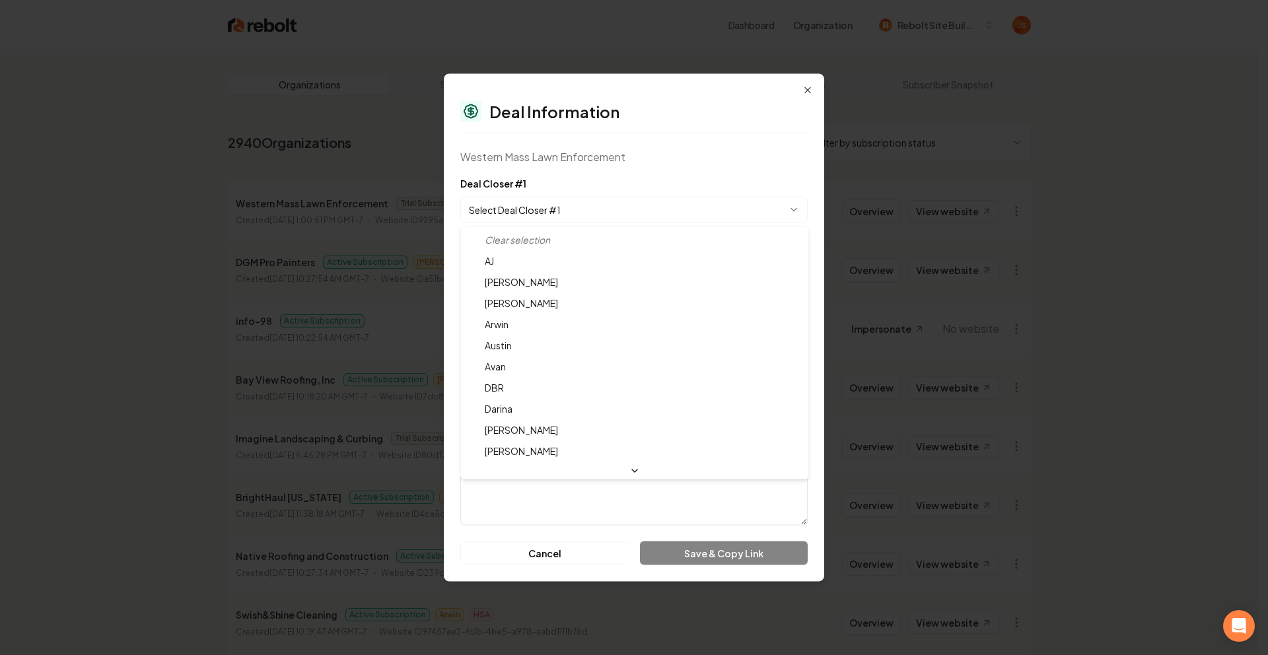
select select "**********"
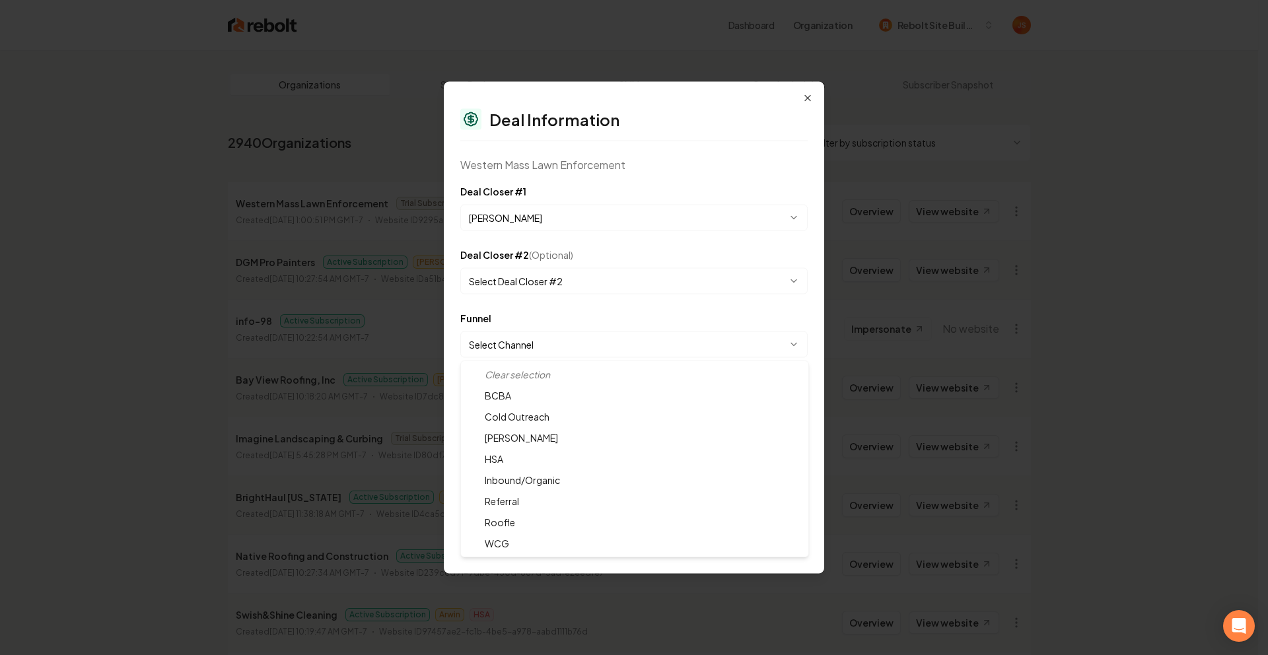
click at [520, 349] on body "Dashboard Organization Rebolt Site Builder Organizations Spam Review SMM Ongoin…" at bounding box center [629, 327] width 1258 height 655
select select "**********"
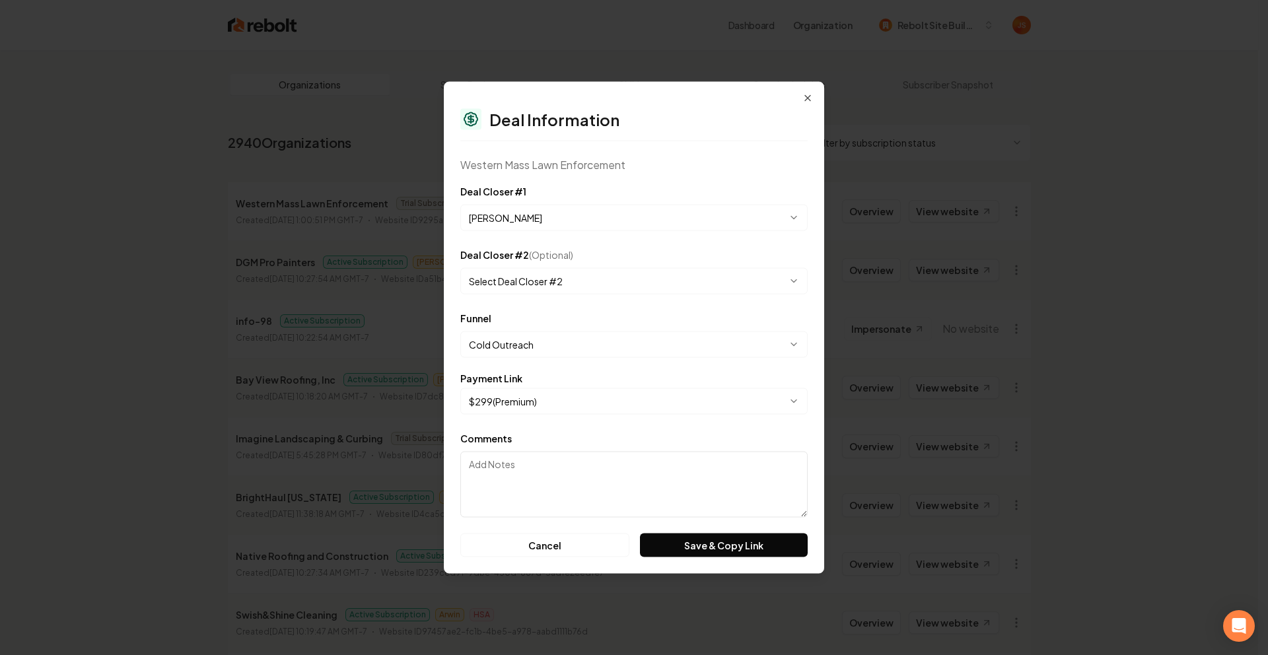
click at [519, 396] on body "Dashboard Organization Rebolt Site Builder Organizations Spam Review SMM Ongoin…" at bounding box center [629, 327] width 1258 height 655
click at [709, 544] on button "Save & Copy Link" at bounding box center [724, 546] width 168 height 24
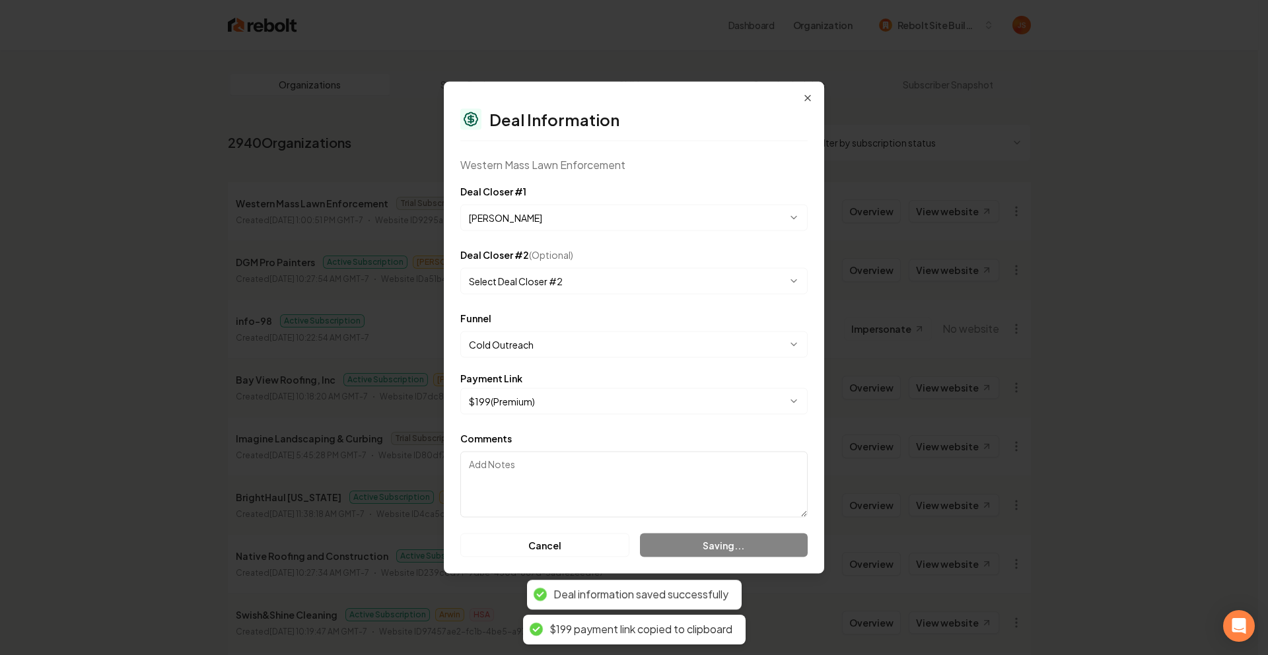
select select "**********"
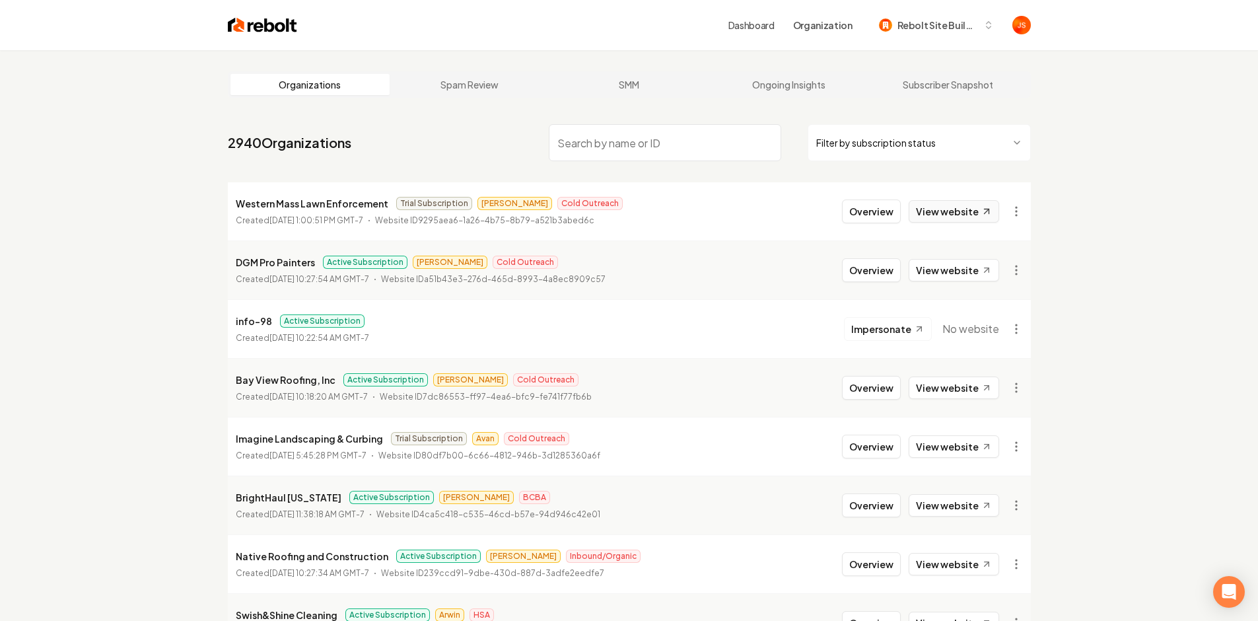
click at [942, 207] on link "View website" at bounding box center [954, 211] width 90 height 22
click at [882, 210] on button "Overview" at bounding box center [871, 211] width 59 height 24
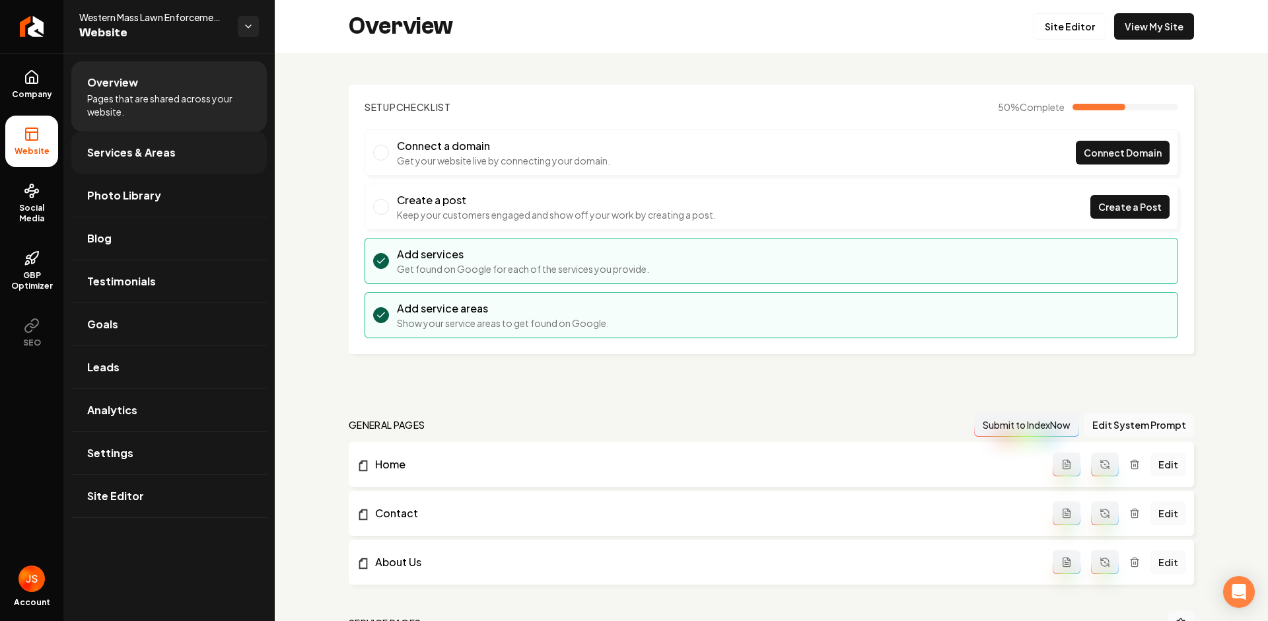
click at [137, 155] on span "Services & Areas" at bounding box center [131, 153] width 88 height 16
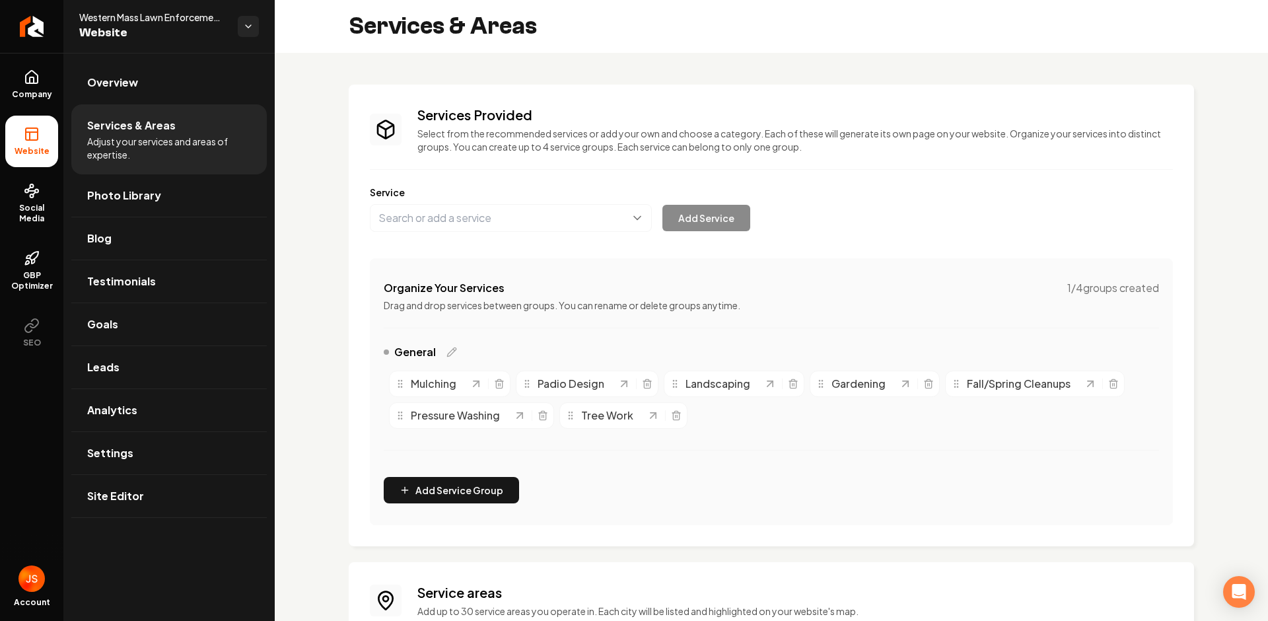
click at [761, 423] on div "Mulching Padio Design Landscaping Gardening Fall/Spring Cleanups Pressure Washi…" at bounding box center [771, 399] width 775 height 69
click at [644, 384] on icon "Main content area" at bounding box center [647, 383] width 11 height 11
click at [567, 224] on button "Main content area" at bounding box center [511, 218] width 282 height 28
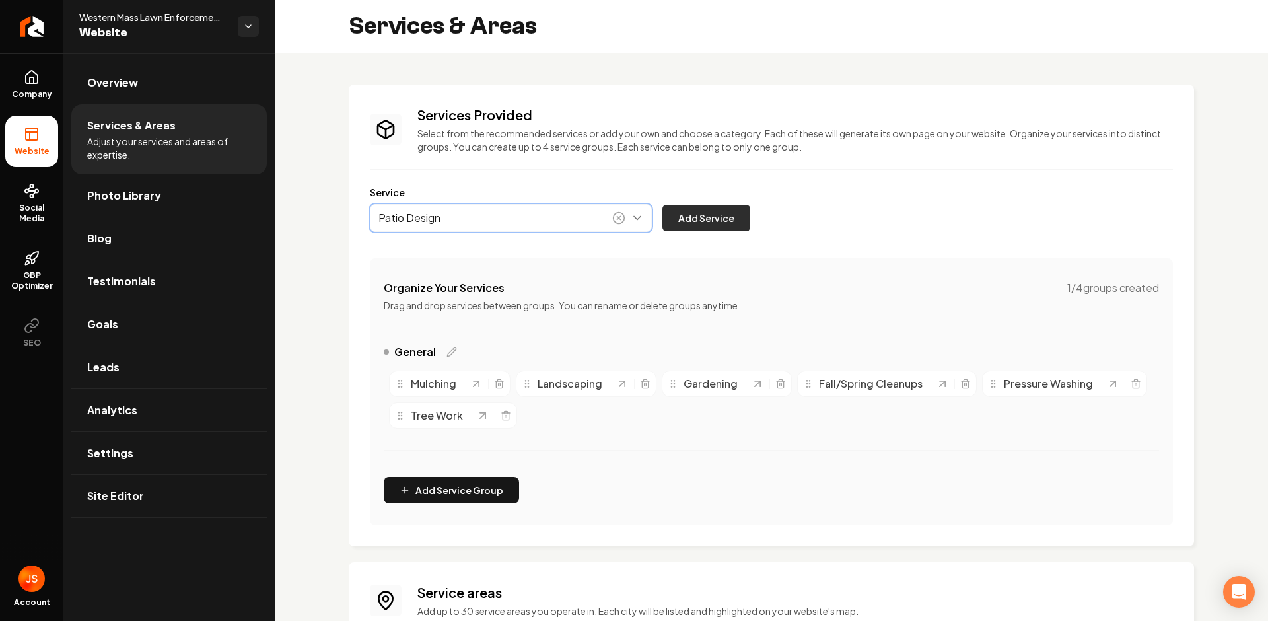
type input "Patio Design"
click at [715, 227] on button "Add Service" at bounding box center [706, 218] width 88 height 26
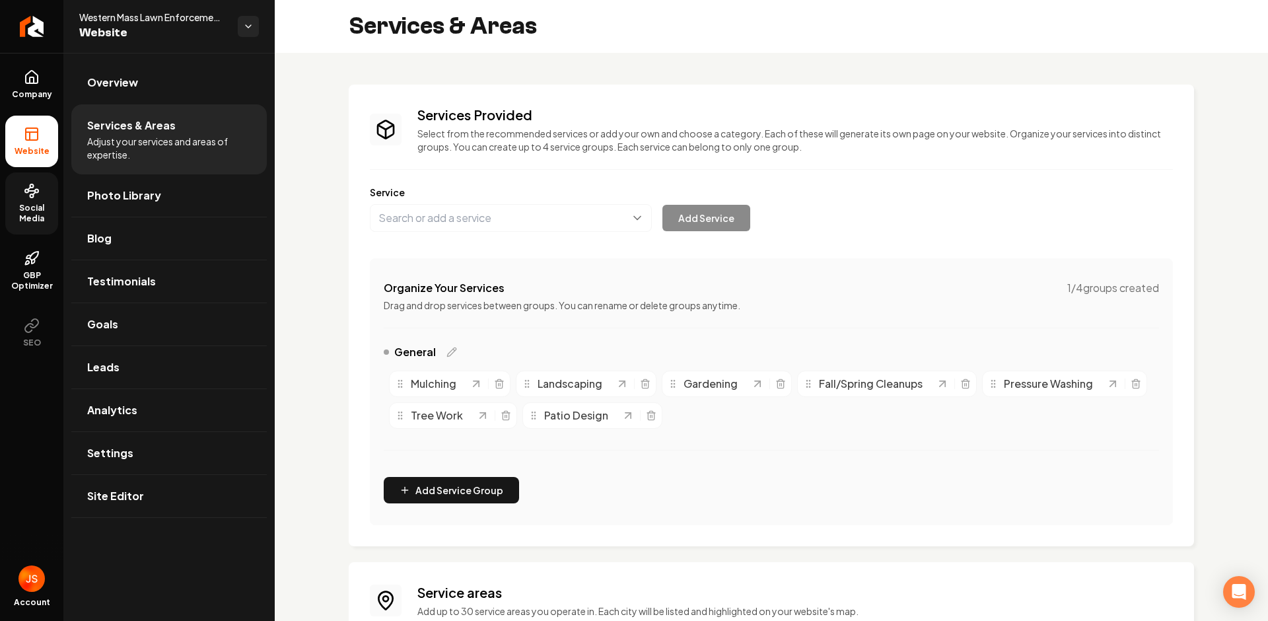
click at [38, 197] on icon at bounding box center [32, 191] width 16 height 16
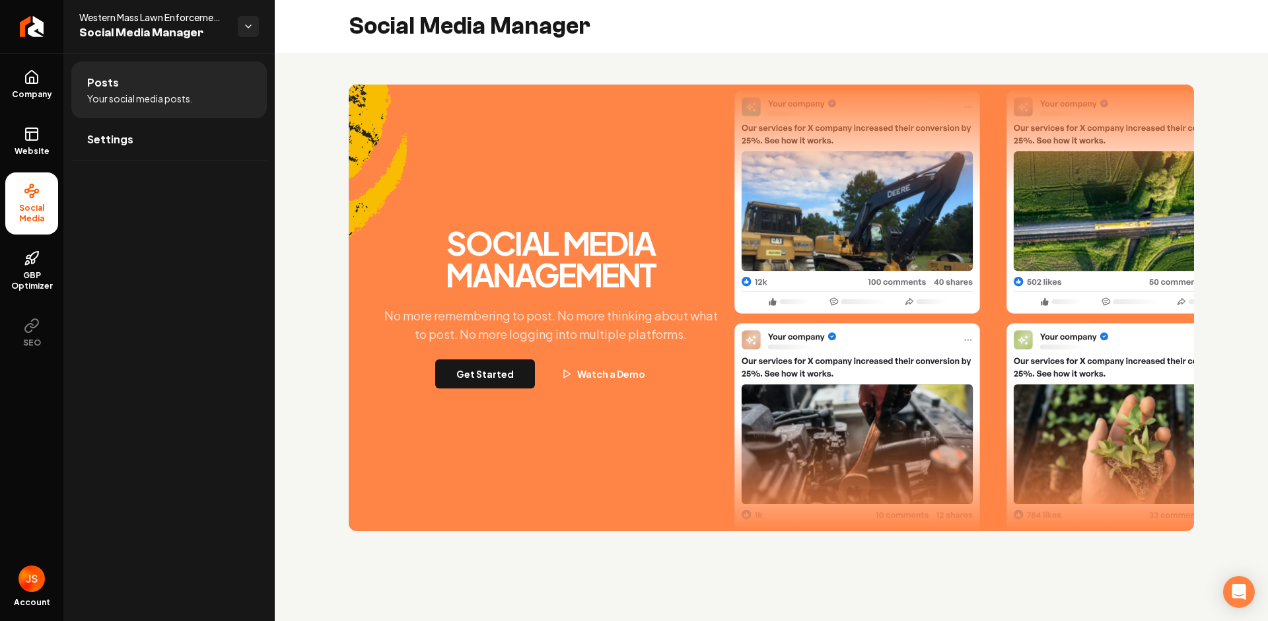
click at [512, 375] on button "Get Started" at bounding box center [485, 373] width 100 height 29
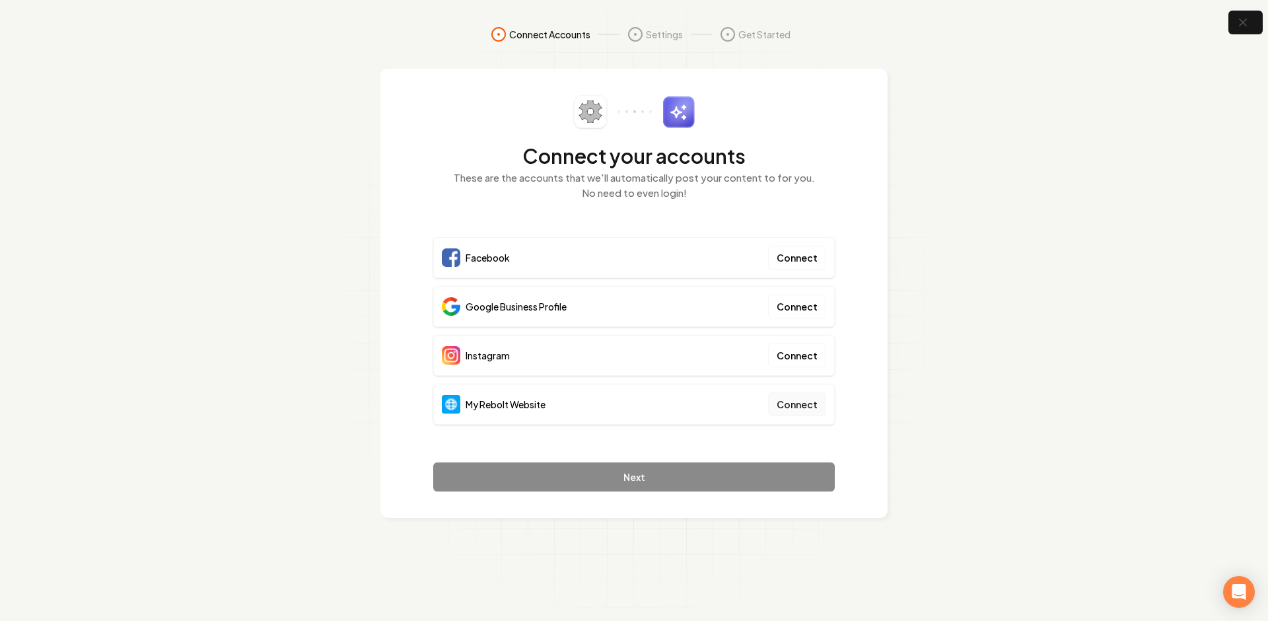
click at [797, 403] on button "Connect" at bounding box center [797, 404] width 58 height 24
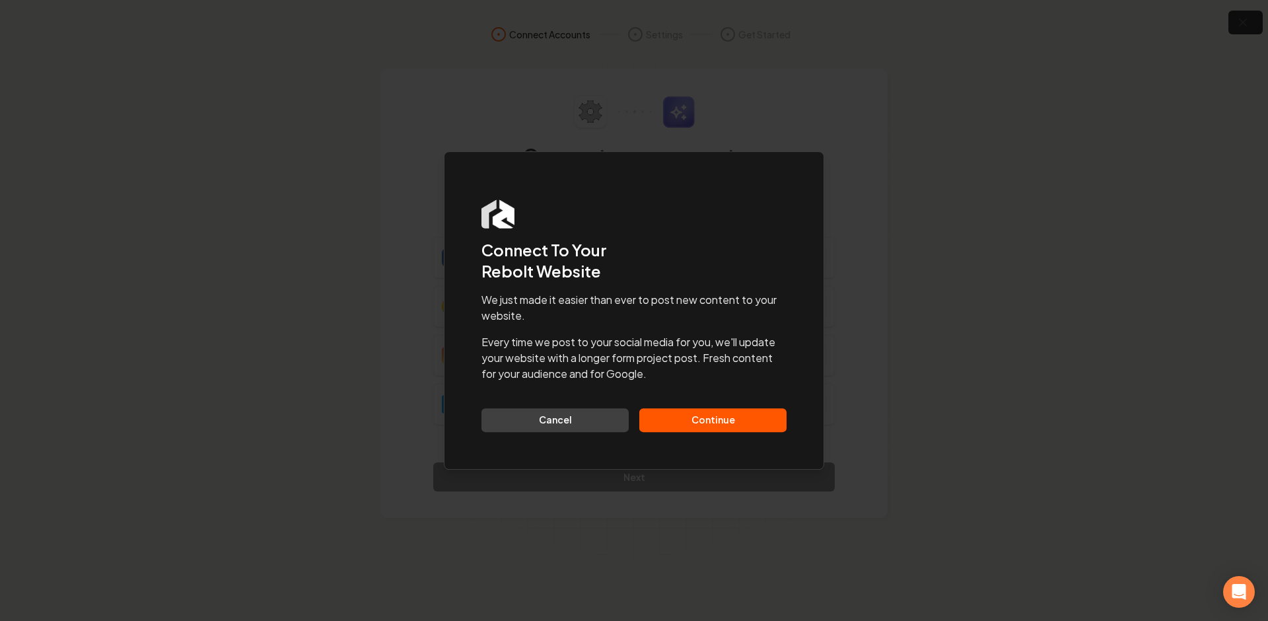
click at [738, 415] on button "Continue" at bounding box center [712, 420] width 147 height 24
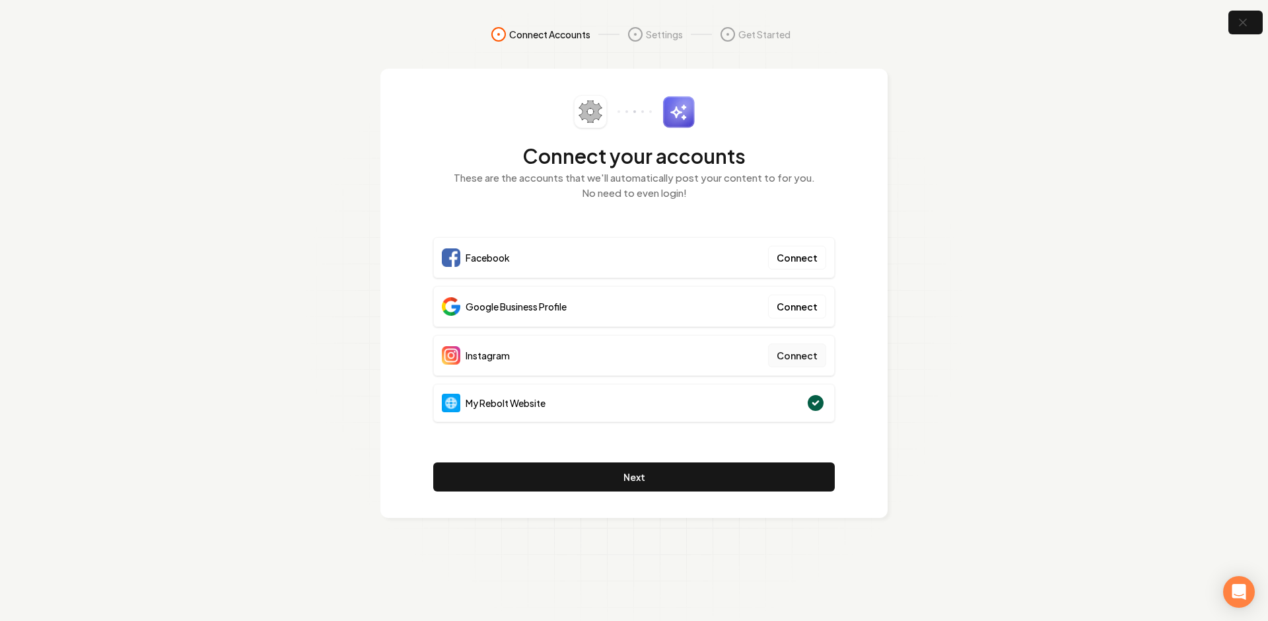
click at [779, 349] on button "Connect" at bounding box center [797, 355] width 58 height 24
click at [1242, 19] on icon "button" at bounding box center [1242, 23] width 17 height 17
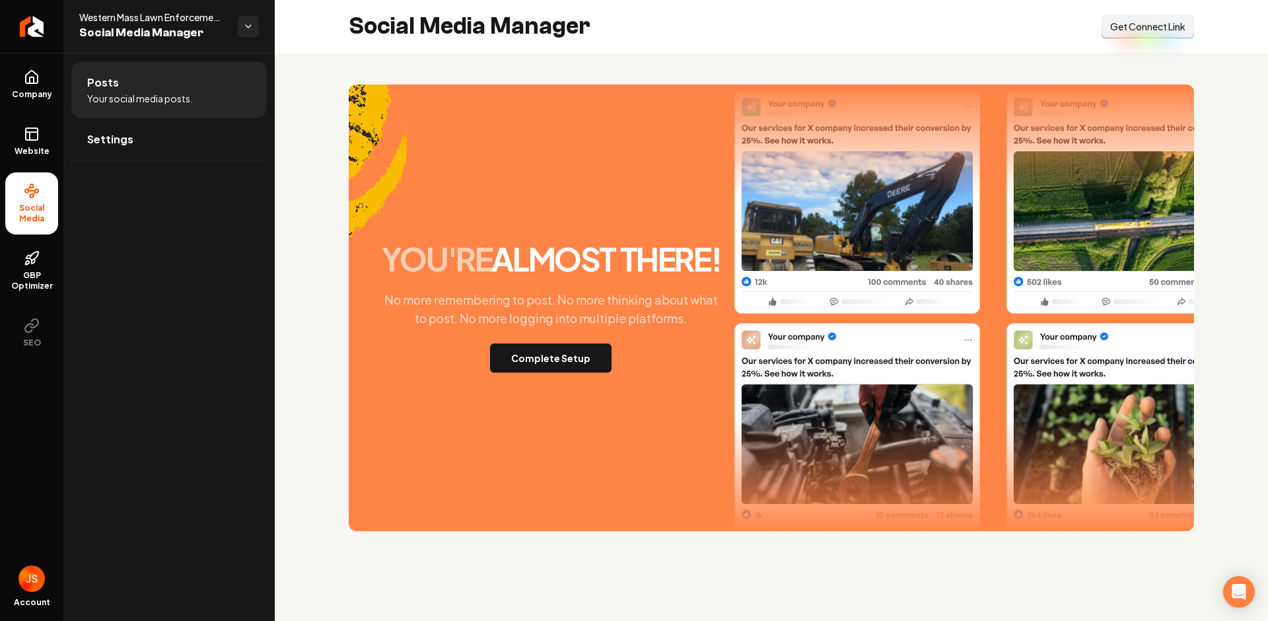
click at [1129, 32] on span "Get Connect Link" at bounding box center [1147, 26] width 75 height 13
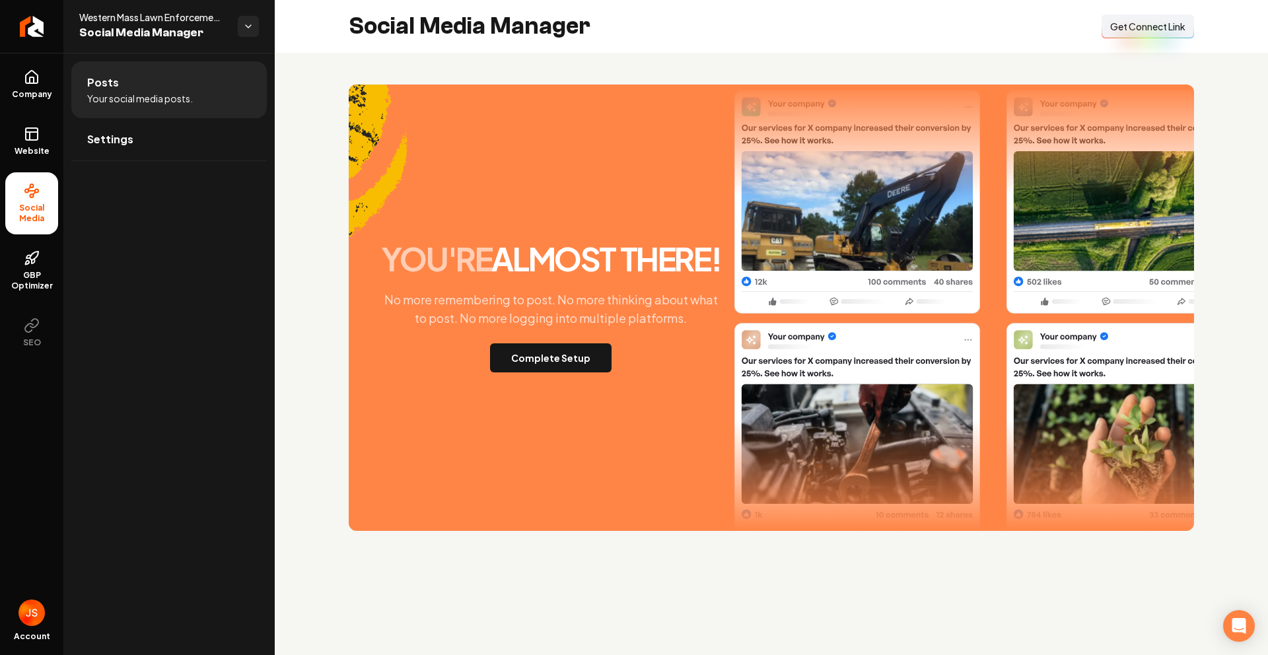
click at [1163, 27] on span "Get Connect Link" at bounding box center [1147, 26] width 75 height 13
click at [1125, 27] on span "Get Connect Link" at bounding box center [1147, 26] width 75 height 13
click at [1140, 28] on span "Get Connect Link" at bounding box center [1147, 26] width 75 height 13
click at [57, 82] on ul "Company Website Social Media GBP Optimizer SEO" at bounding box center [31, 208] width 63 height 311
click at [52, 84] on link "Company" at bounding box center [31, 85] width 53 height 52
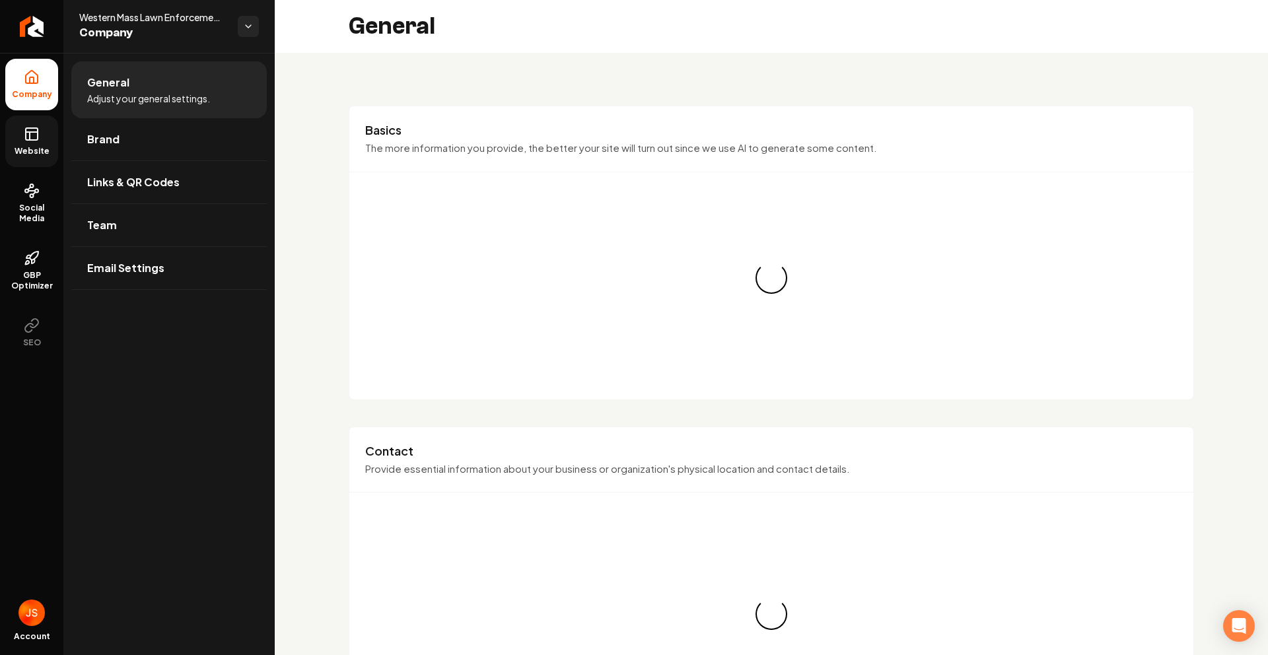
click at [42, 124] on link "Website" at bounding box center [31, 142] width 53 height 52
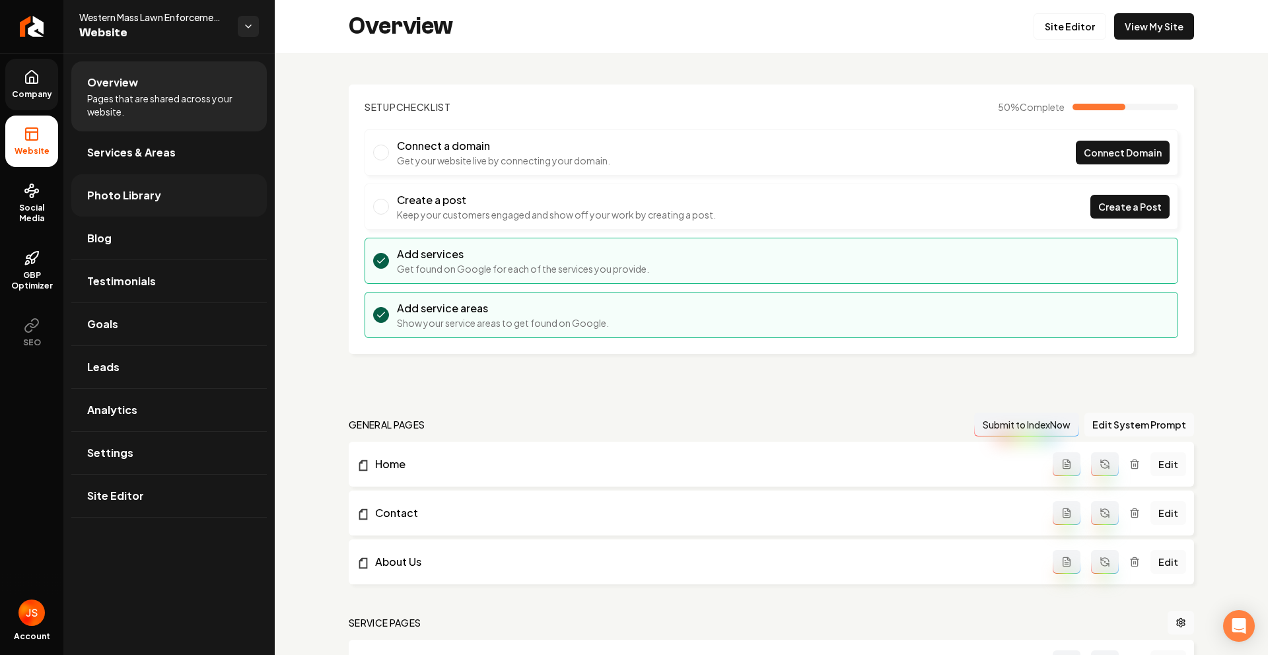
click at [144, 188] on span "Photo Library" at bounding box center [124, 196] width 74 height 16
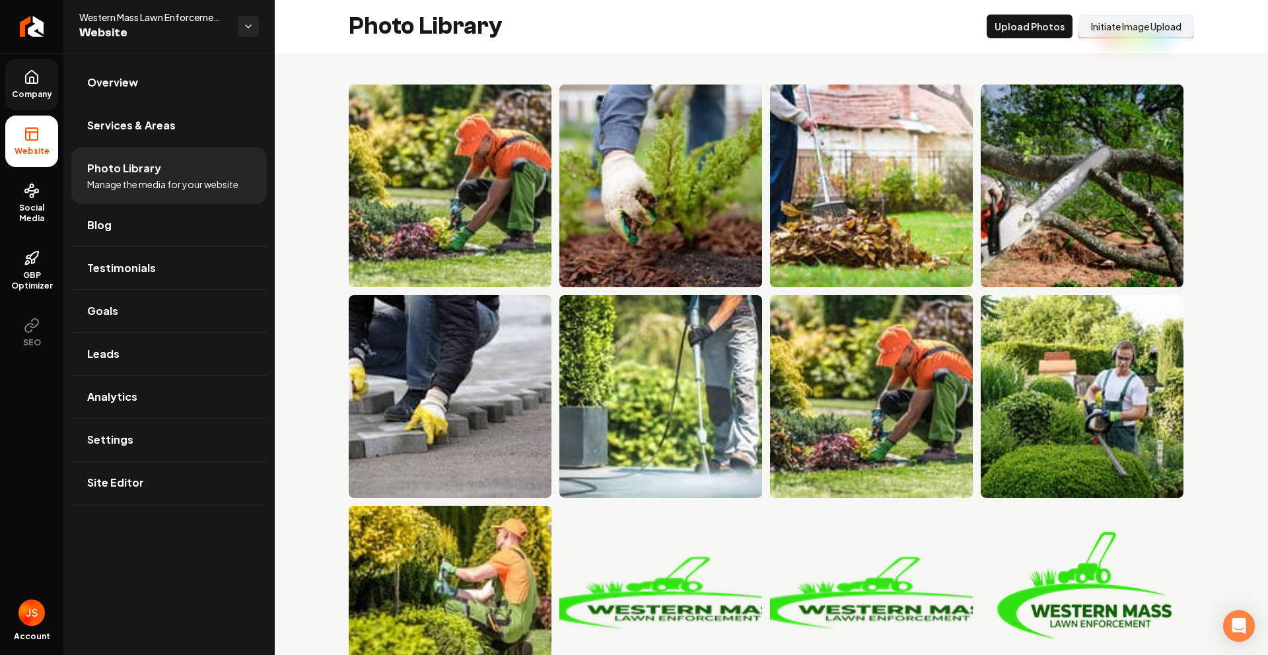
click at [1113, 32] on button "Initiate Image Upload" at bounding box center [1136, 27] width 116 height 24
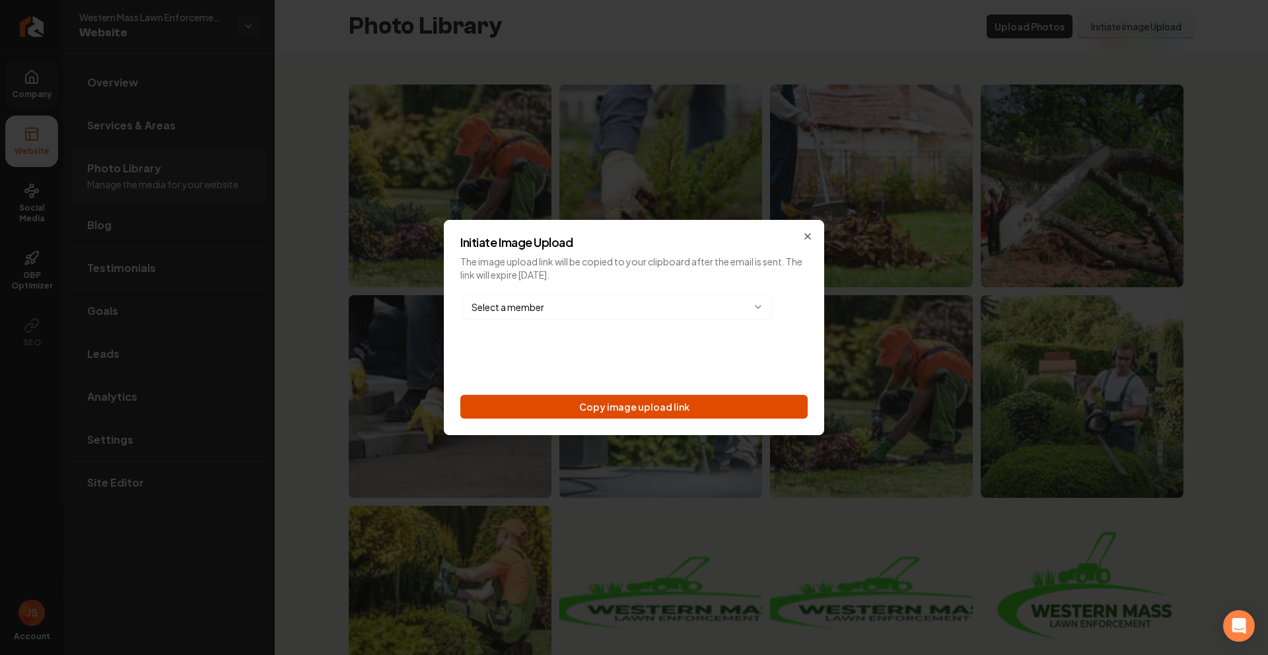
click at [656, 415] on button "Copy image upload link" at bounding box center [633, 407] width 347 height 24
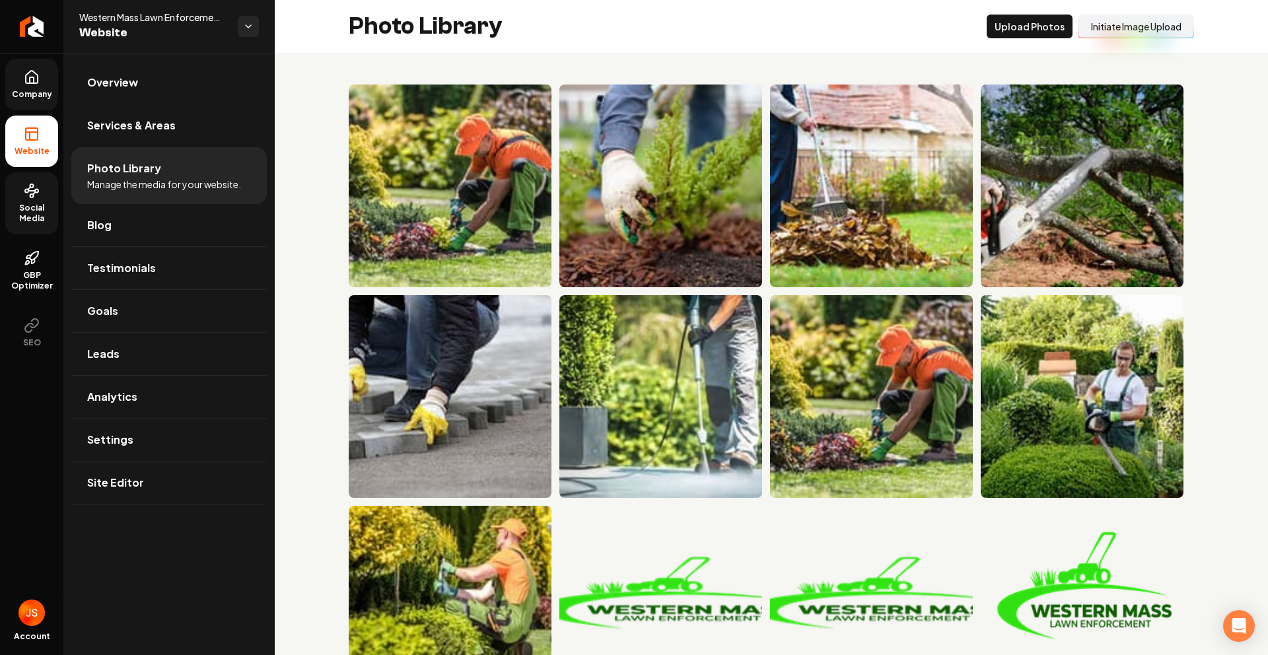
click at [24, 195] on icon at bounding box center [32, 191] width 16 height 16
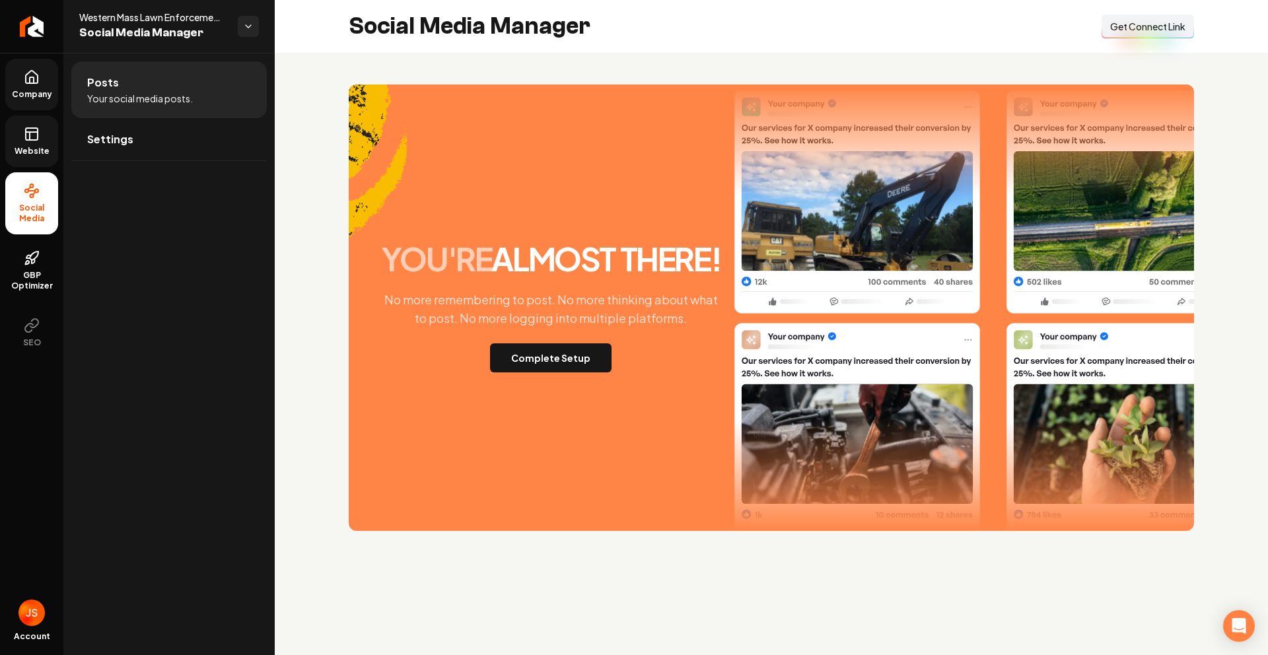
click at [28, 90] on span "Company" at bounding box center [32, 94] width 51 height 11
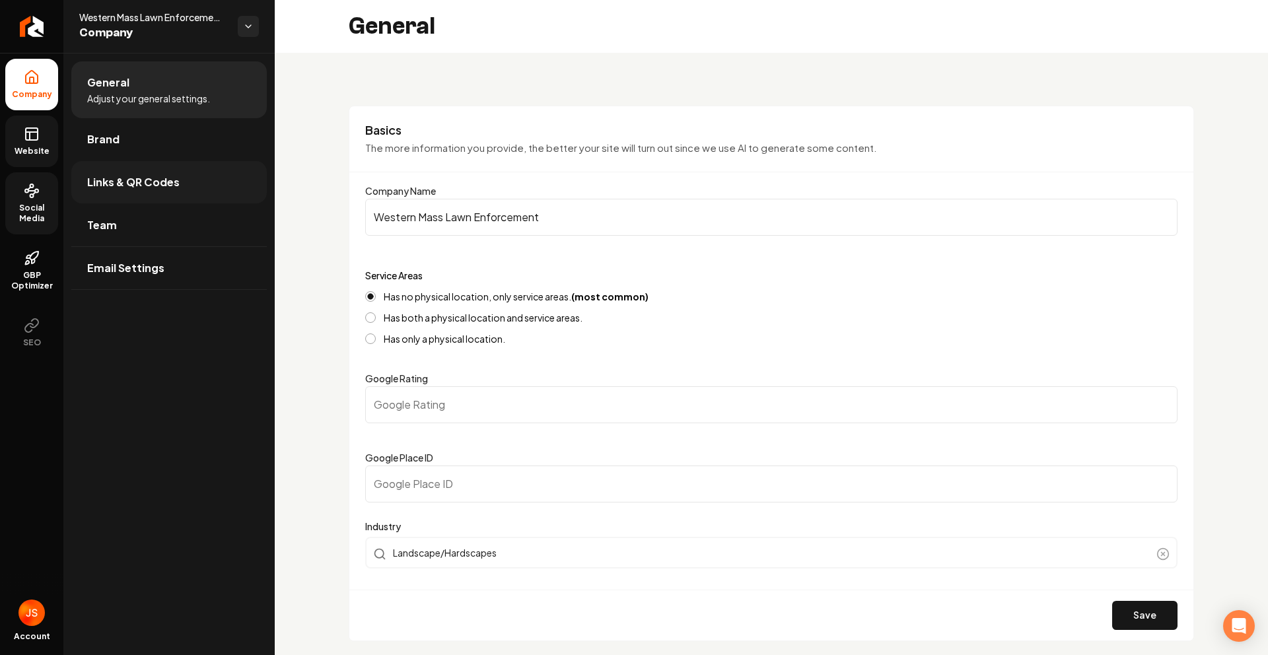
click at [107, 168] on link "Links & QR Codes" at bounding box center [168, 182] width 195 height 42
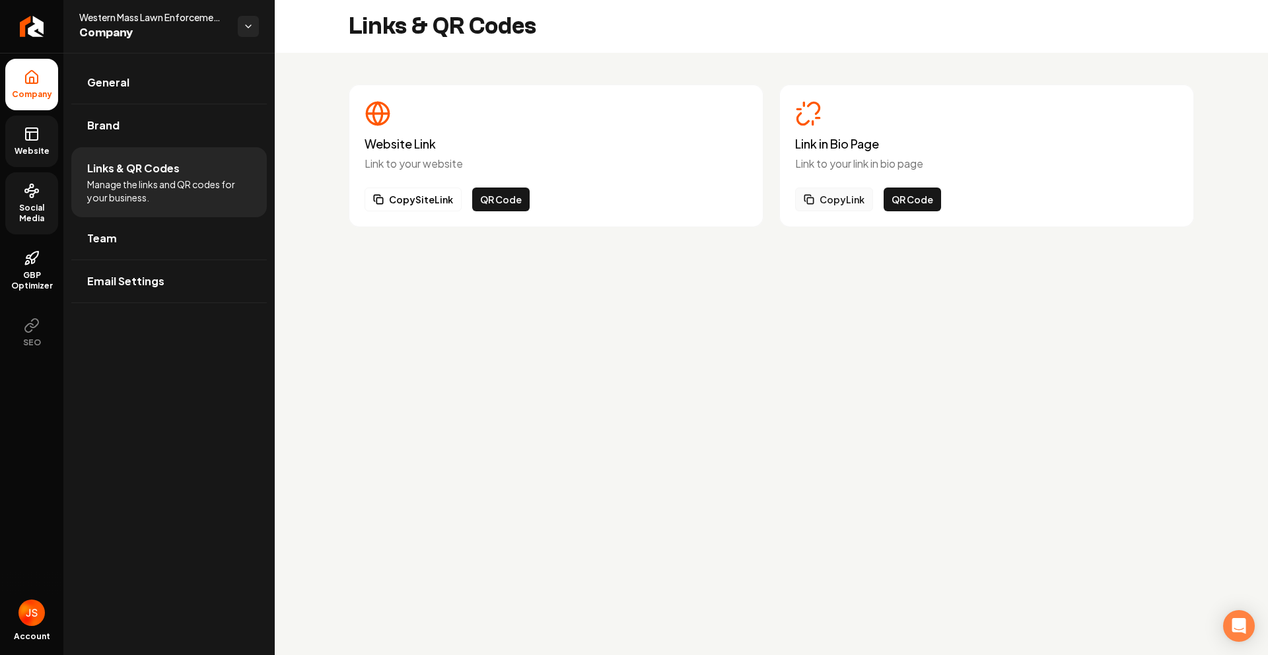
click at [845, 198] on button "Copy Link" at bounding box center [834, 200] width 78 height 24
click at [38, 139] on icon at bounding box center [32, 134] width 16 height 16
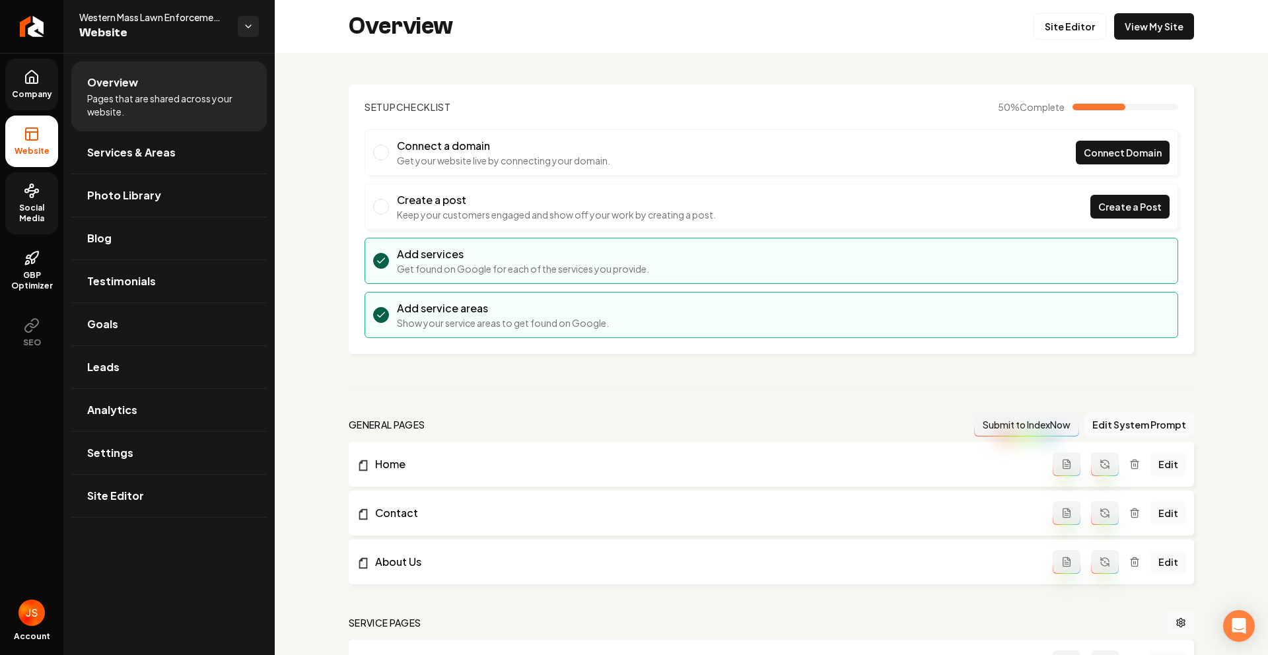
click at [34, 94] on span "Company" at bounding box center [32, 94] width 51 height 11
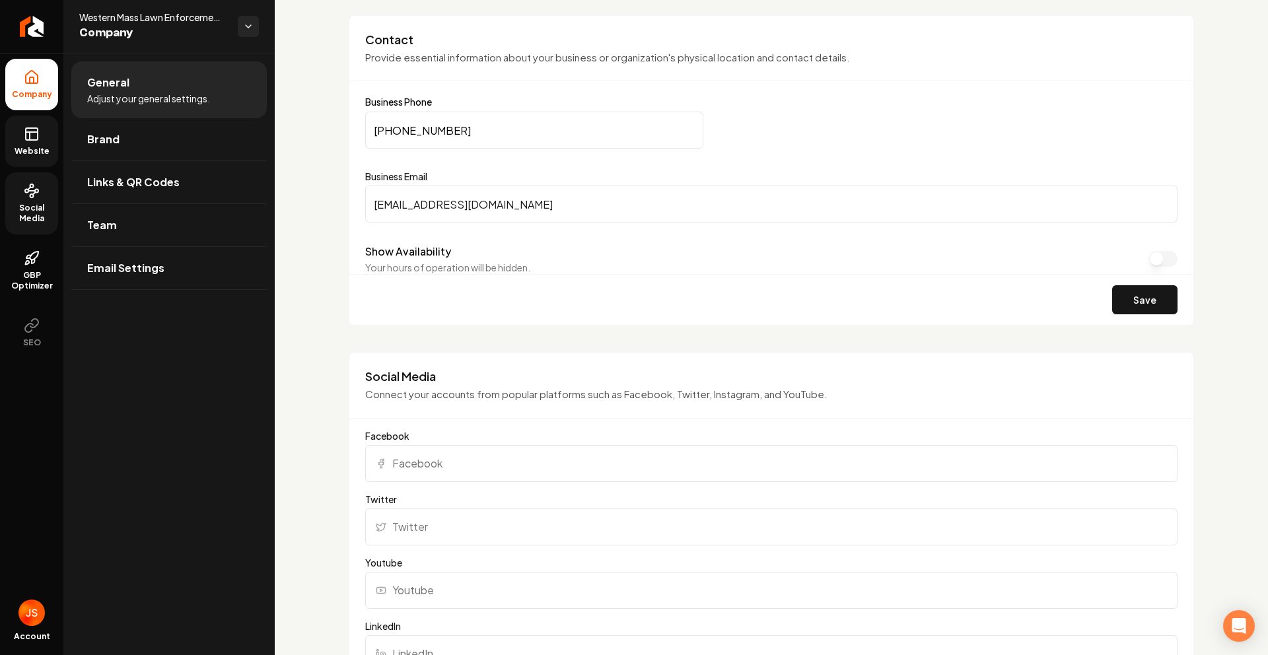
scroll to position [629, 0]
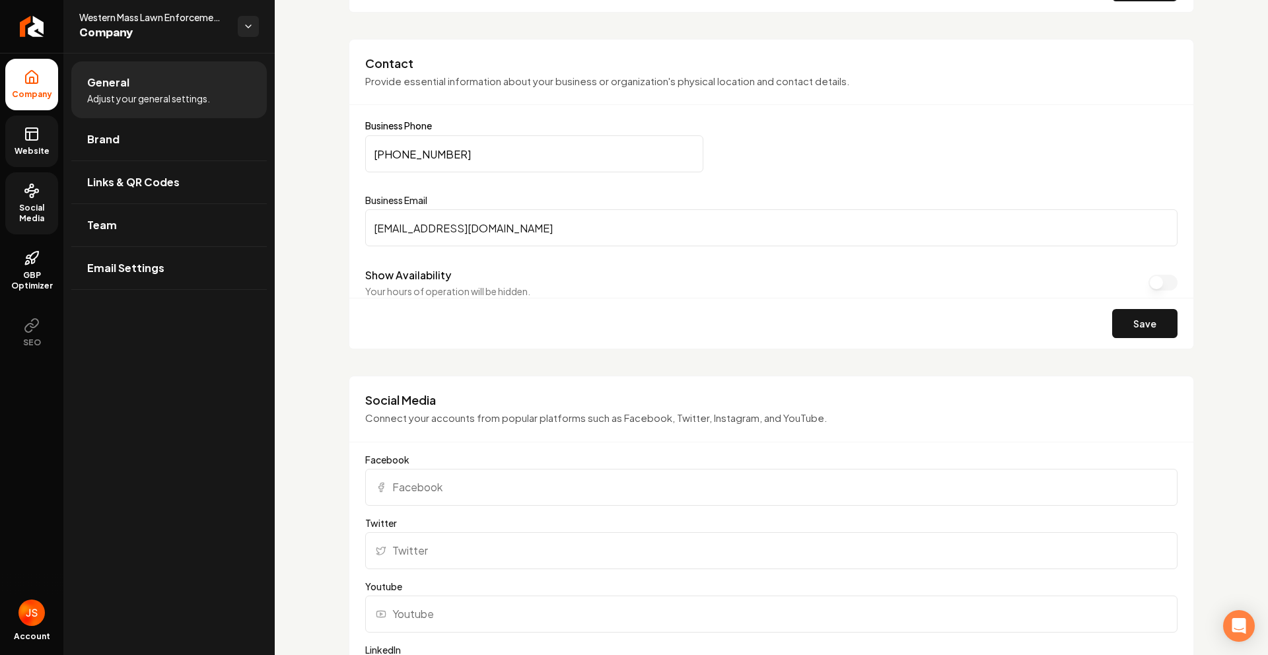
click at [514, 223] on input "mattkirby0221@gmail.com" at bounding box center [771, 227] width 812 height 37
click at [516, 221] on input "mattkirby0221@gmail.com" at bounding box center [771, 227] width 812 height 37
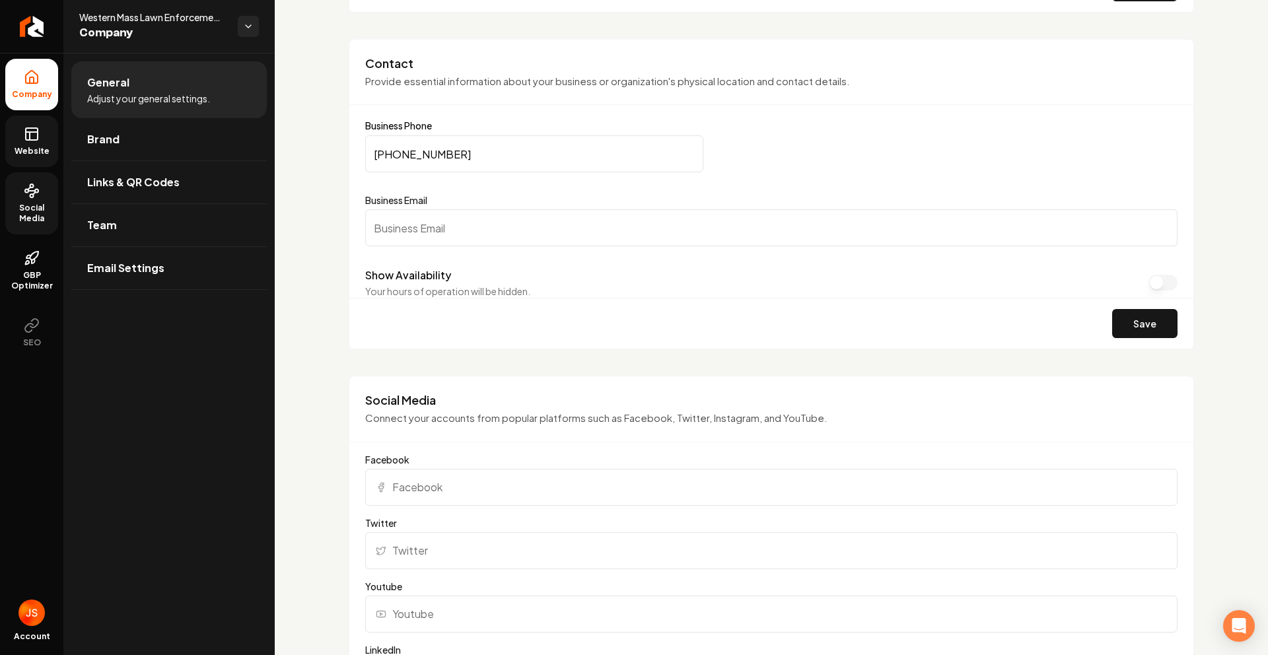
paste input "westernmasslawnenforcement@gmail.com"
type input "westernmasslawnenforcement@gmail.com"
click at [1161, 328] on button "Save" at bounding box center [1144, 323] width 65 height 29
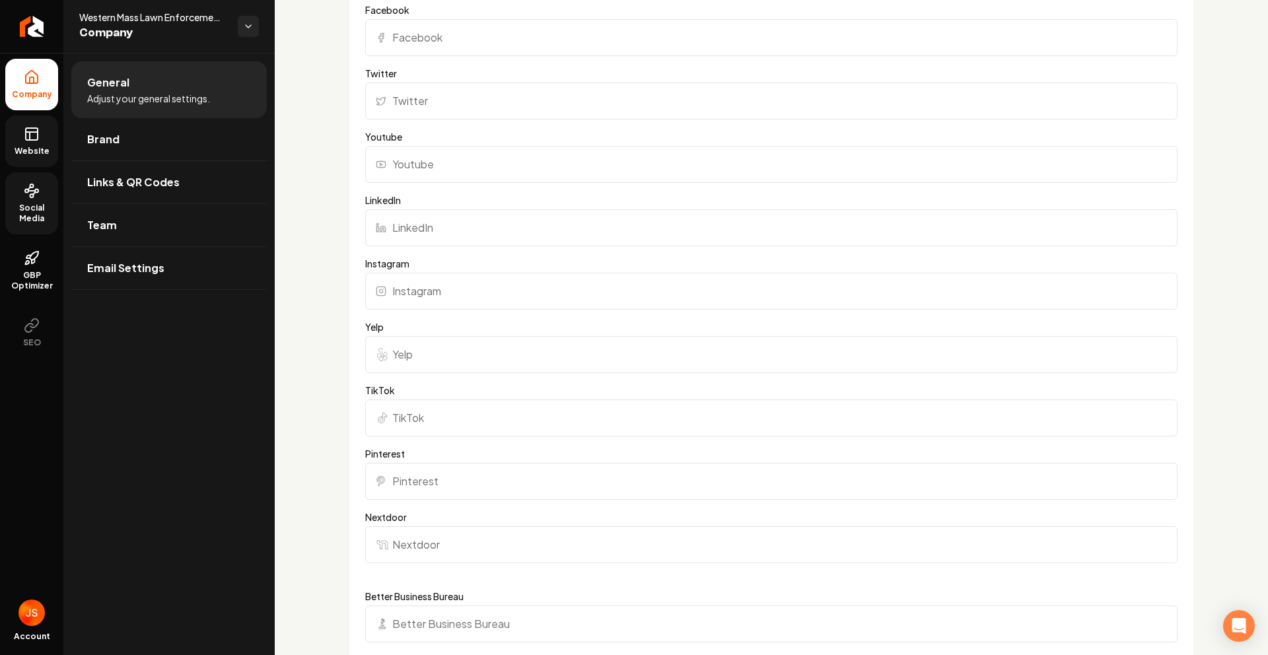
click at [436, 294] on input "Instagram" at bounding box center [771, 291] width 812 height 37
paste input "https://www.instagram.com/wmlawnenforcement/"
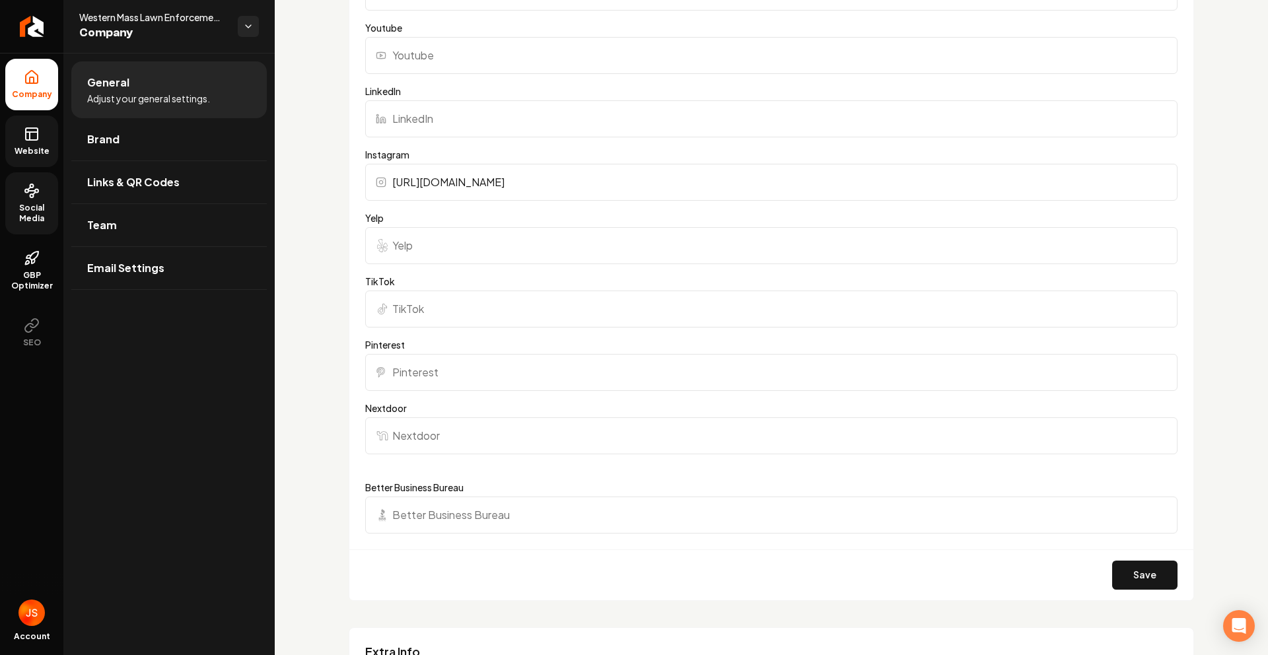
scroll to position [1200, 0]
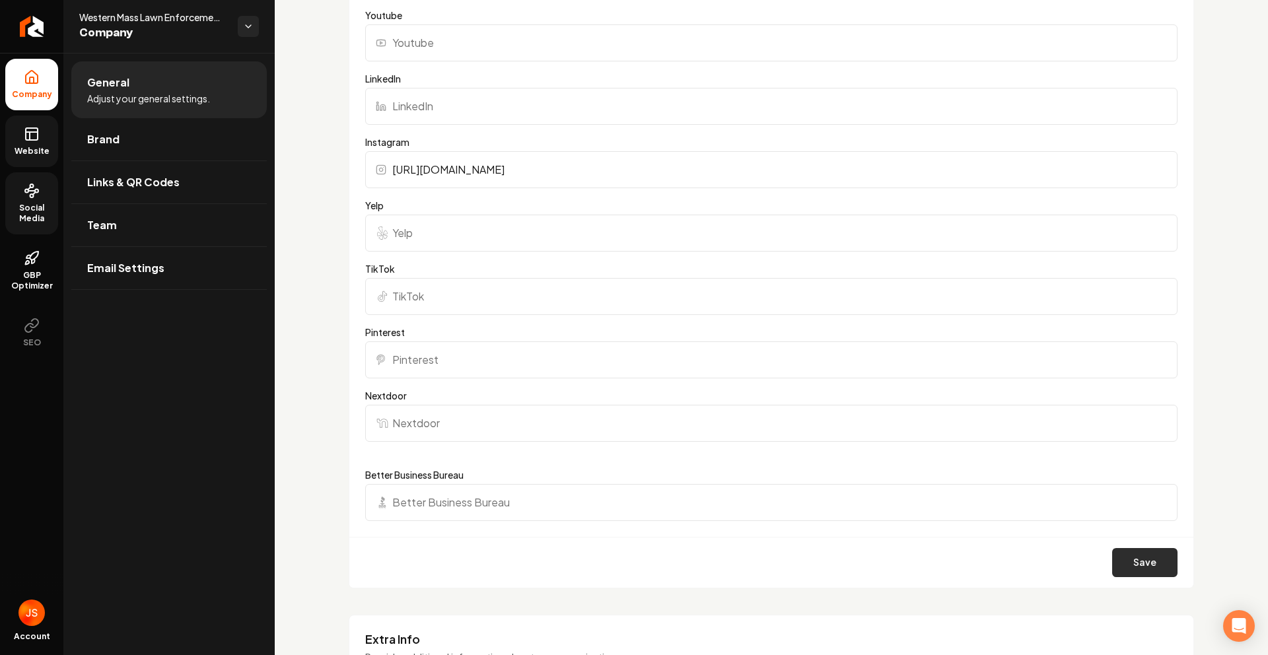
type input "https://www.instagram.com/wmlawnenforcement/"
click at [1162, 571] on button "Save" at bounding box center [1144, 562] width 65 height 29
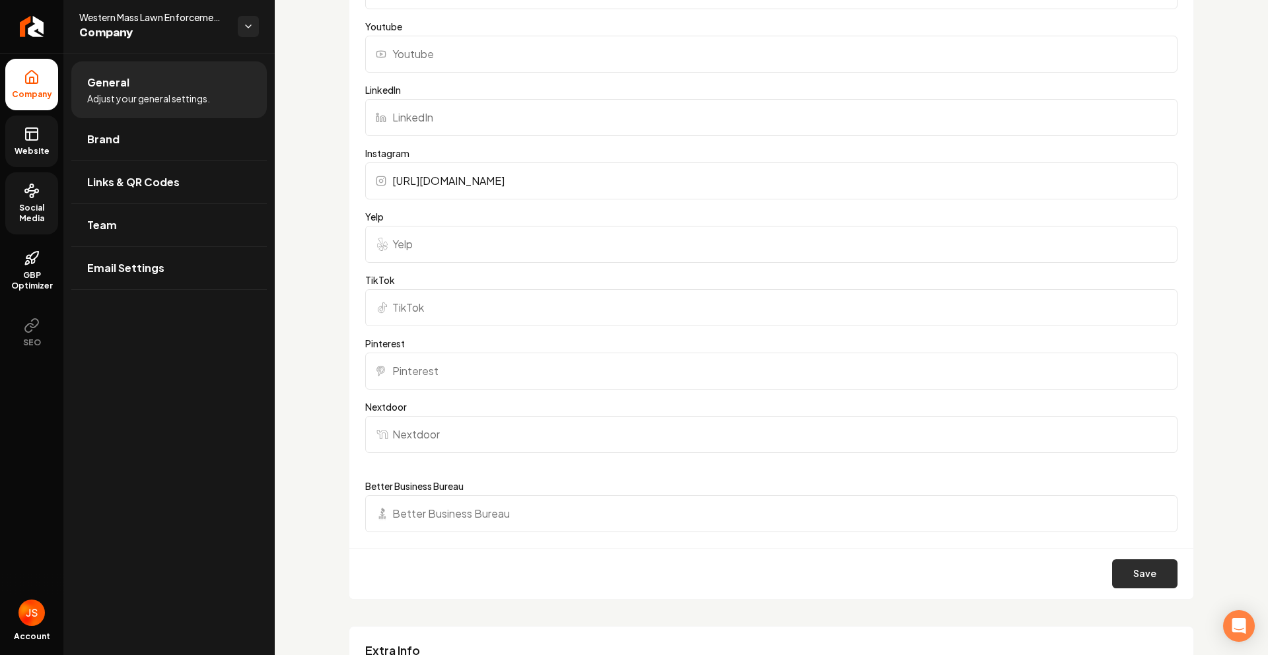
click at [1133, 562] on button "Save" at bounding box center [1144, 573] width 65 height 29
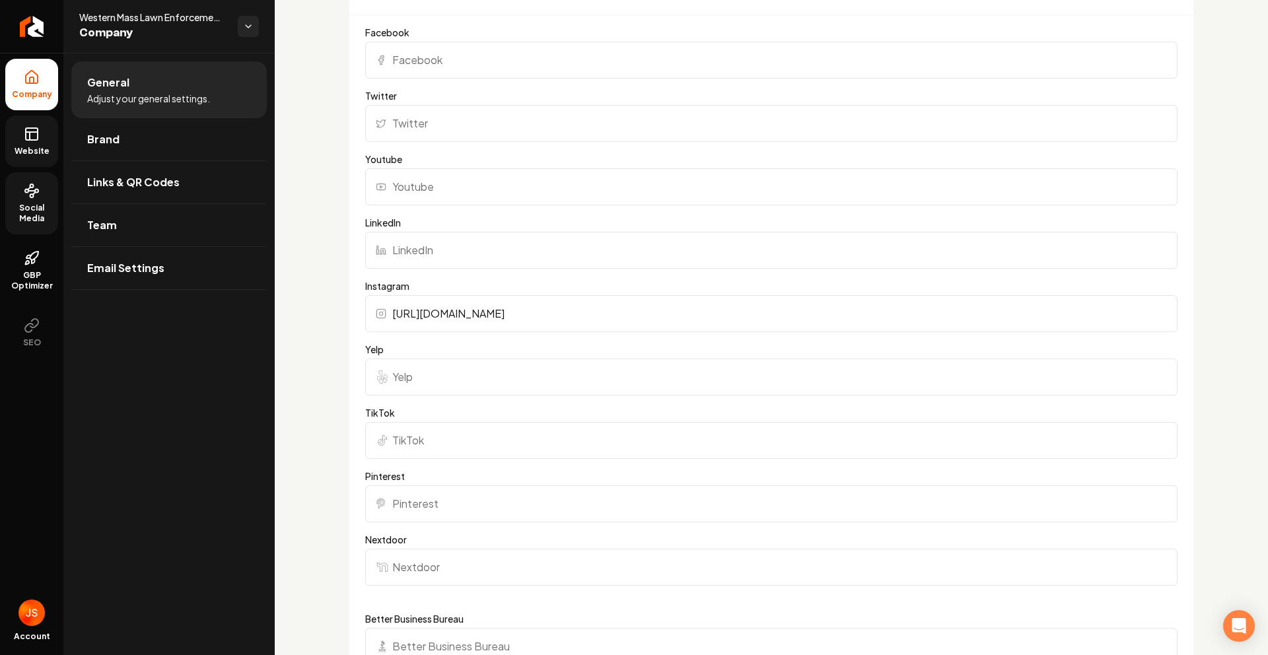
click at [30, 143] on link "Website" at bounding box center [31, 142] width 53 height 52
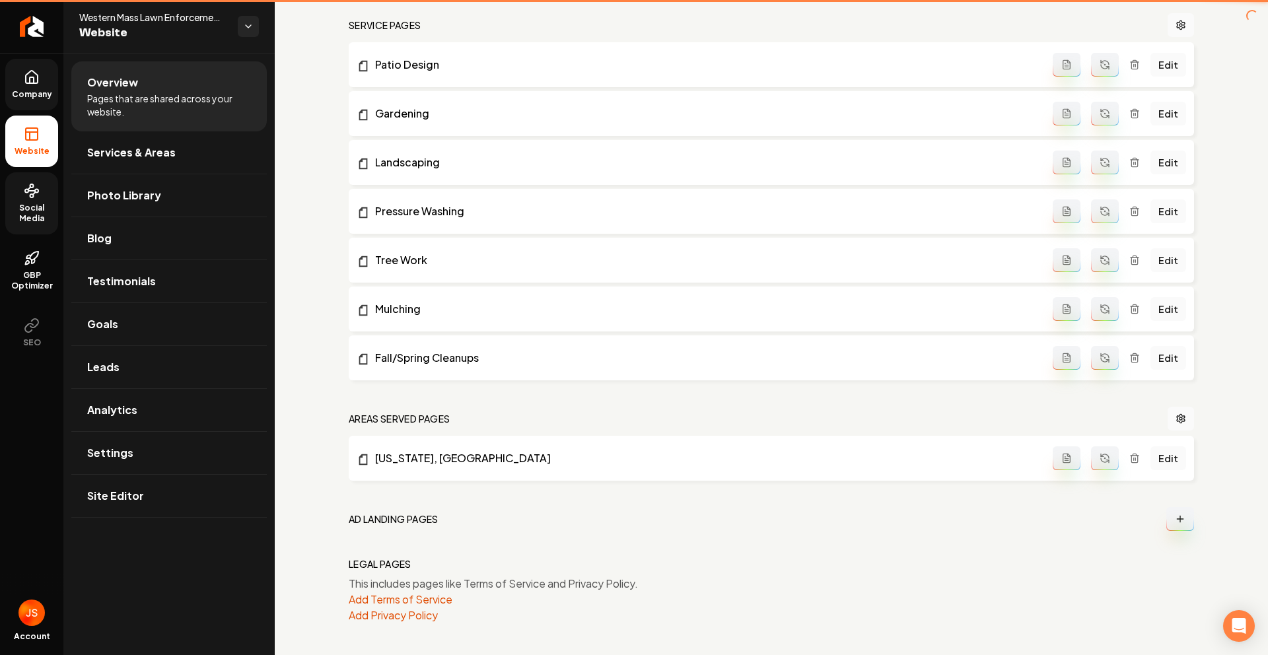
scroll to position [598, 0]
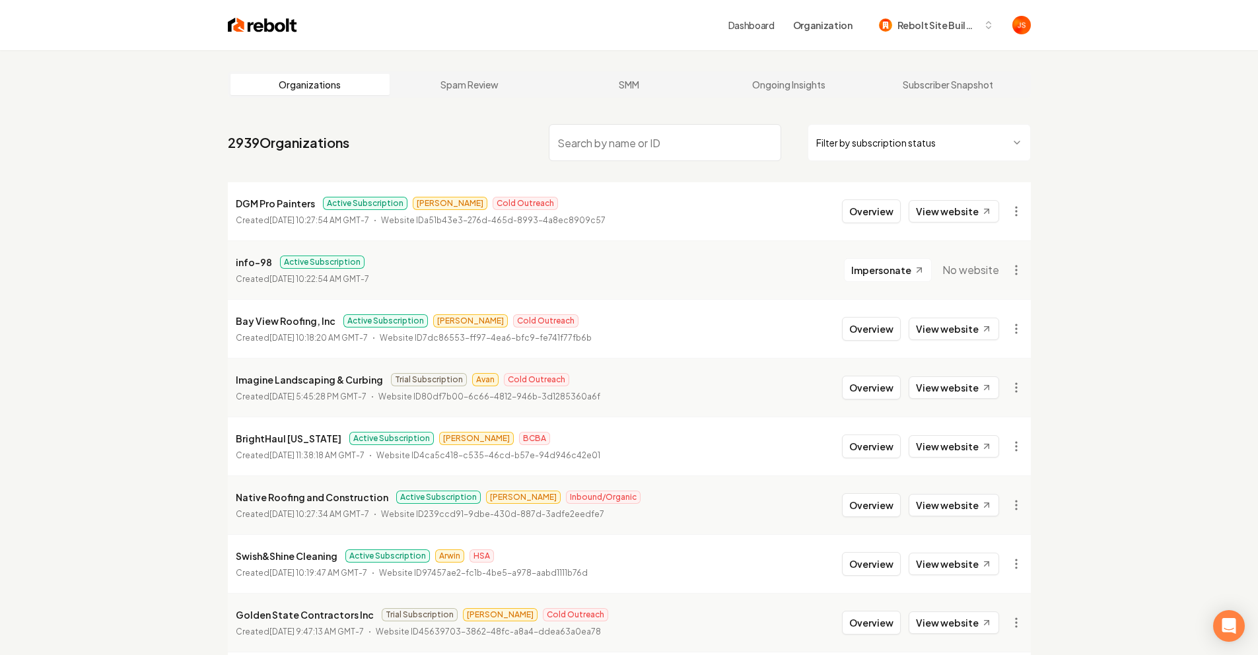
click at [663, 155] on input "search" at bounding box center [665, 142] width 232 height 37
click at [843, 143] on html "Dashboard Organization Rebolt Site Builder Organizations Spam Review SMM Ongoin…" at bounding box center [629, 327] width 1258 height 655
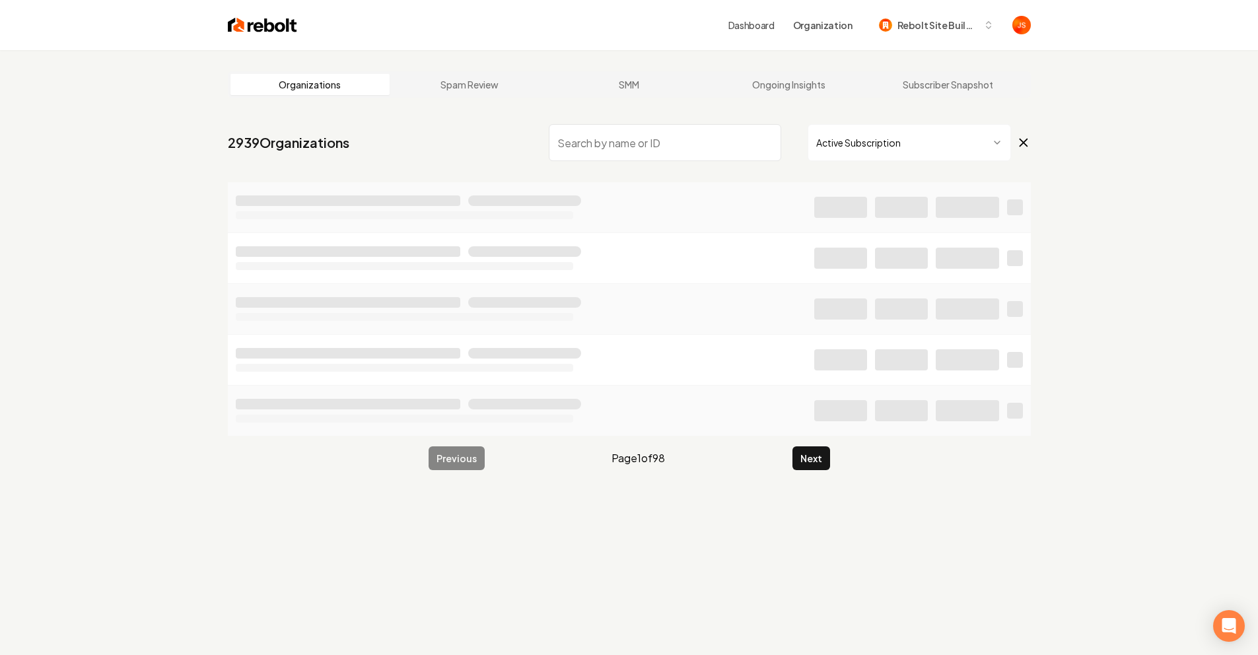
click at [701, 153] on input "search" at bounding box center [665, 142] width 232 height 37
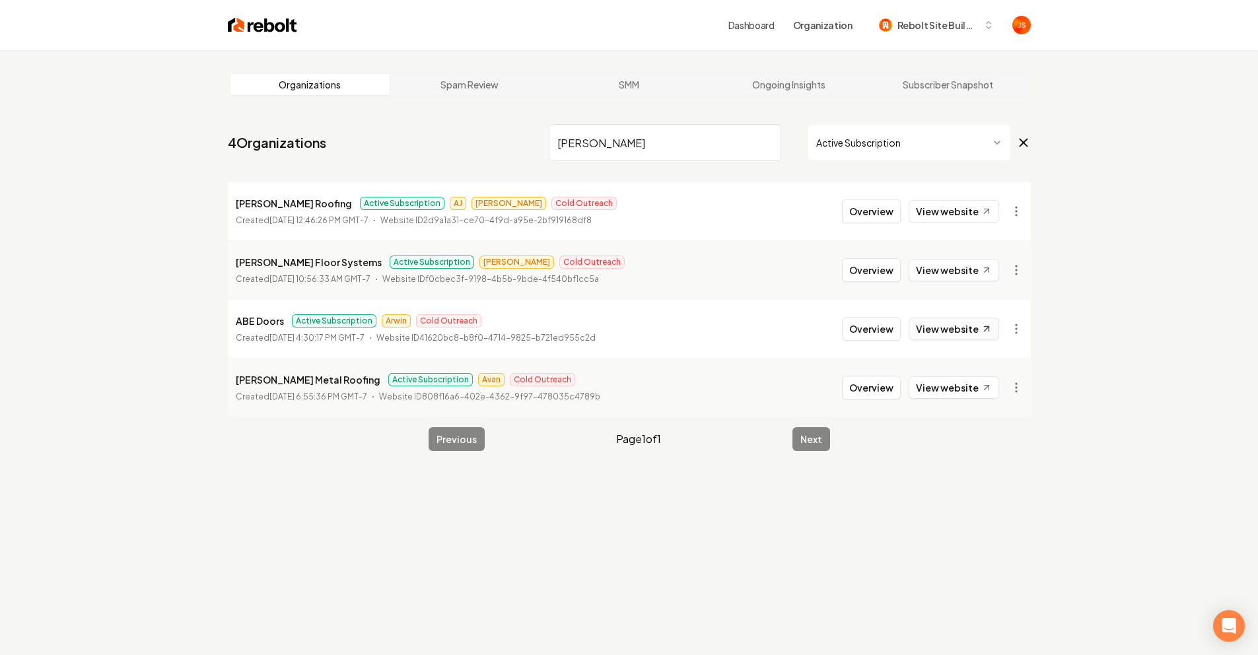
type input "Abe"
click at [946, 334] on link "View website" at bounding box center [954, 329] width 90 height 22
click at [644, 147] on input "Abe" at bounding box center [665, 142] width 232 height 37
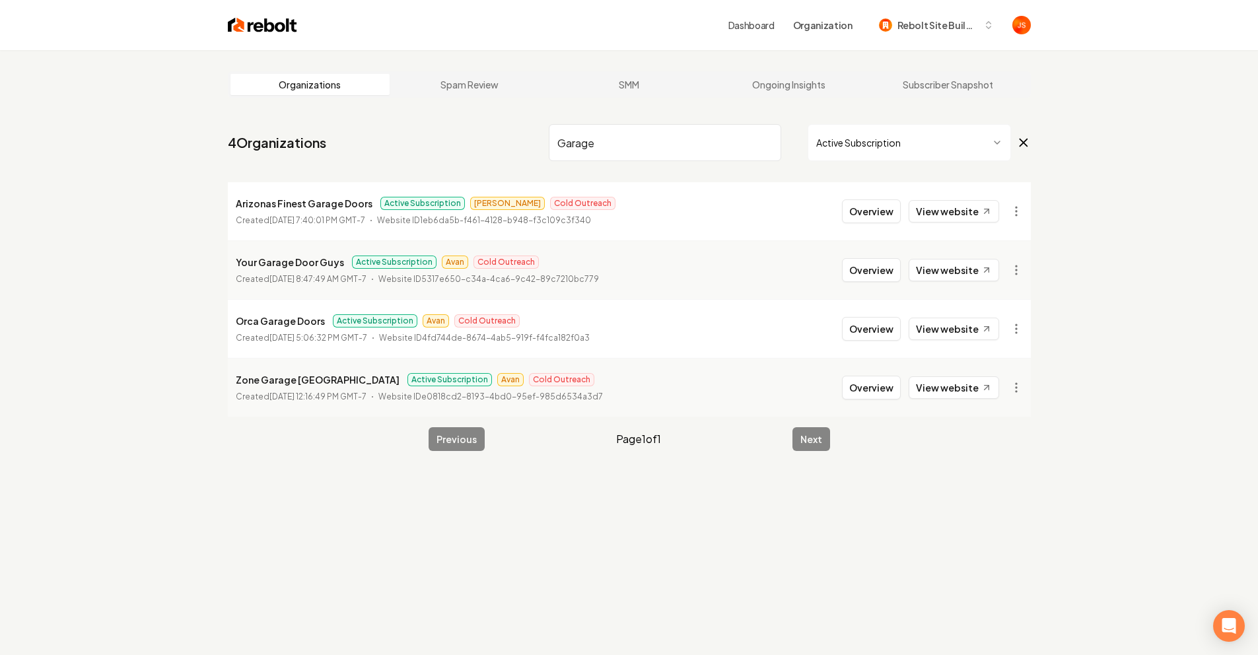
type input "Garage"
click at [670, 147] on input "Garage" at bounding box center [665, 142] width 232 height 37
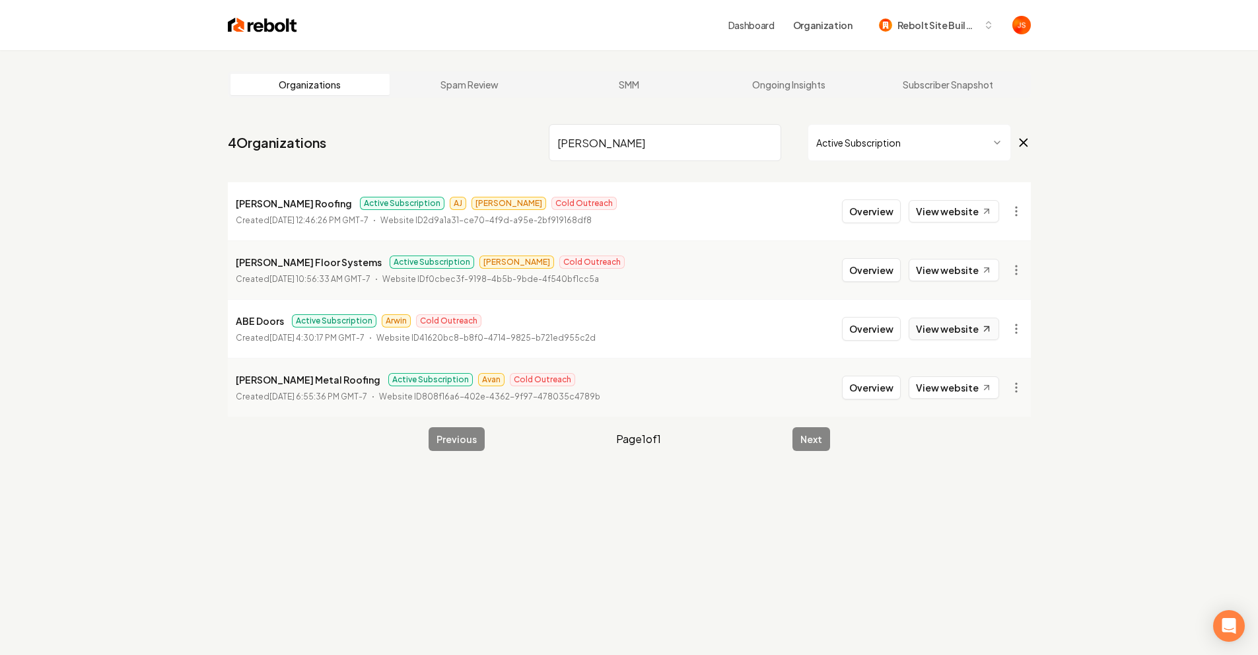
type input "Abe"
click at [954, 324] on link "View website" at bounding box center [954, 329] width 90 height 22
drag, startPoint x: 983, startPoint y: 311, endPoint x: 977, endPoint y: 325, distance: 15.1
click at [981, 313] on li "ABE Doors Active Subscription Arwin Cold Outreach Created June 12, 2025, 4:30:1…" at bounding box center [629, 328] width 803 height 59
click at [975, 328] on link "View website" at bounding box center [954, 329] width 90 height 22
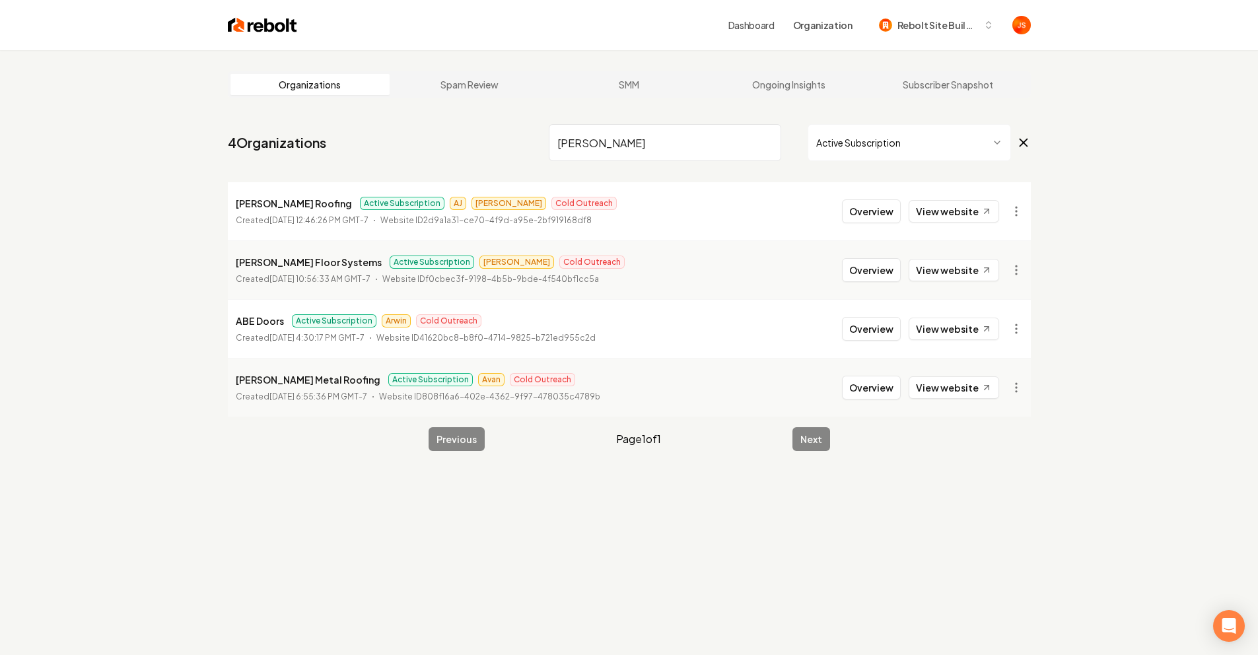
drag, startPoint x: 757, startPoint y: 144, endPoint x: 763, endPoint y: 143, distance: 6.6
click at [759, 143] on input "[PERSON_NAME]" at bounding box center [665, 142] width 232 height 37
click at [764, 143] on input "[PERSON_NAME]" at bounding box center [665, 142] width 232 height 37
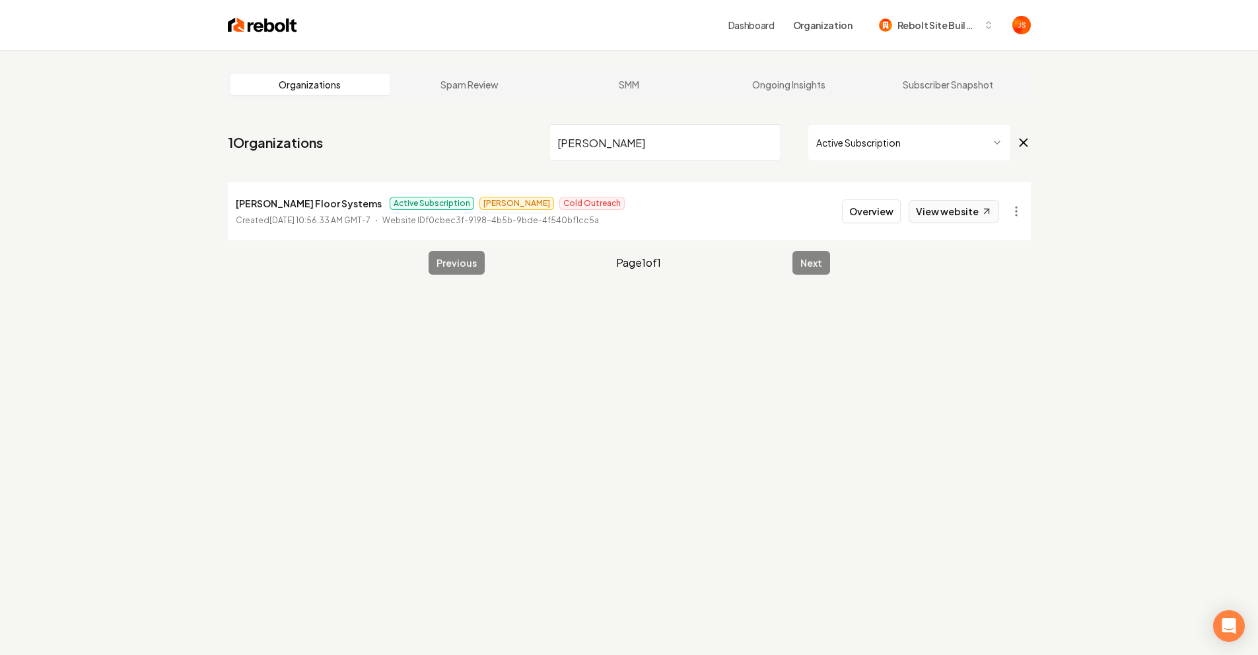
type input "[PERSON_NAME]"
click at [940, 213] on link "View website" at bounding box center [954, 211] width 90 height 22
click at [757, 147] on input "[PERSON_NAME]" at bounding box center [665, 142] width 232 height 37
click at [765, 145] on input "[PERSON_NAME]" at bounding box center [665, 142] width 232 height 37
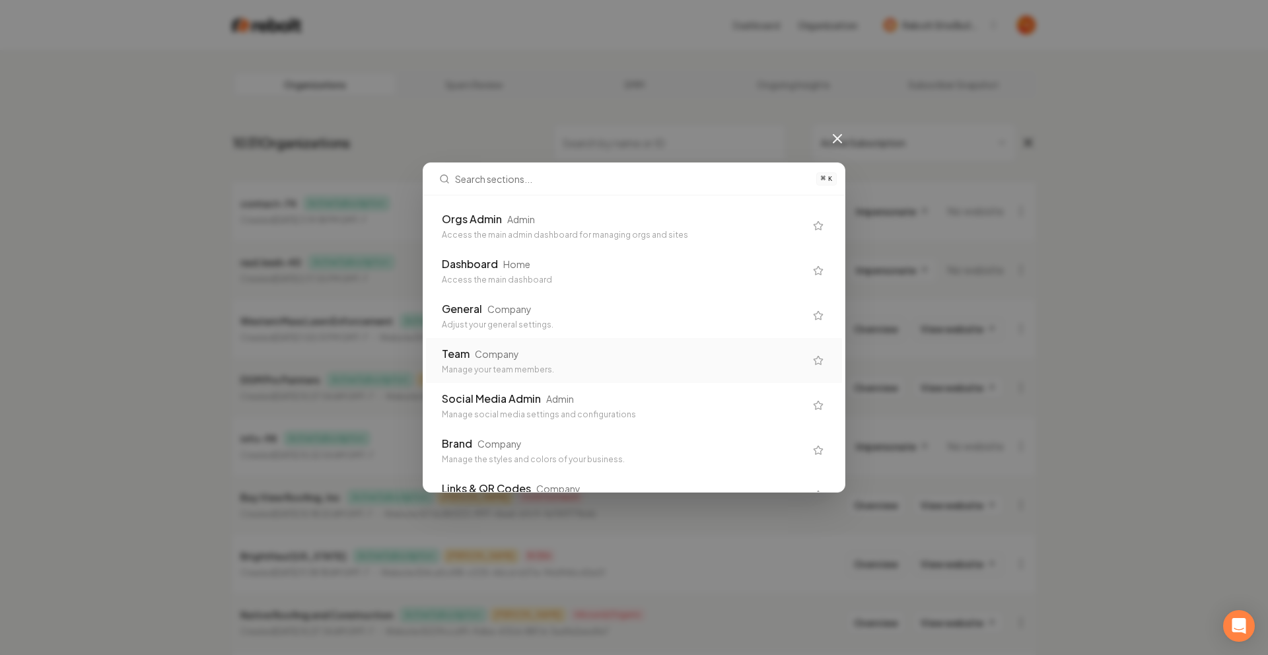
click at [520, 326] on div "Adjust your general settings." at bounding box center [623, 325] width 363 height 11
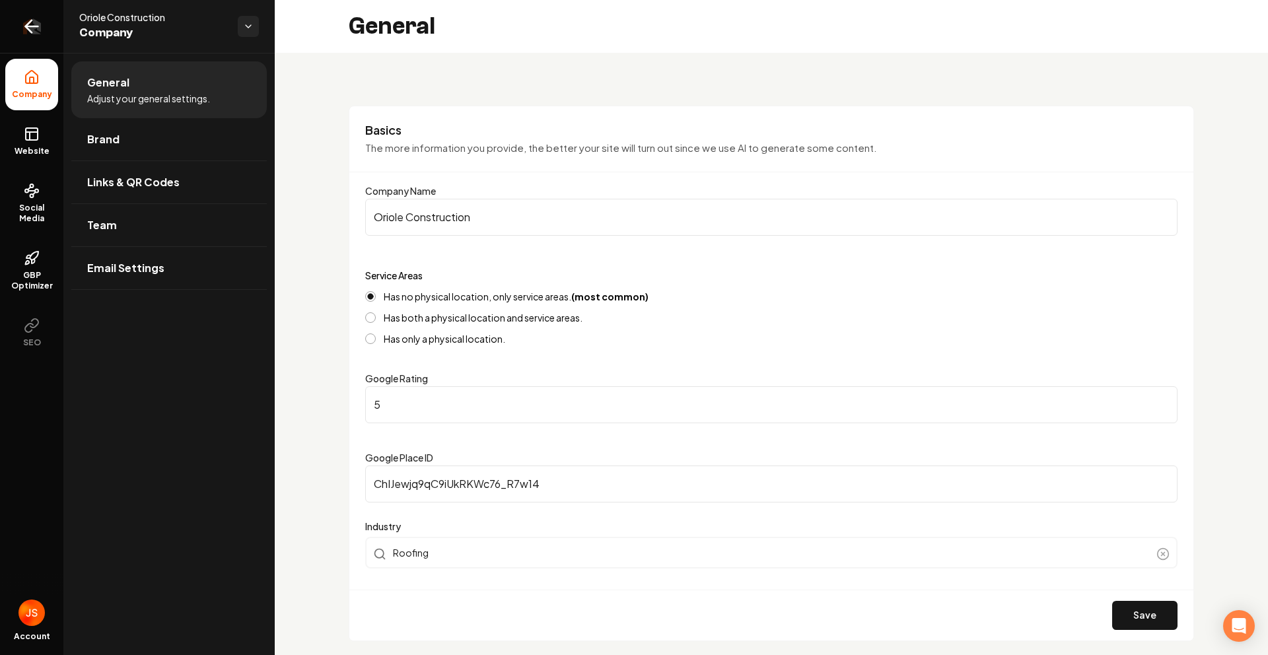
click at [26, 29] on icon "Return to dashboard" at bounding box center [31, 26] width 21 height 21
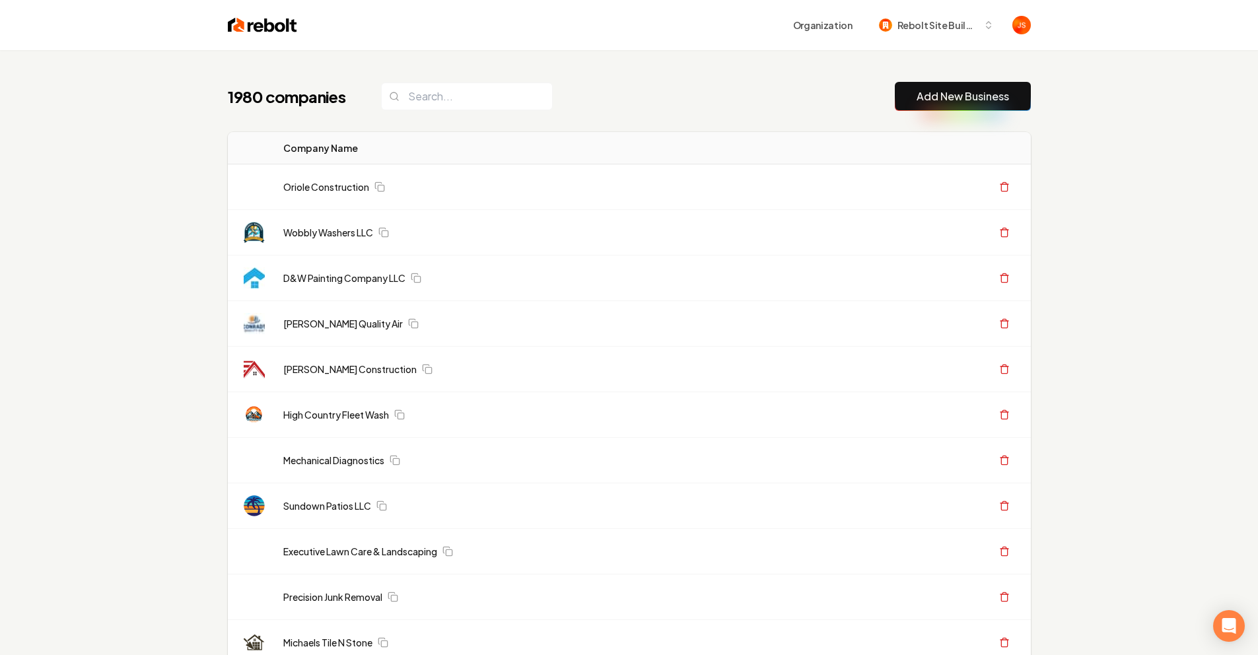
click at [467, 101] on input "search" at bounding box center [467, 97] width 172 height 28
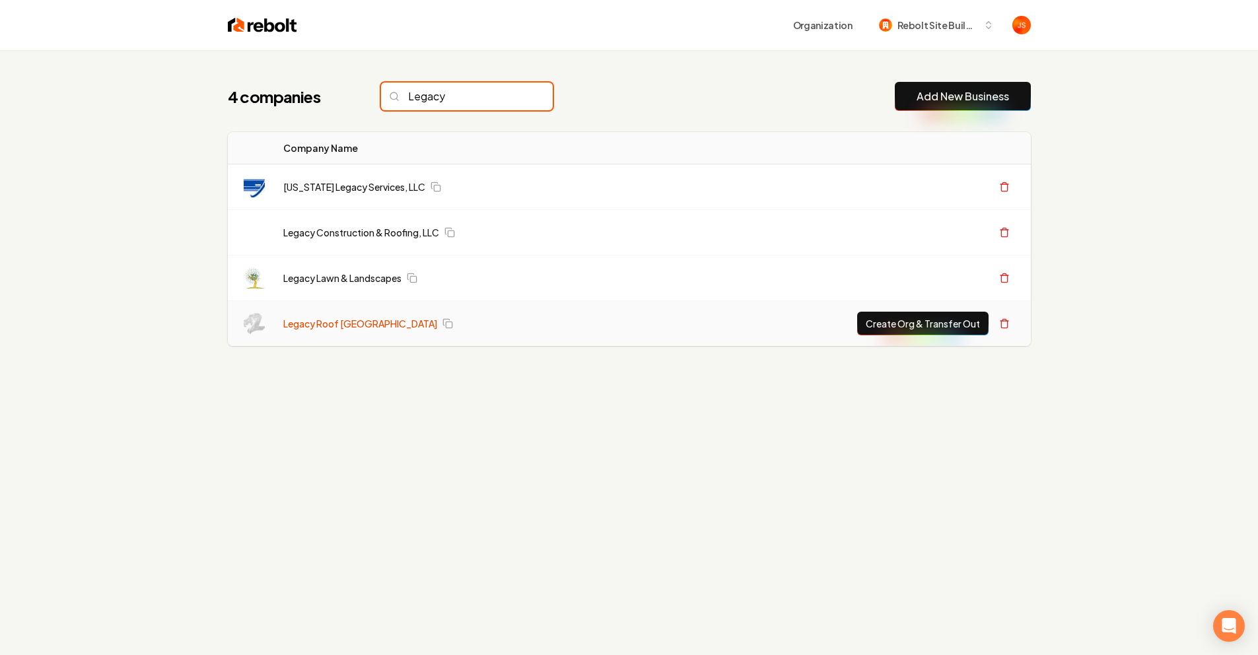
type input "Legacy"
click at [299, 322] on link "Legacy Roof [GEOGRAPHIC_DATA]" at bounding box center [360, 323] width 154 height 13
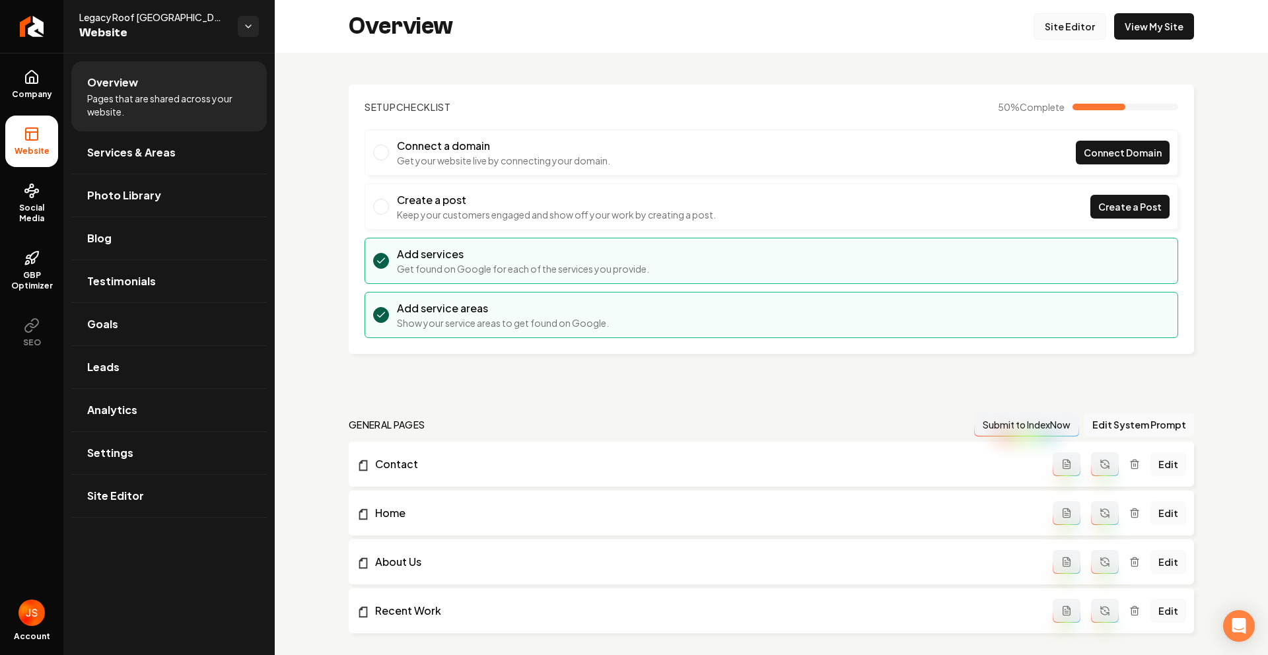
click at [1059, 22] on link "Site Editor" at bounding box center [1070, 26] width 73 height 26
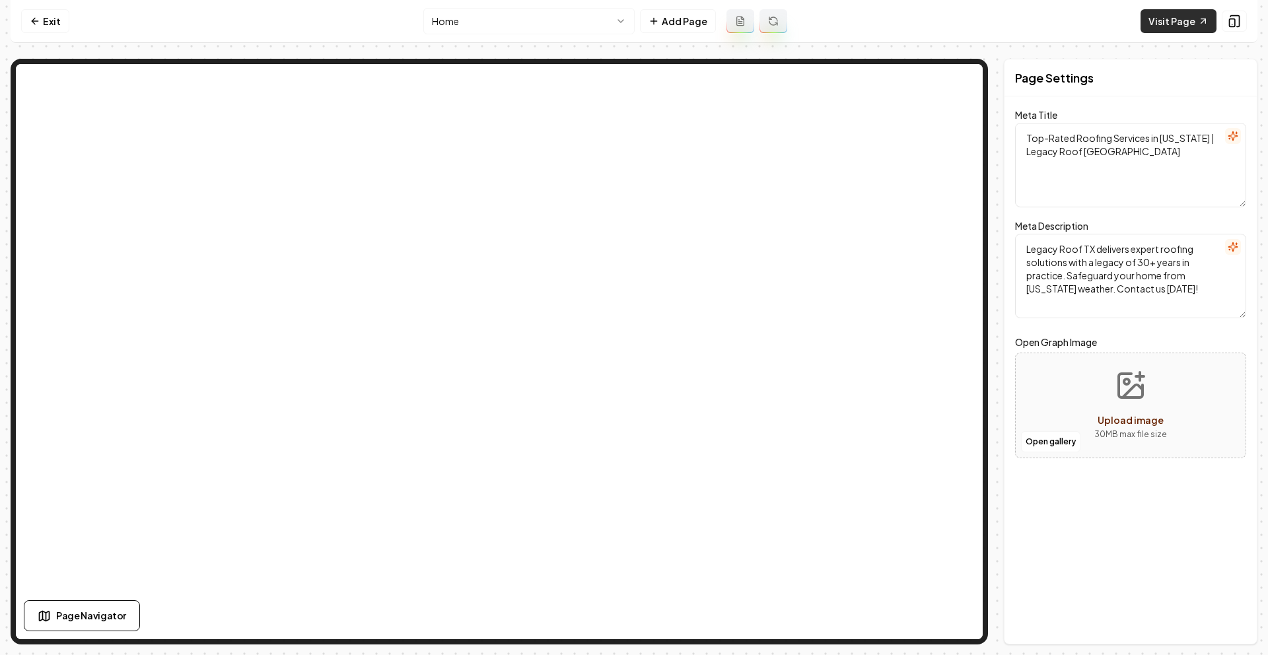
click at [1172, 13] on link "Visit Page" at bounding box center [1179, 21] width 76 height 24
click at [65, 28] on link "Exit" at bounding box center [45, 21] width 48 height 24
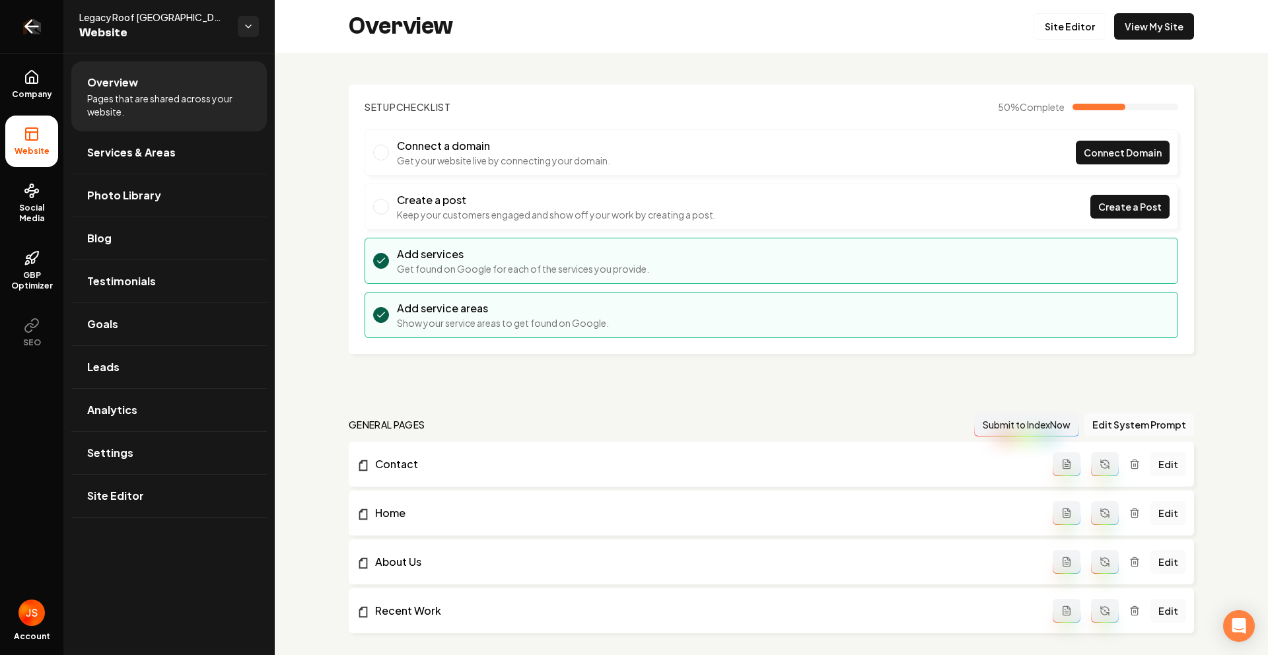
click at [11, 34] on link "Return to dashboard" at bounding box center [31, 26] width 63 height 53
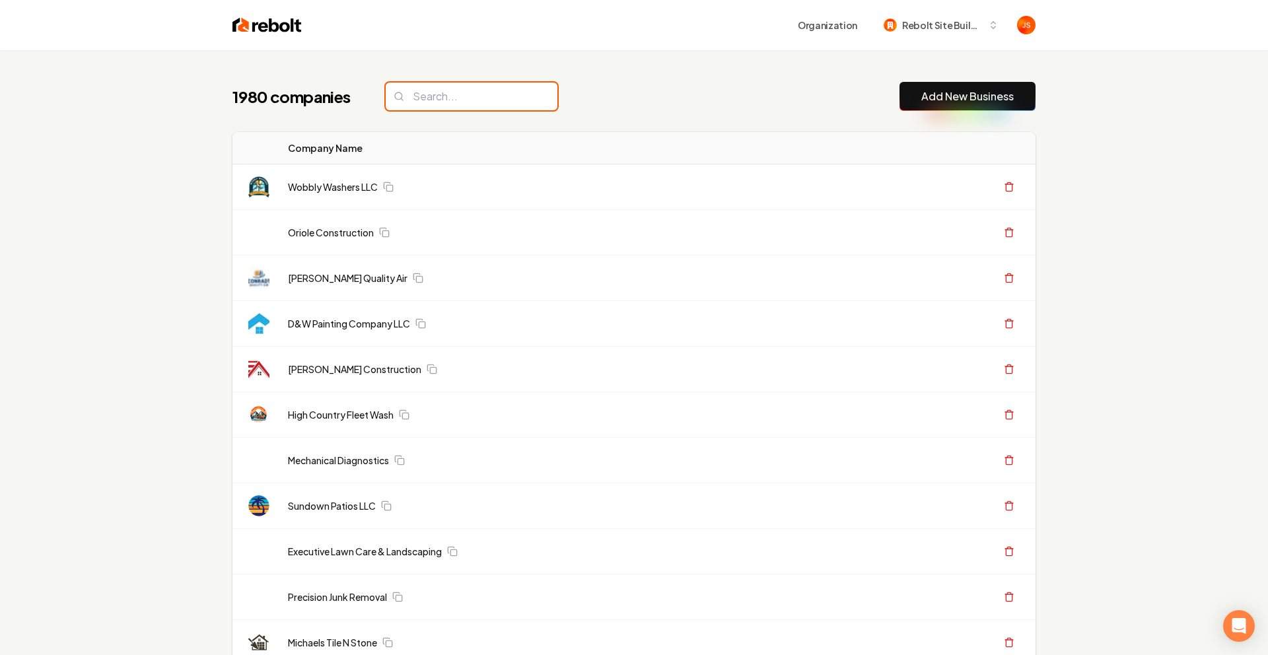
click at [437, 96] on input "search" at bounding box center [472, 97] width 172 height 28
click at [437, 96] on input "search" at bounding box center [467, 97] width 172 height 28
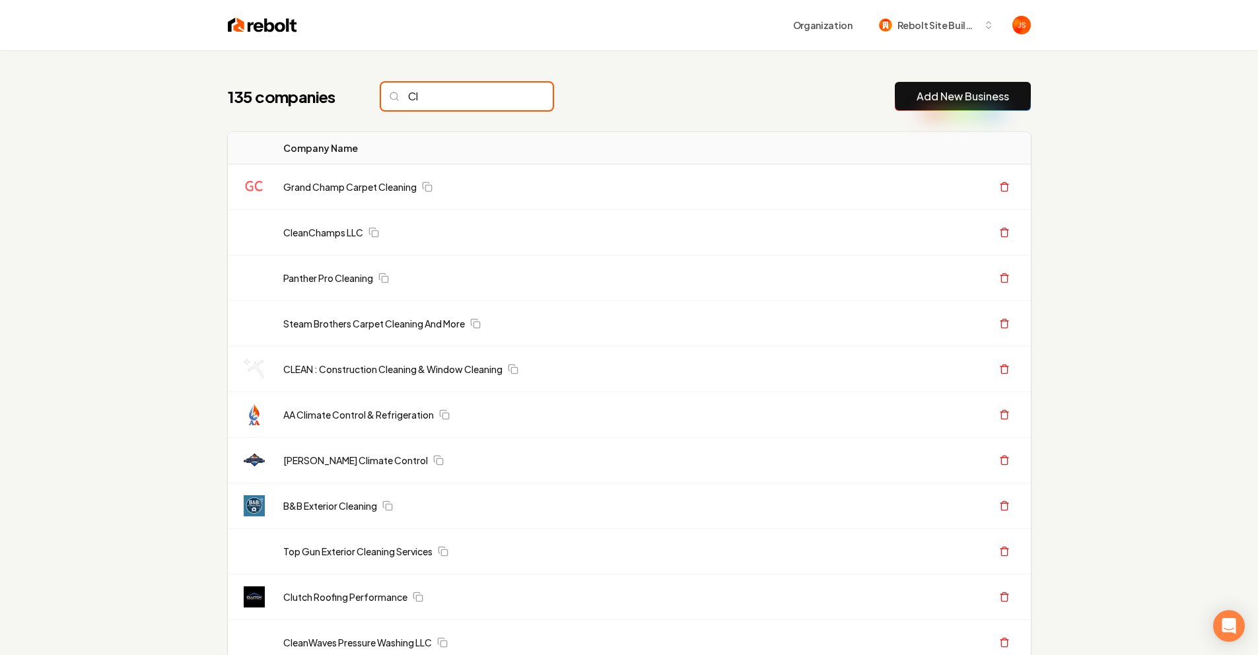
type input "C"
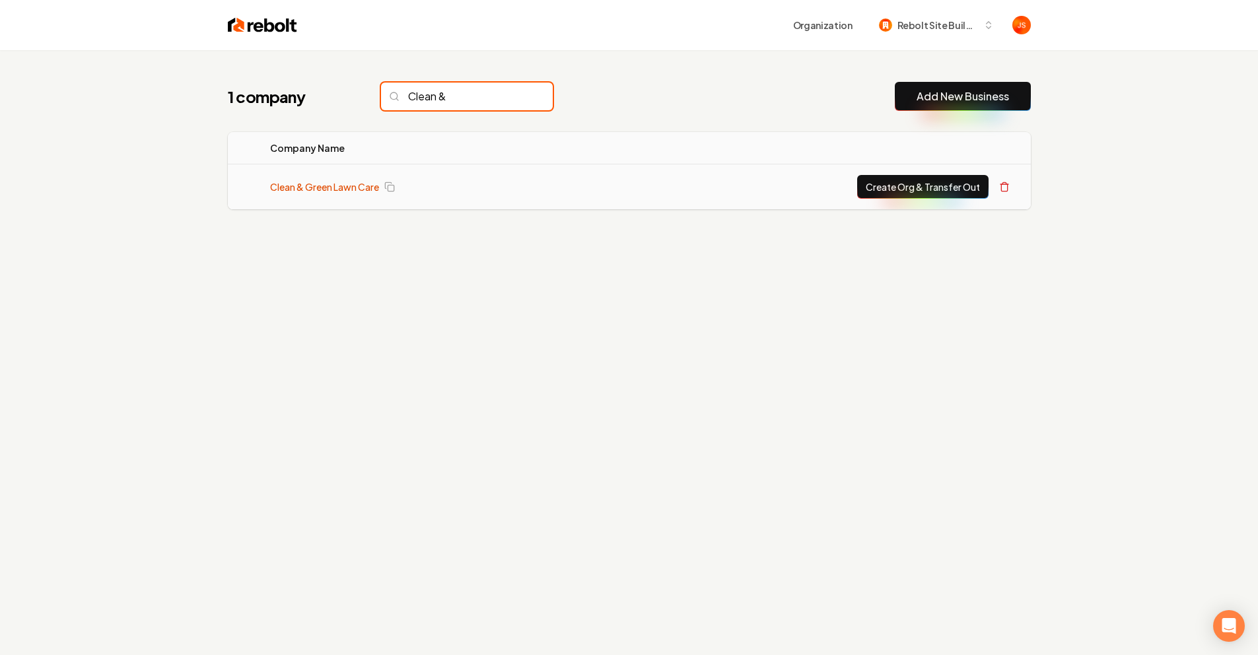
type input "Clean &"
click at [293, 185] on link "Clean & Green Lawn Care" at bounding box center [324, 186] width 109 height 13
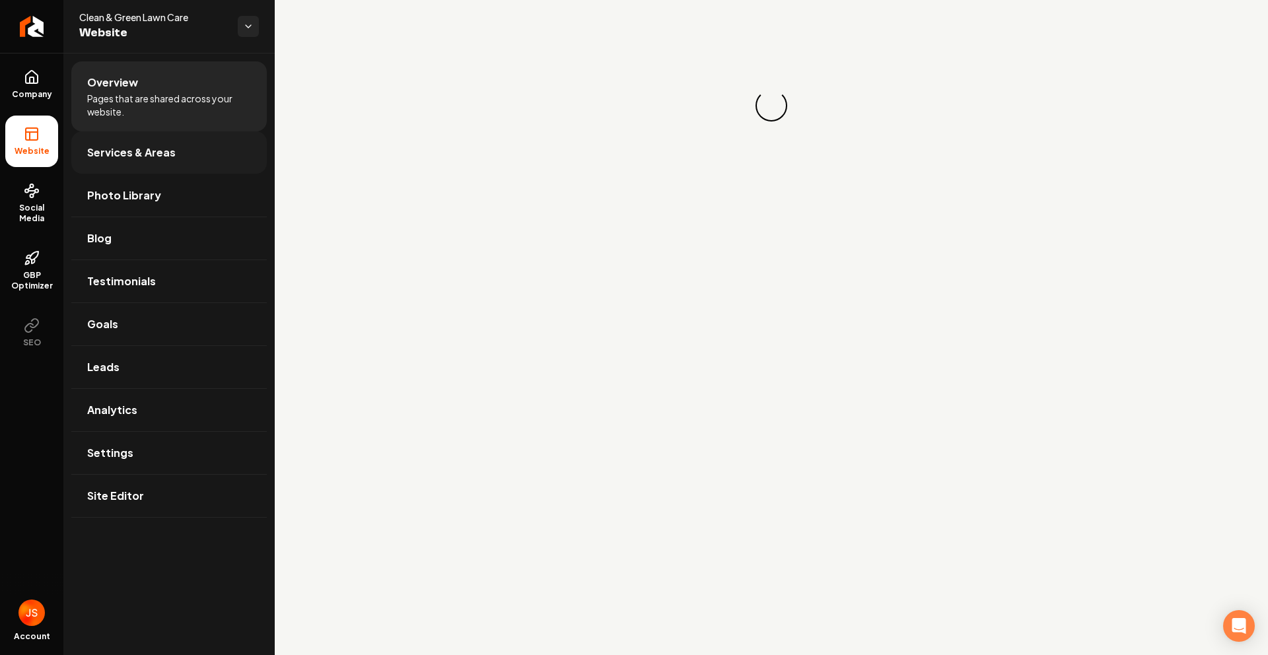
click at [83, 151] on link "Services & Areas" at bounding box center [168, 152] width 195 height 42
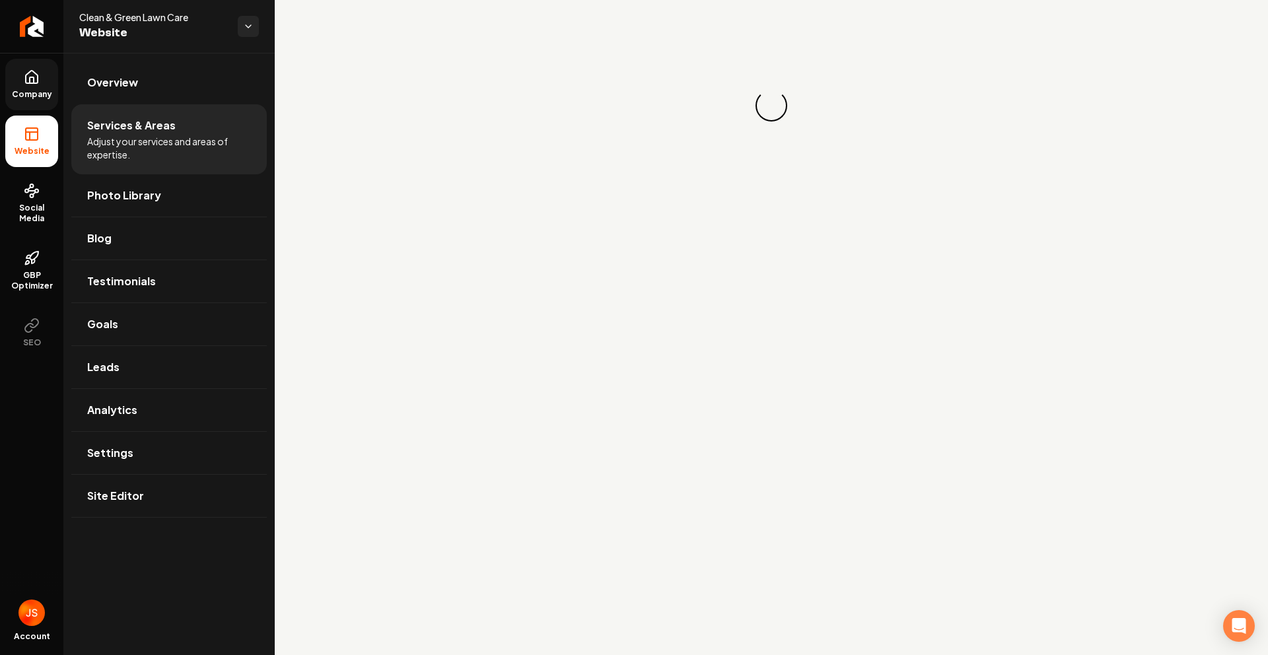
click at [47, 95] on span "Company" at bounding box center [32, 94] width 51 height 11
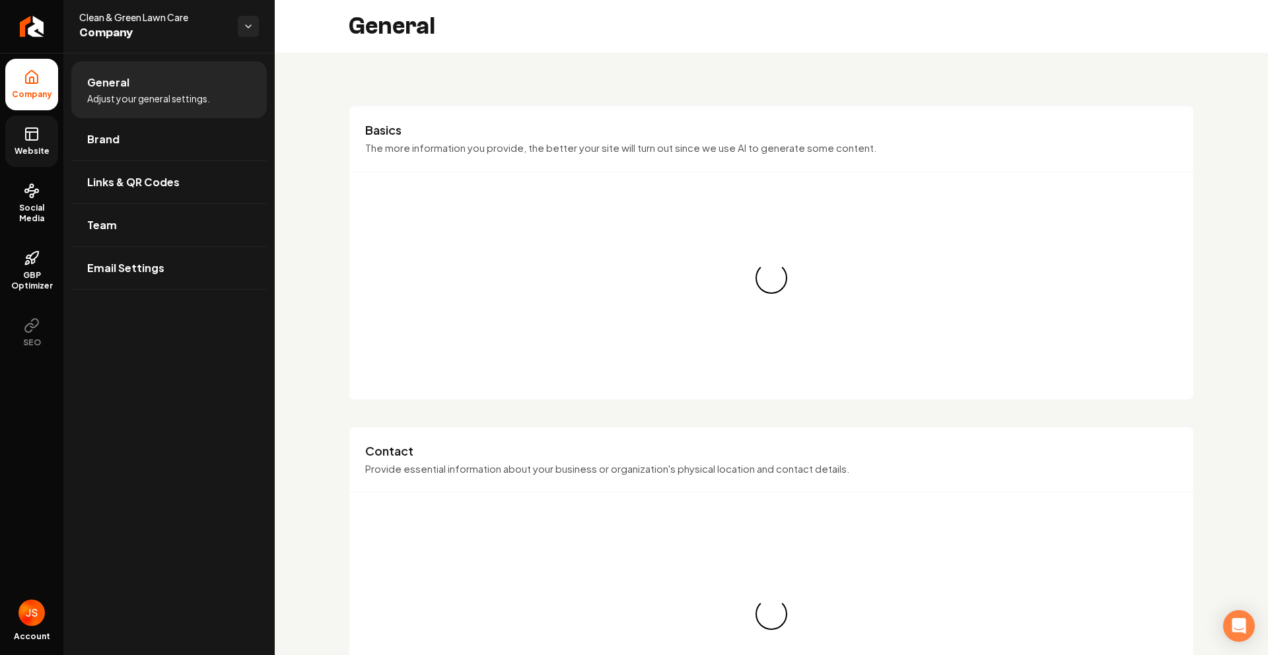
click at [35, 137] on icon at bounding box center [32, 134] width 16 height 16
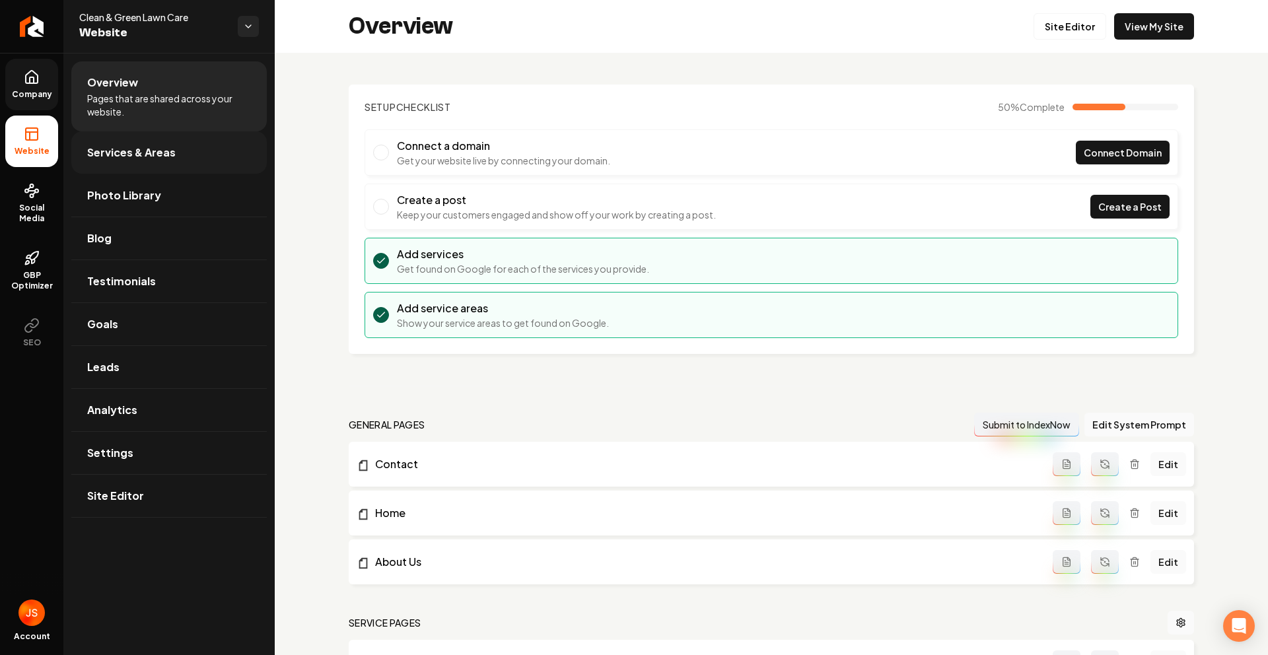
click at [168, 160] on span "Services & Areas" at bounding box center [131, 153] width 88 height 16
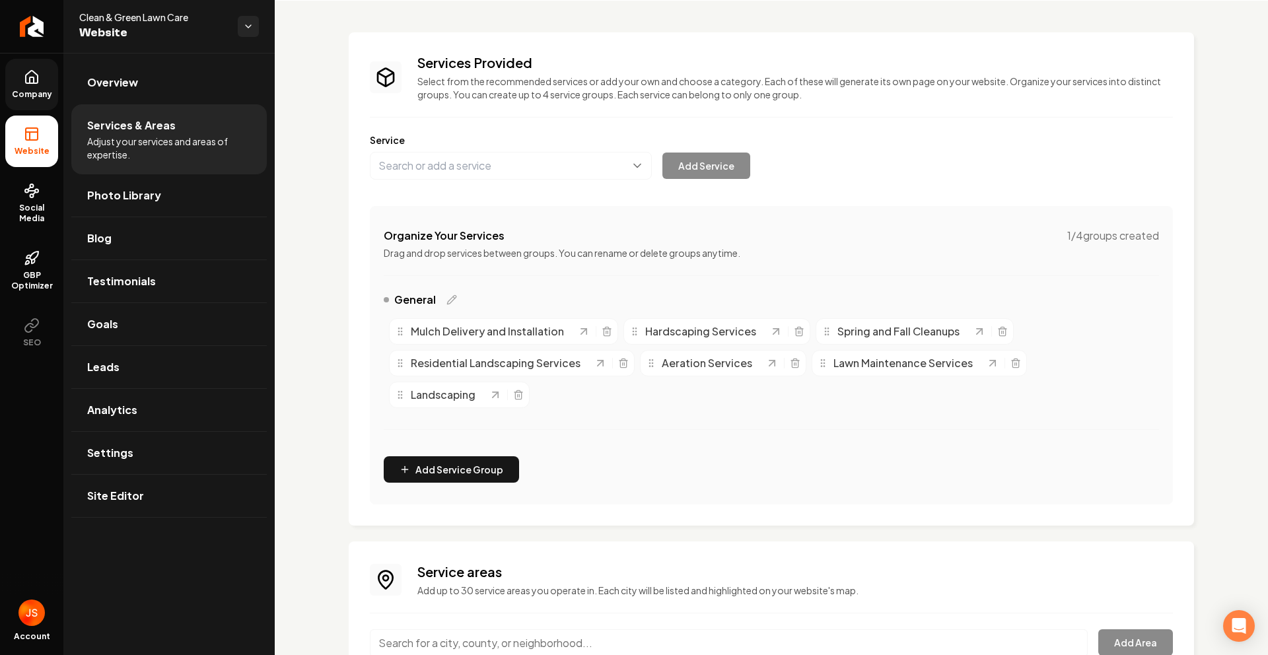
scroll to position [169, 0]
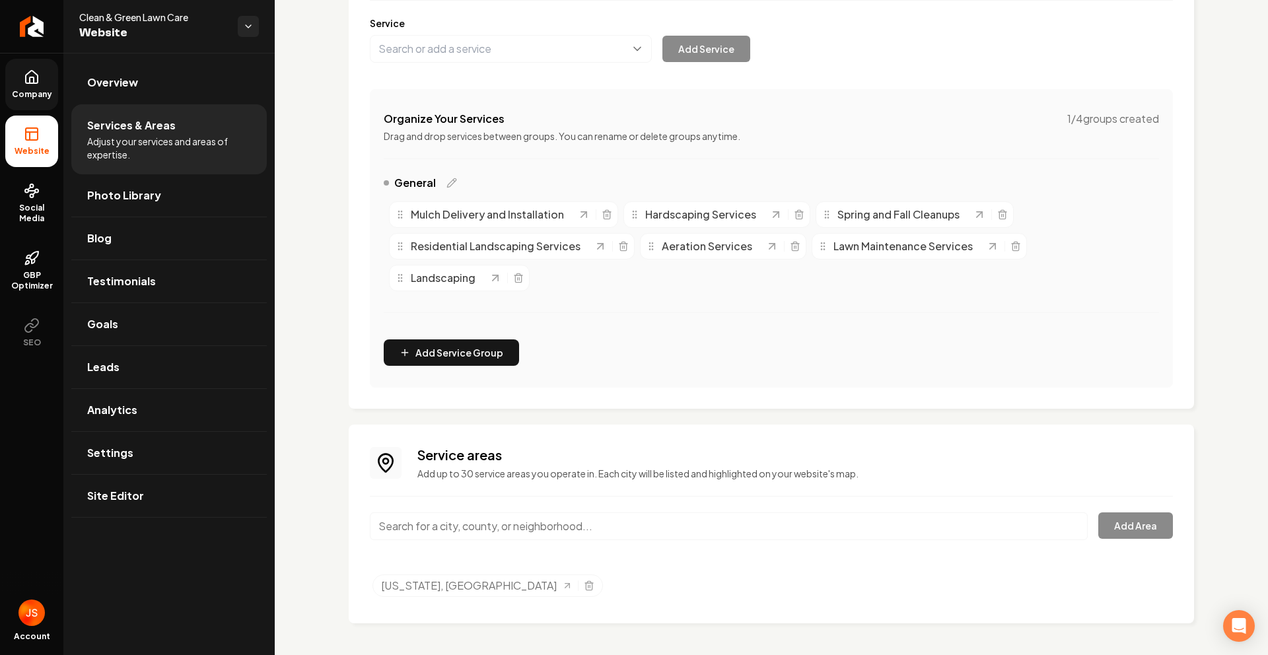
click at [540, 528] on input "Main content area" at bounding box center [729, 526] width 718 height 28
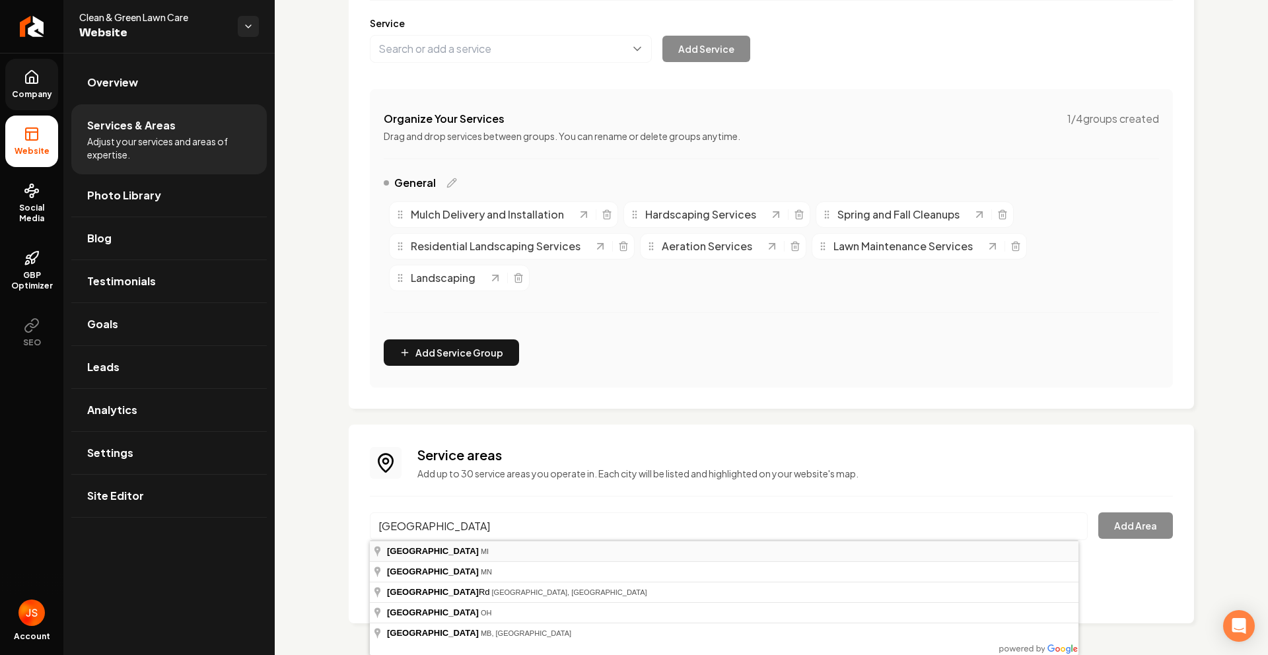
type input "[GEOGRAPHIC_DATA], [GEOGRAPHIC_DATA]"
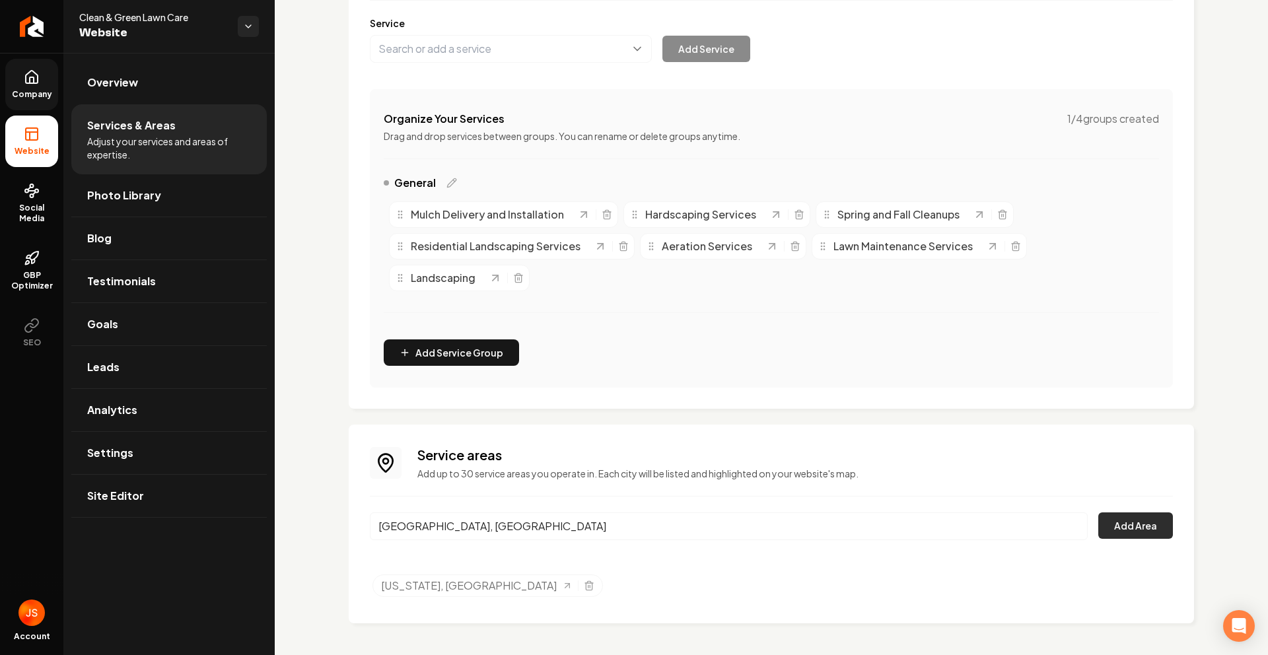
click at [1127, 527] on button "Add Area" at bounding box center [1135, 525] width 75 height 26
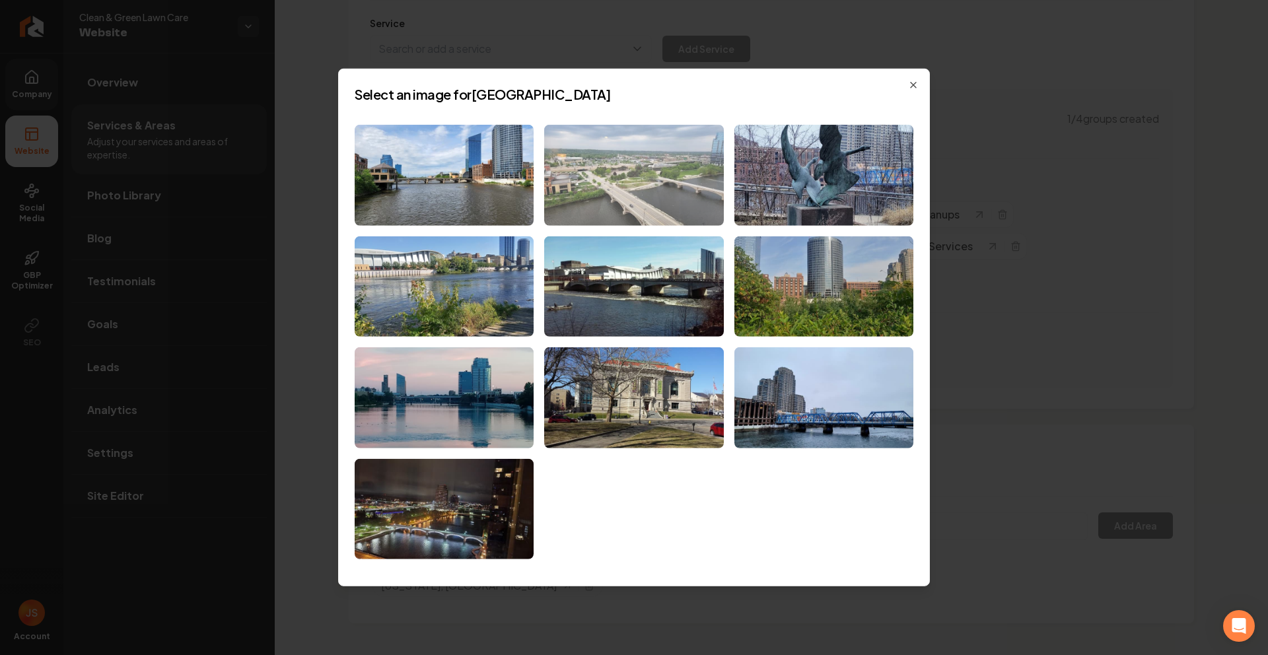
click at [640, 154] on img at bounding box center [633, 175] width 179 height 101
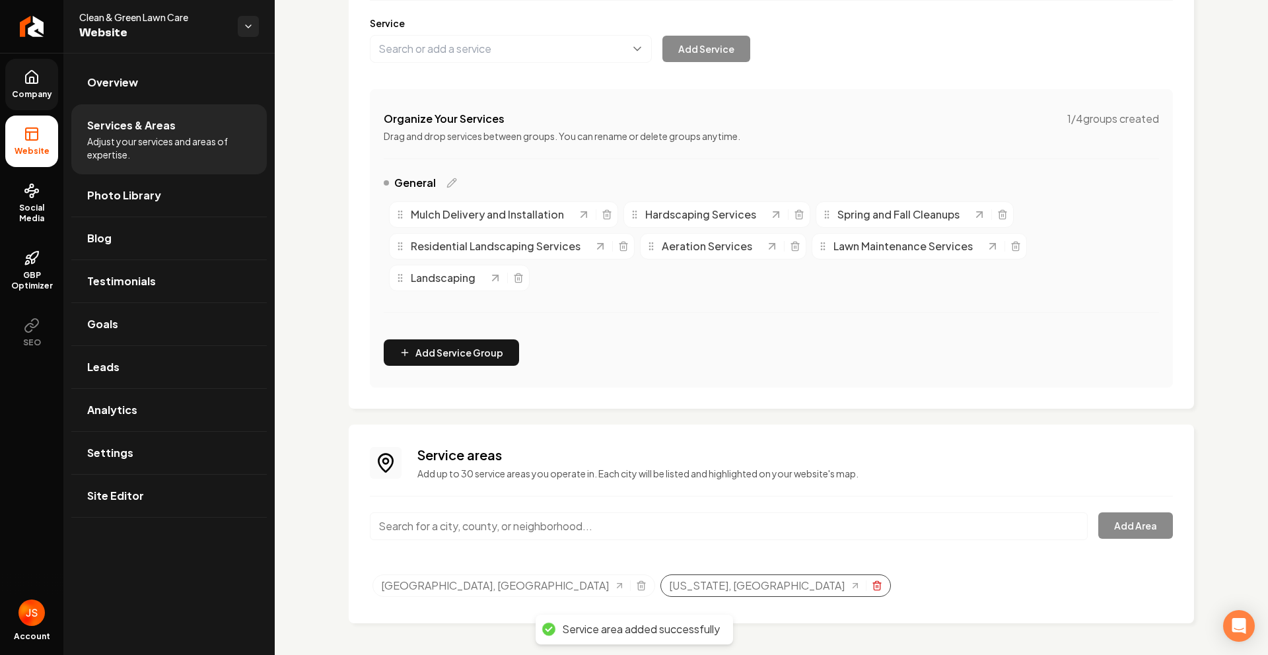
click at [872, 583] on icon "Selected tags" at bounding box center [877, 585] width 11 height 11
click at [52, 64] on link "Company" at bounding box center [31, 85] width 53 height 52
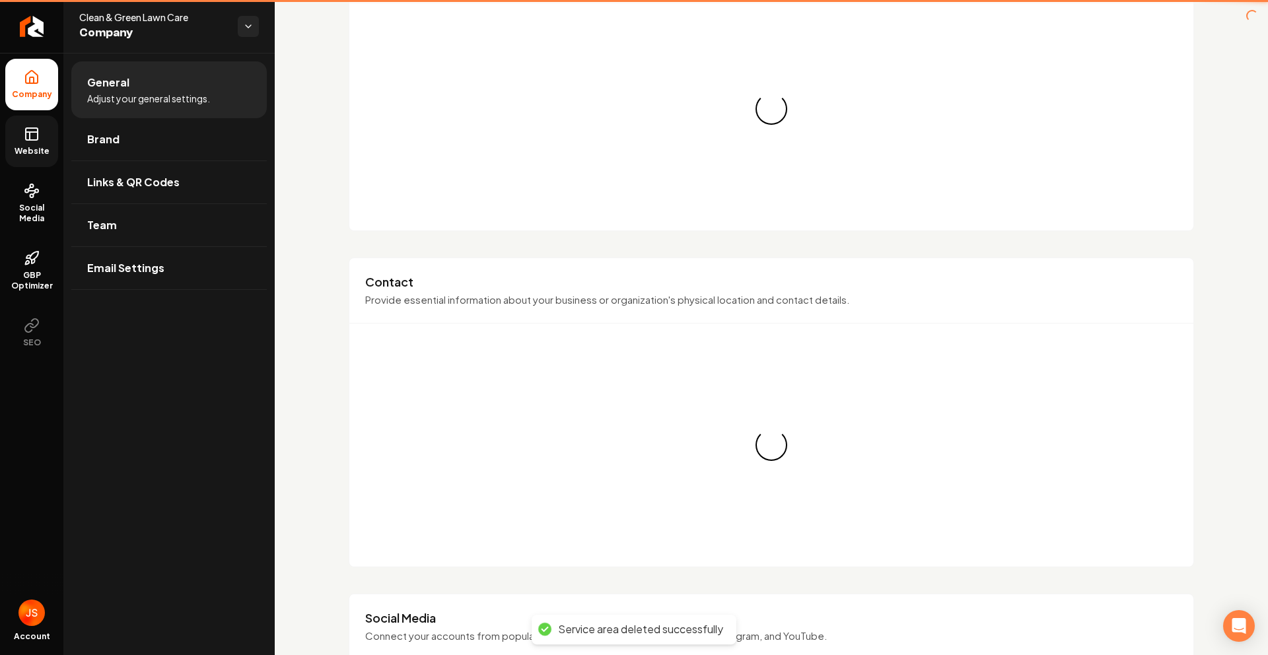
click at [48, 91] on span "Company" at bounding box center [32, 94] width 51 height 11
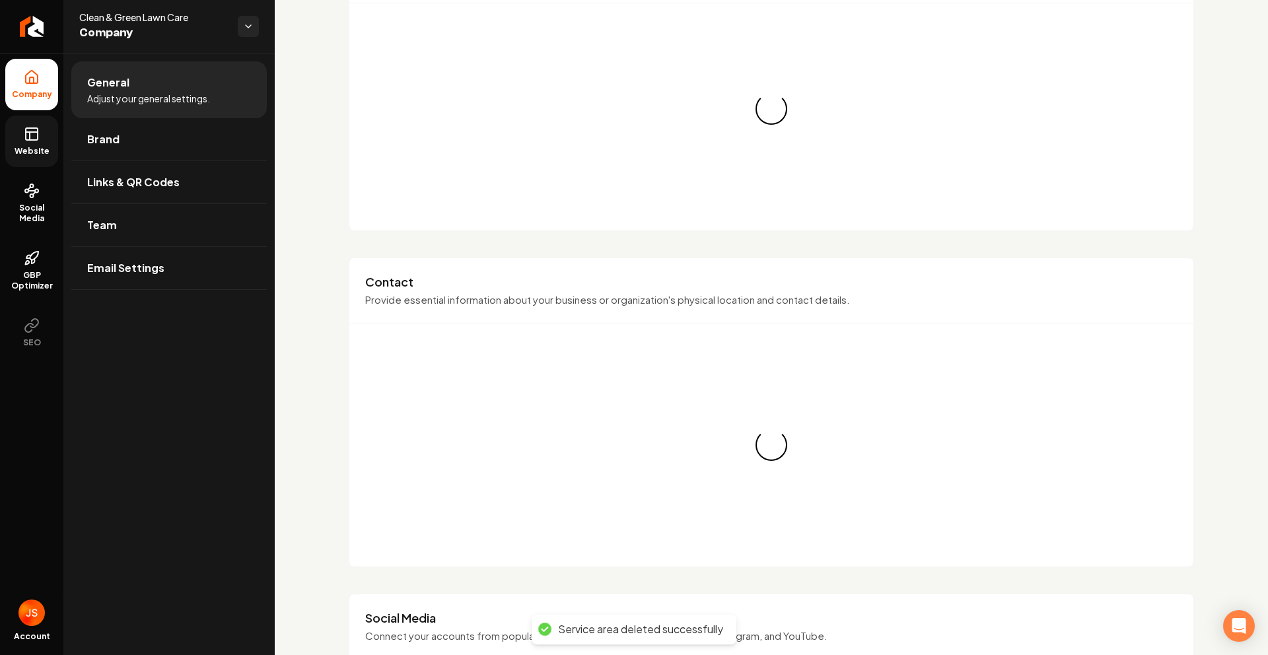
click at [39, 141] on icon at bounding box center [32, 134] width 16 height 16
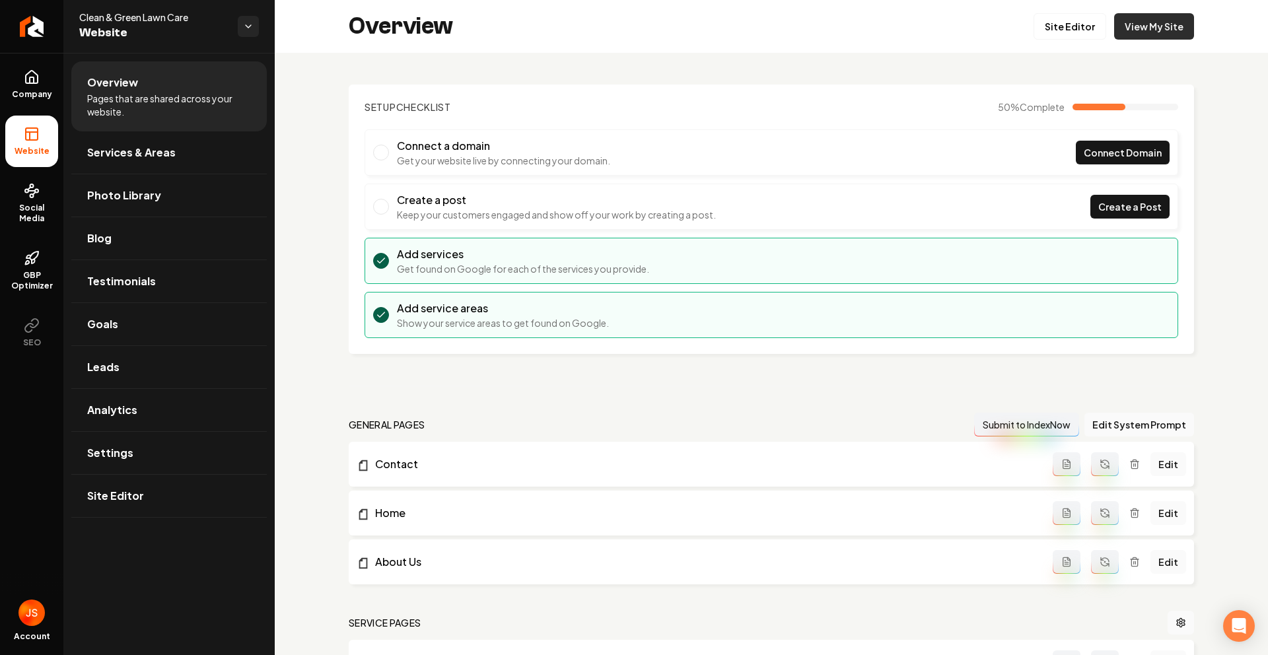
click at [1139, 27] on link "View My Site" at bounding box center [1154, 26] width 80 height 26
click at [1065, 24] on link "Site Editor" at bounding box center [1070, 26] width 73 height 26
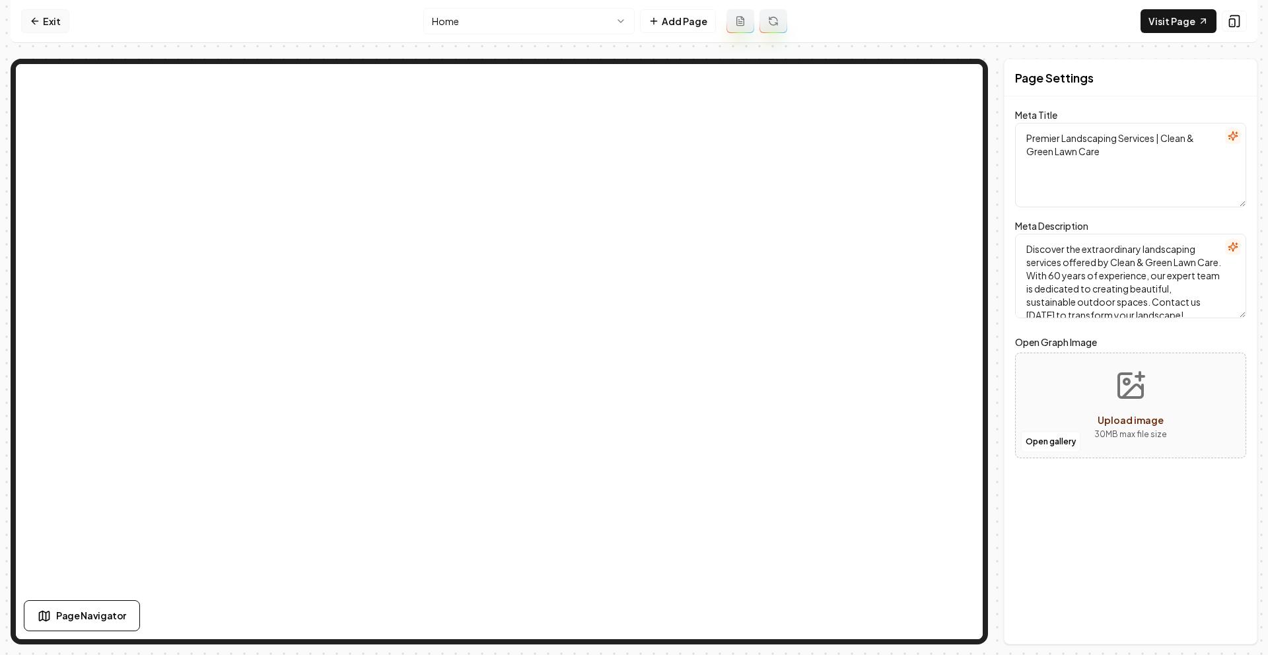
click at [32, 26] on link "Exit" at bounding box center [45, 21] width 48 height 24
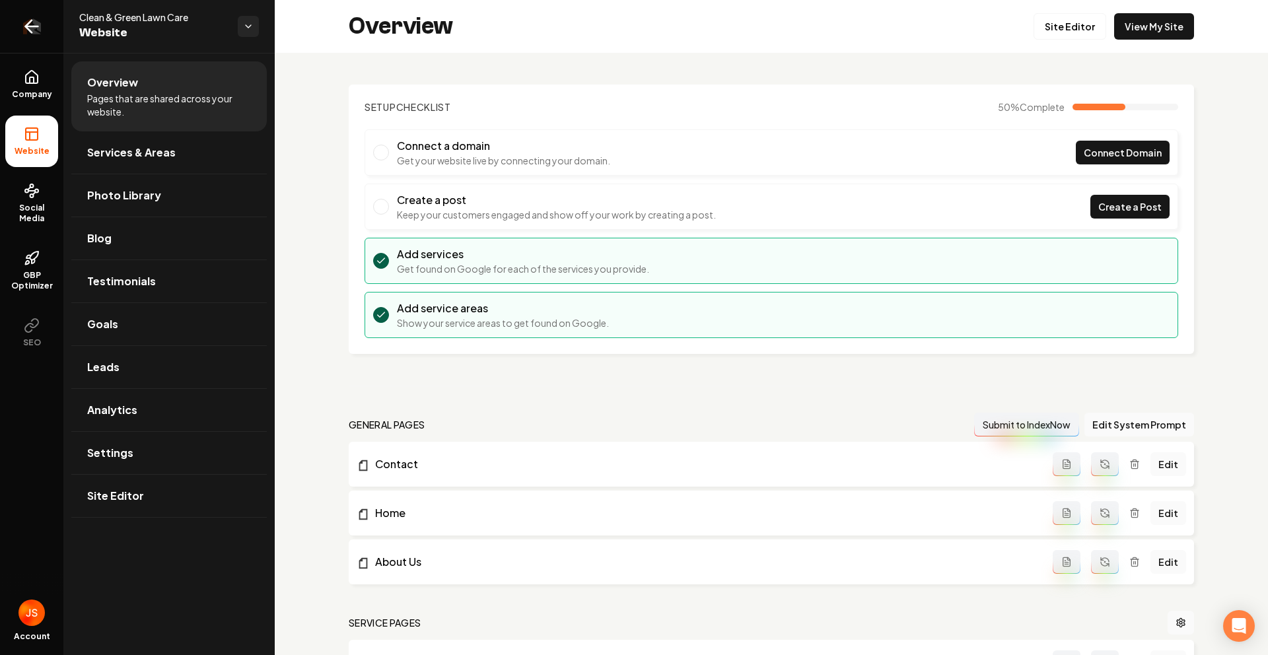
click at [11, 17] on link "Return to dashboard" at bounding box center [31, 26] width 63 height 53
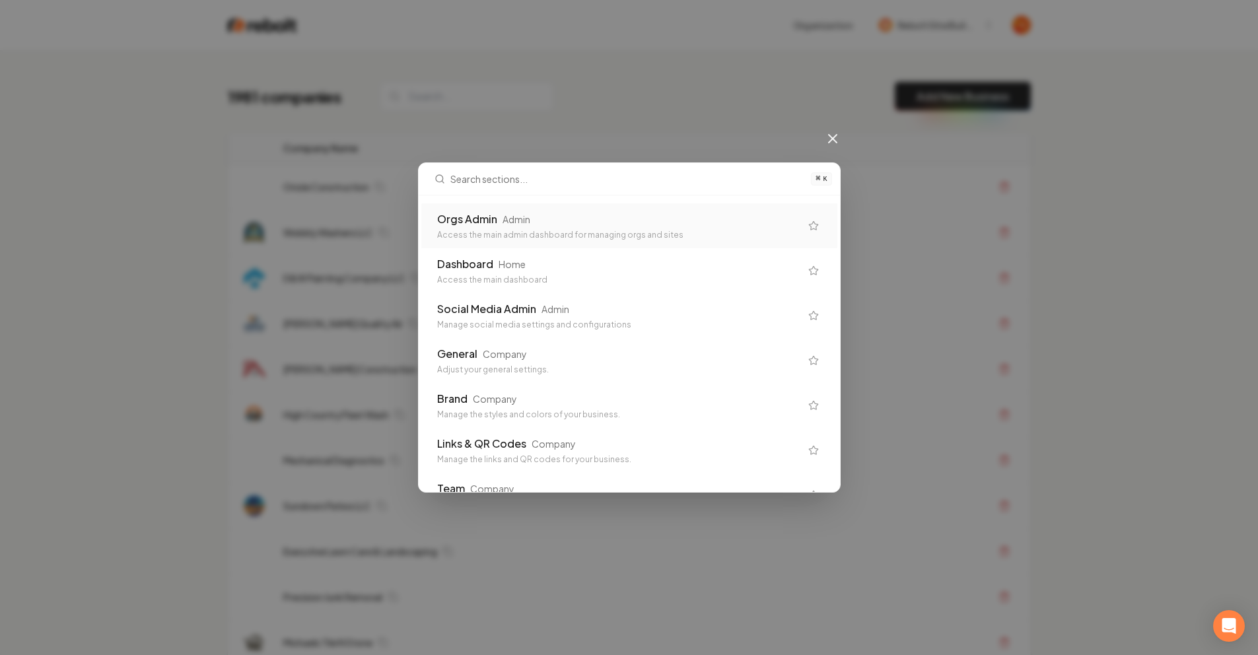
click at [614, 223] on div "Orgs Admin Admin" at bounding box center [618, 219] width 363 height 16
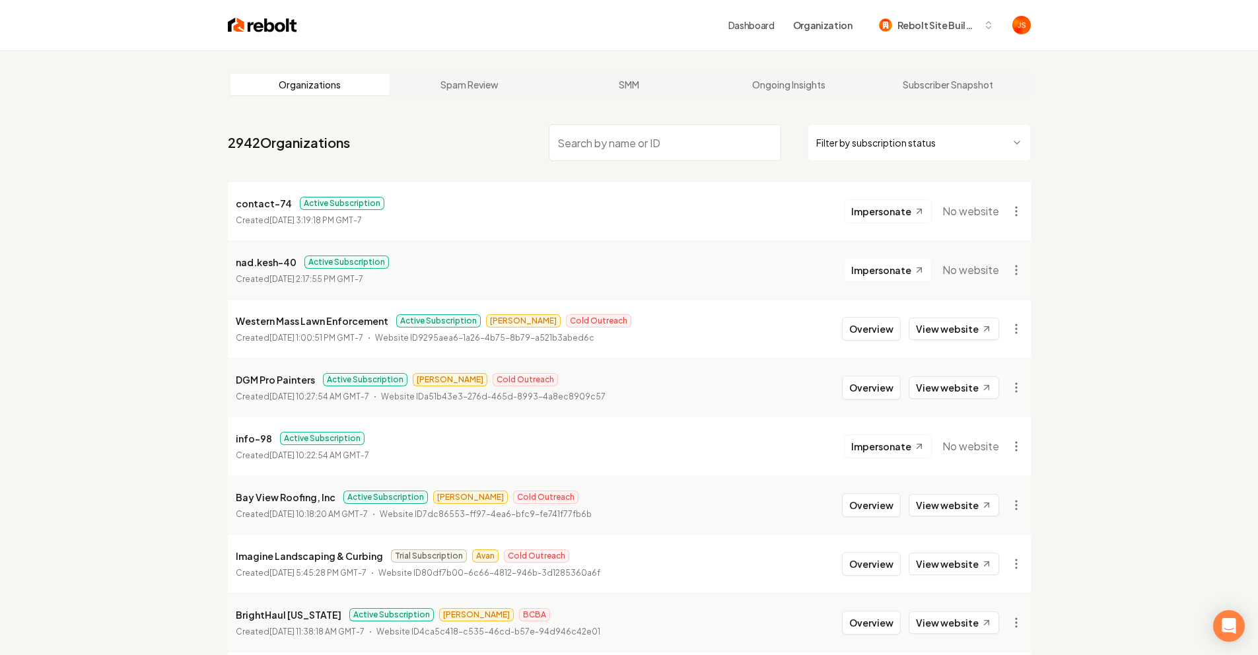
click at [707, 135] on input "search" at bounding box center [665, 142] width 232 height 37
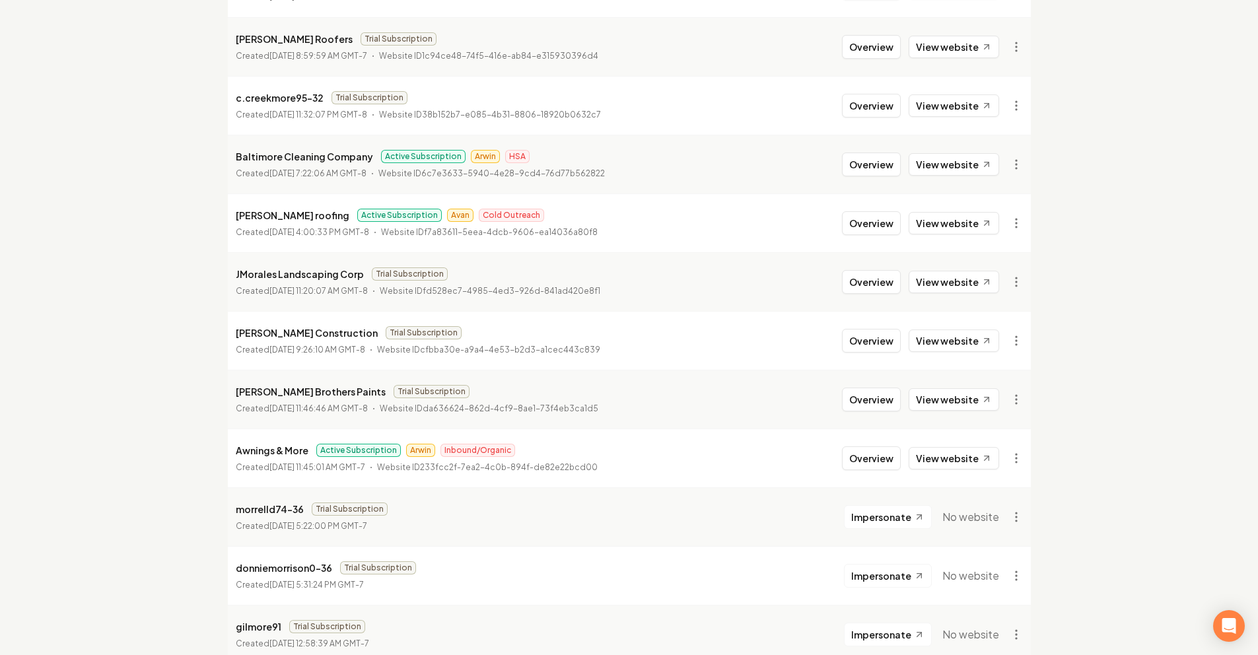
scroll to position [456, 0]
type input "Mor"
click at [927, 225] on link "View website" at bounding box center [954, 226] width 90 height 22
